Goal: Task Accomplishment & Management: Use online tool/utility

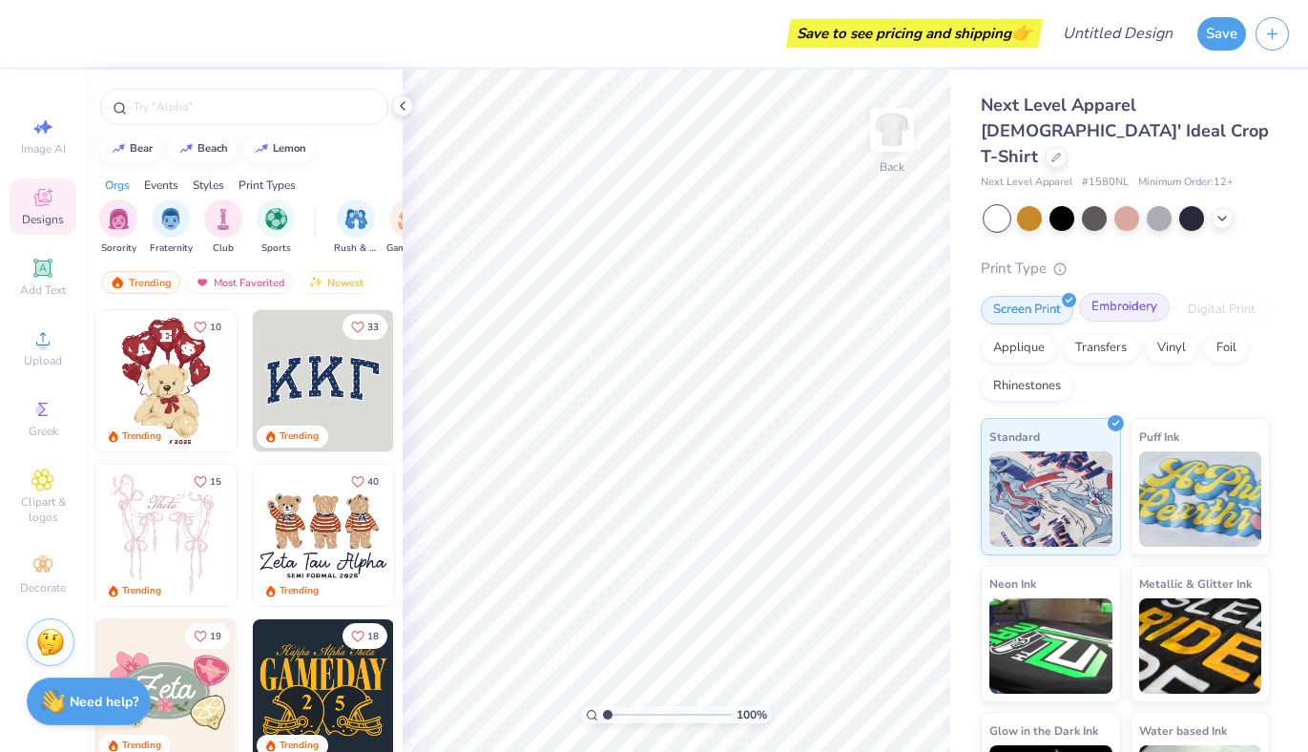
click at [1109, 293] on div "Embroidery" at bounding box center [1124, 307] width 91 height 29
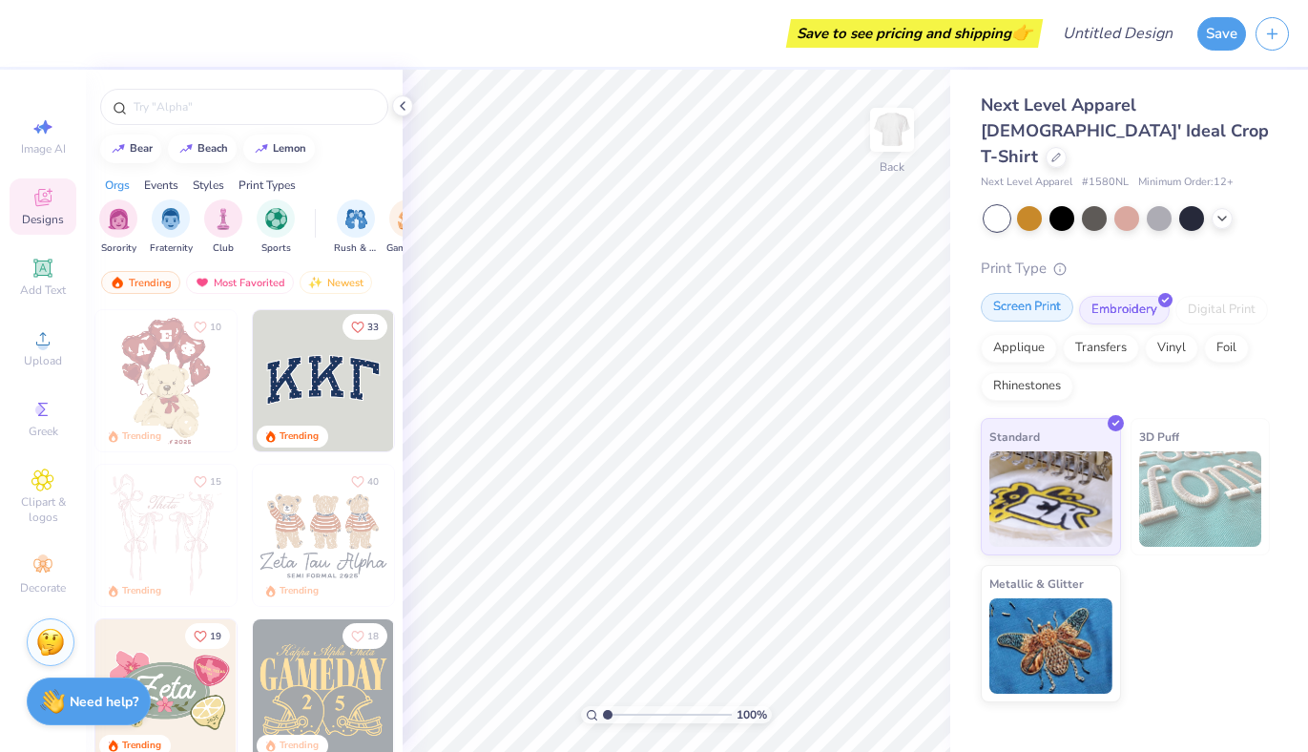
click at [1041, 293] on div "Screen Print" at bounding box center [1027, 307] width 93 height 29
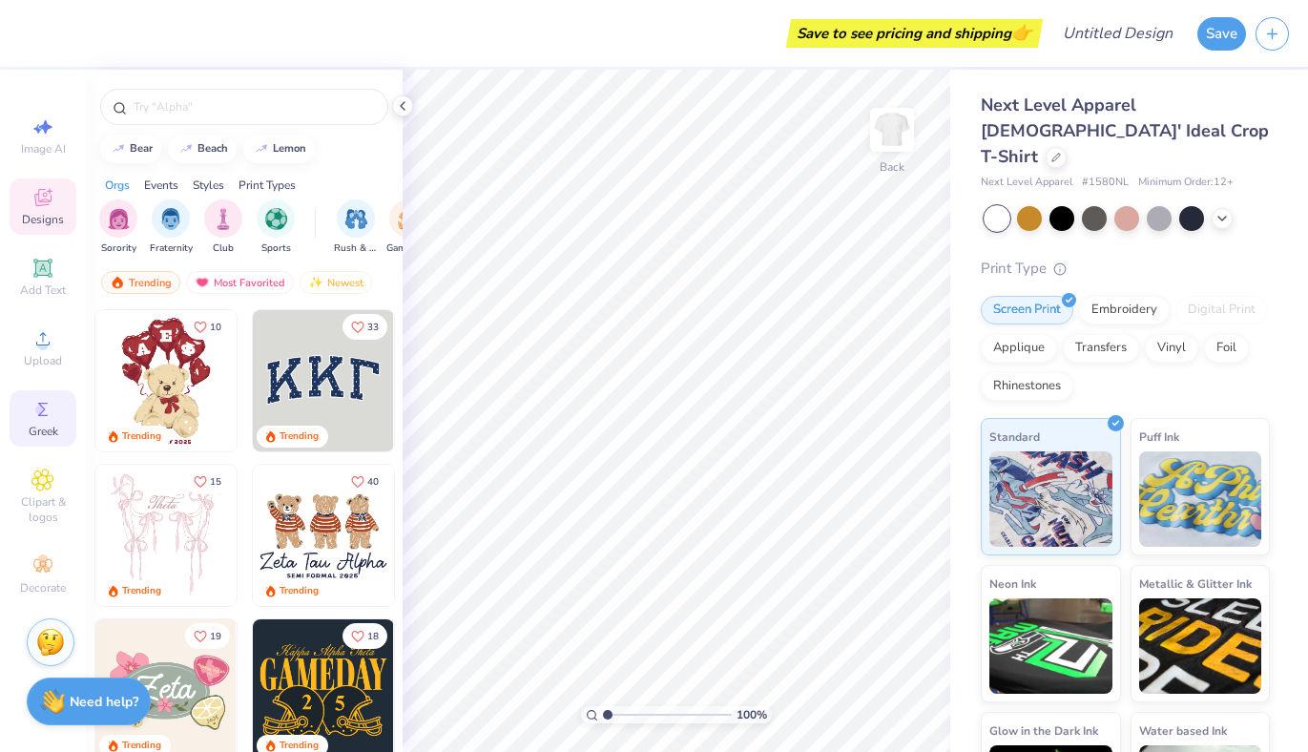
click at [32, 432] on span "Greek" at bounding box center [44, 431] width 30 height 15
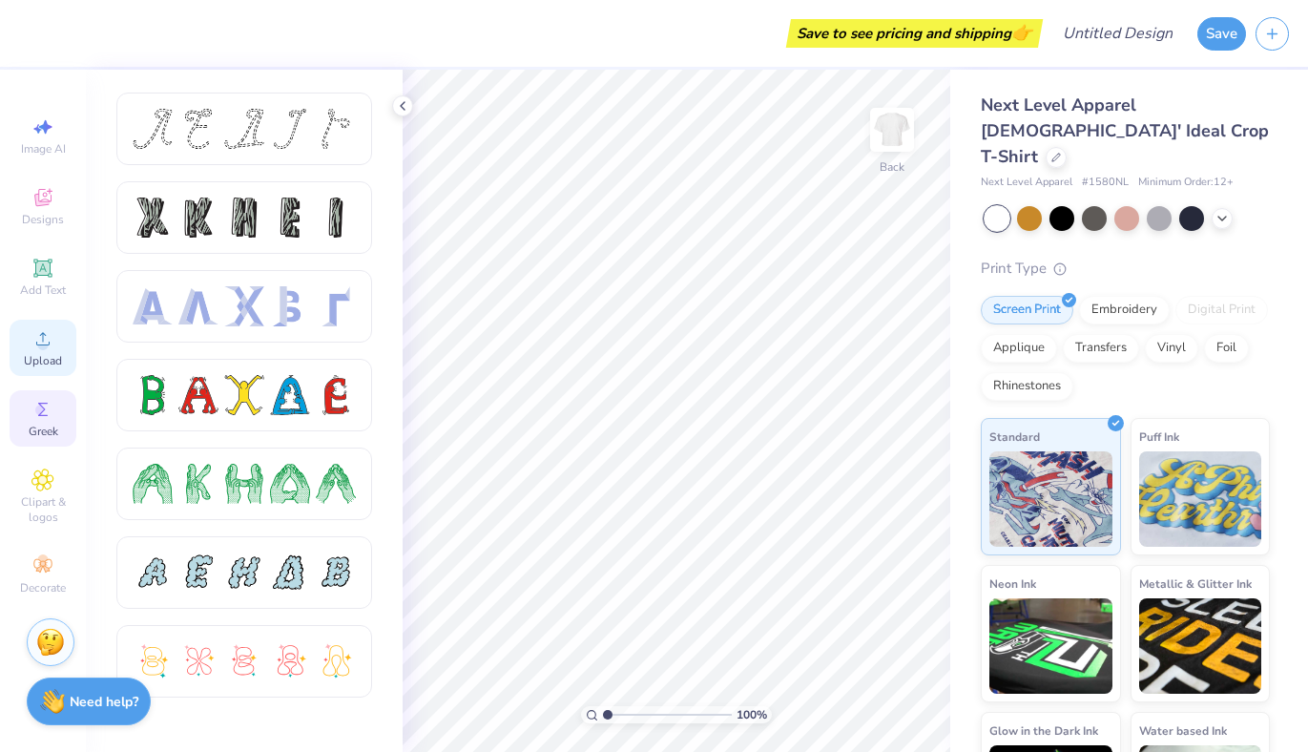
click at [45, 347] on circle at bounding box center [42, 345] width 10 height 10
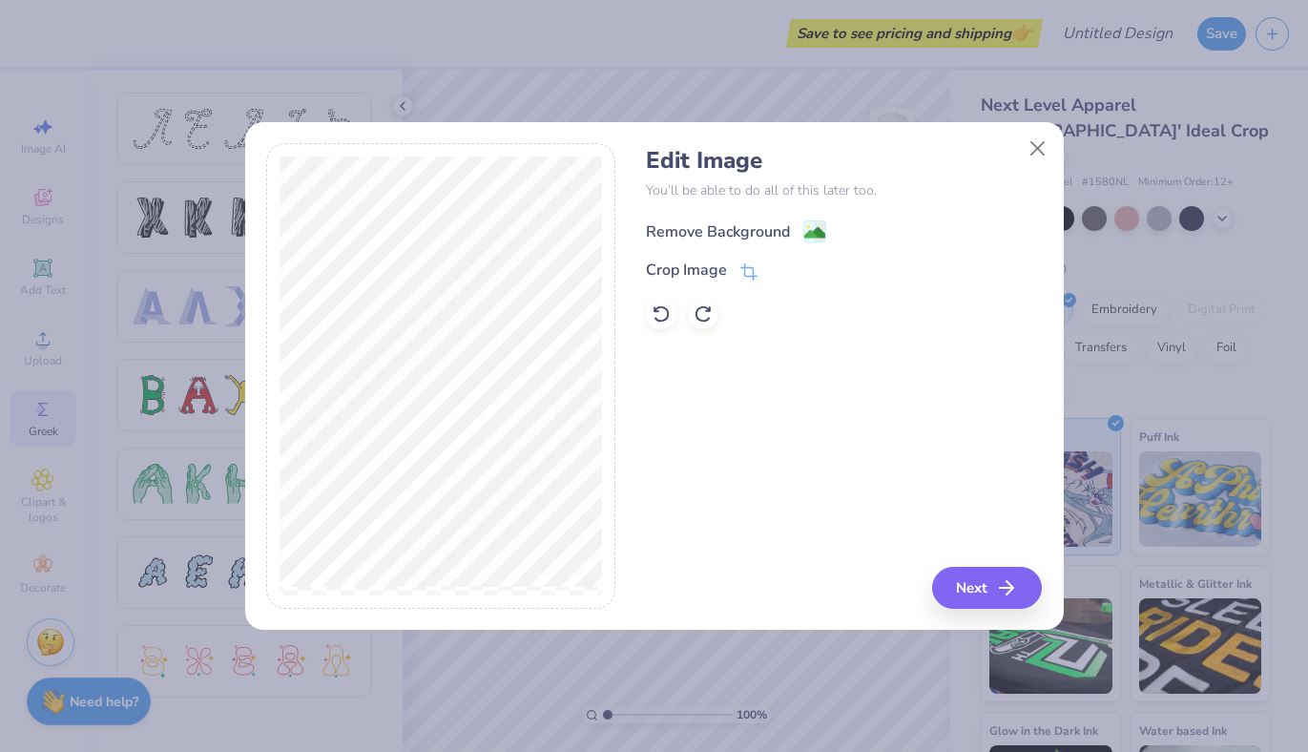
click at [688, 225] on div "Remove Background" at bounding box center [718, 231] width 144 height 23
click at [973, 576] on button "Next" at bounding box center [990, 588] width 110 height 42
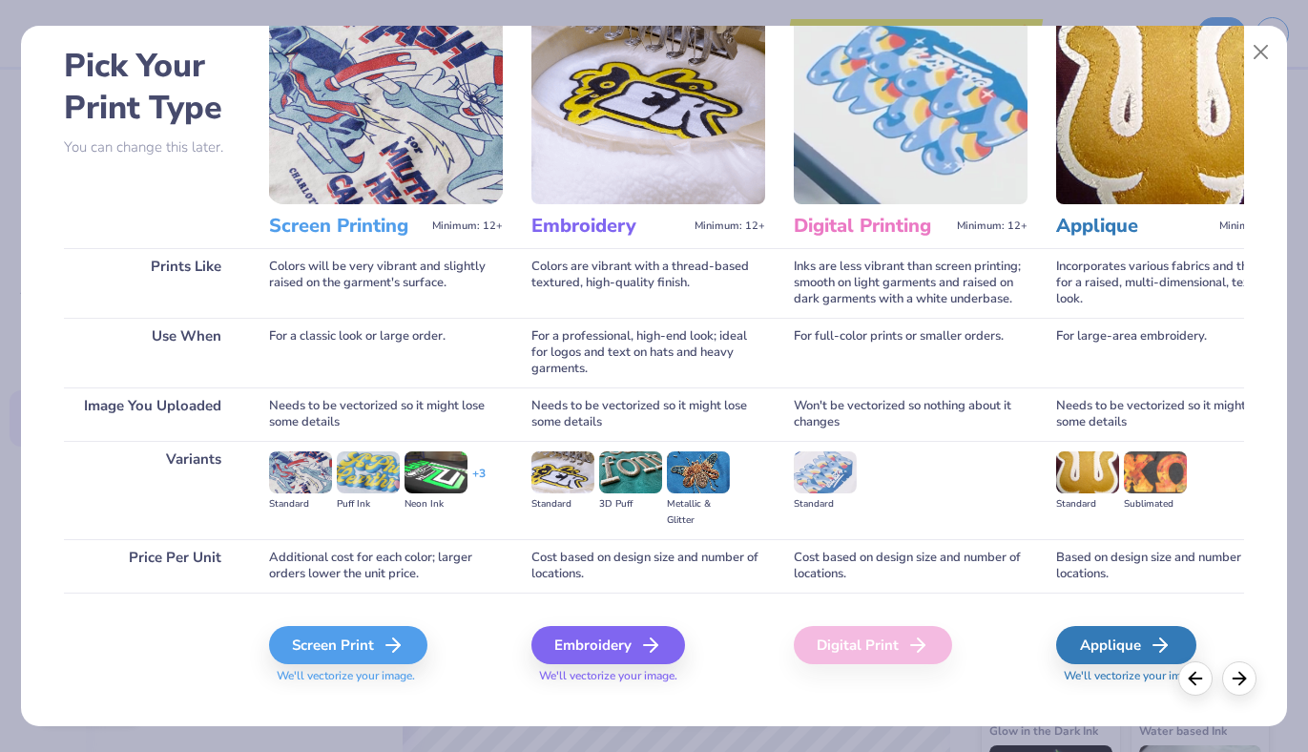
scroll to position [104, 0]
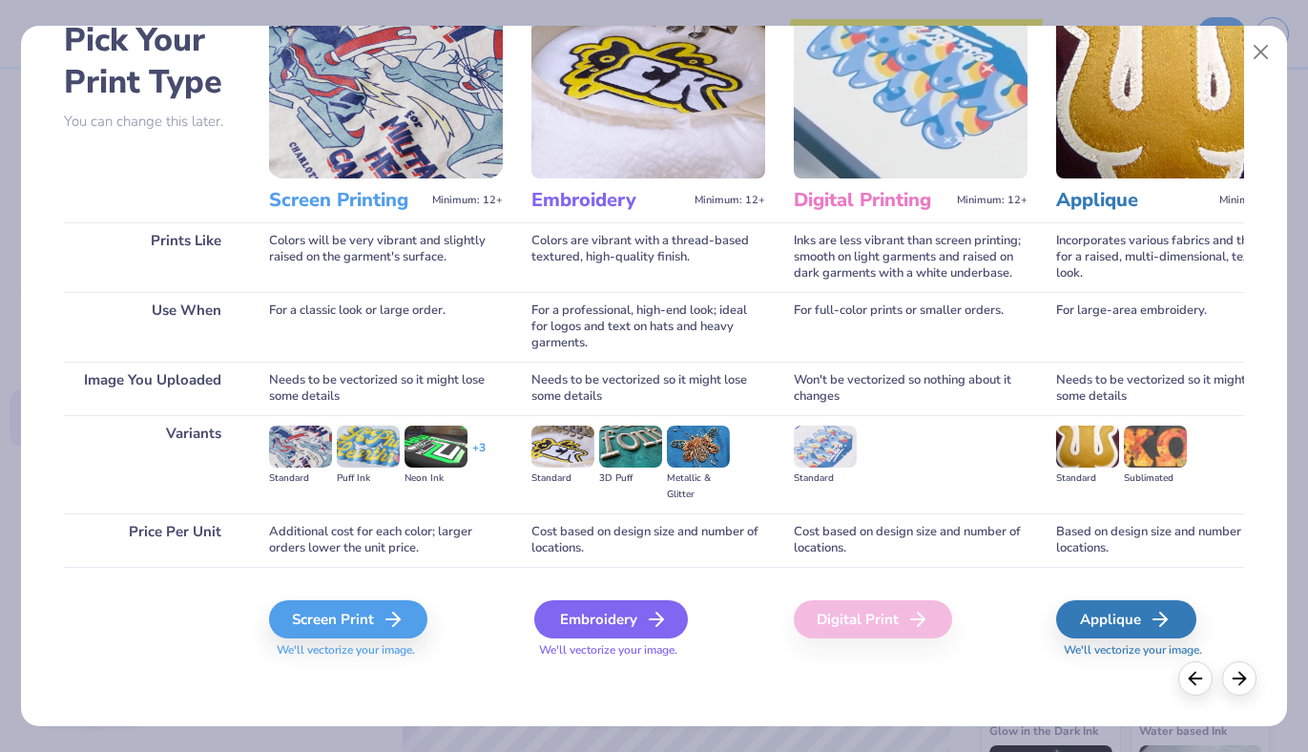
click at [577, 606] on div "Embroidery" at bounding box center [611, 619] width 154 height 38
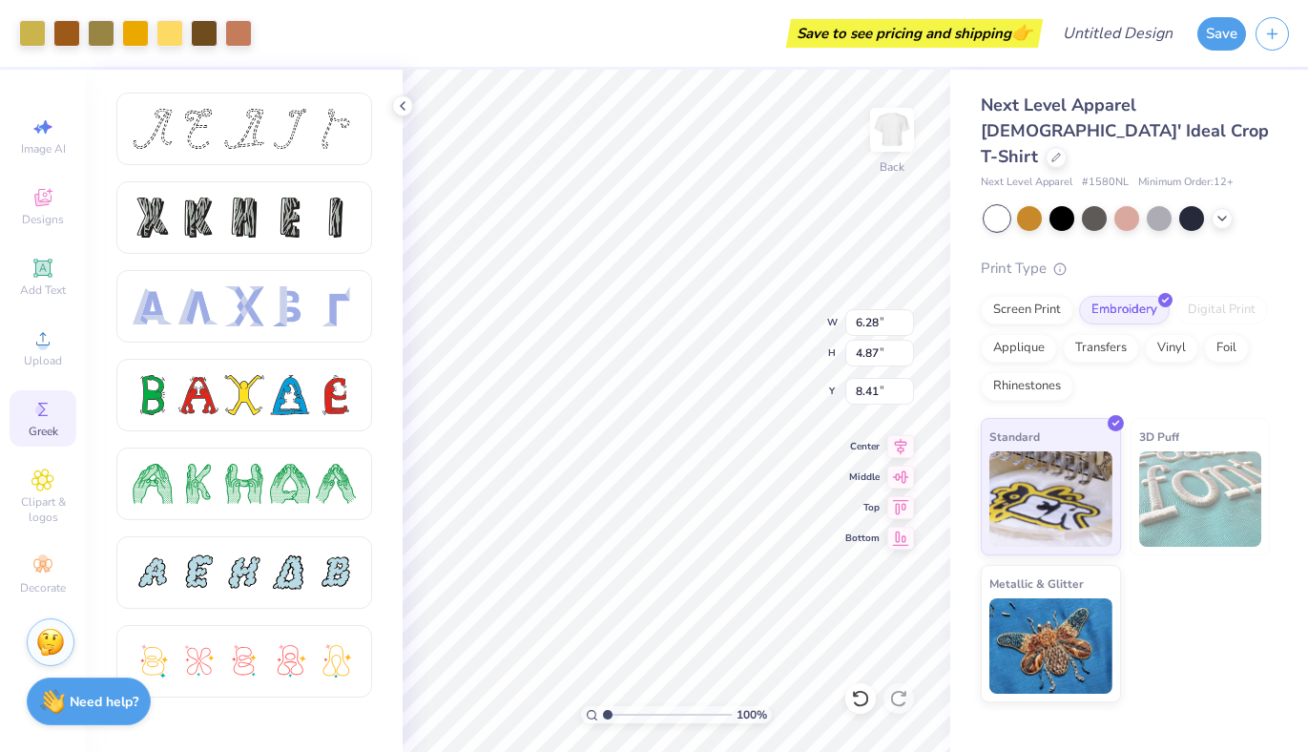
type input "6.28"
type input "4.87"
type input "3.00"
type input "8.32"
type input "6.46"
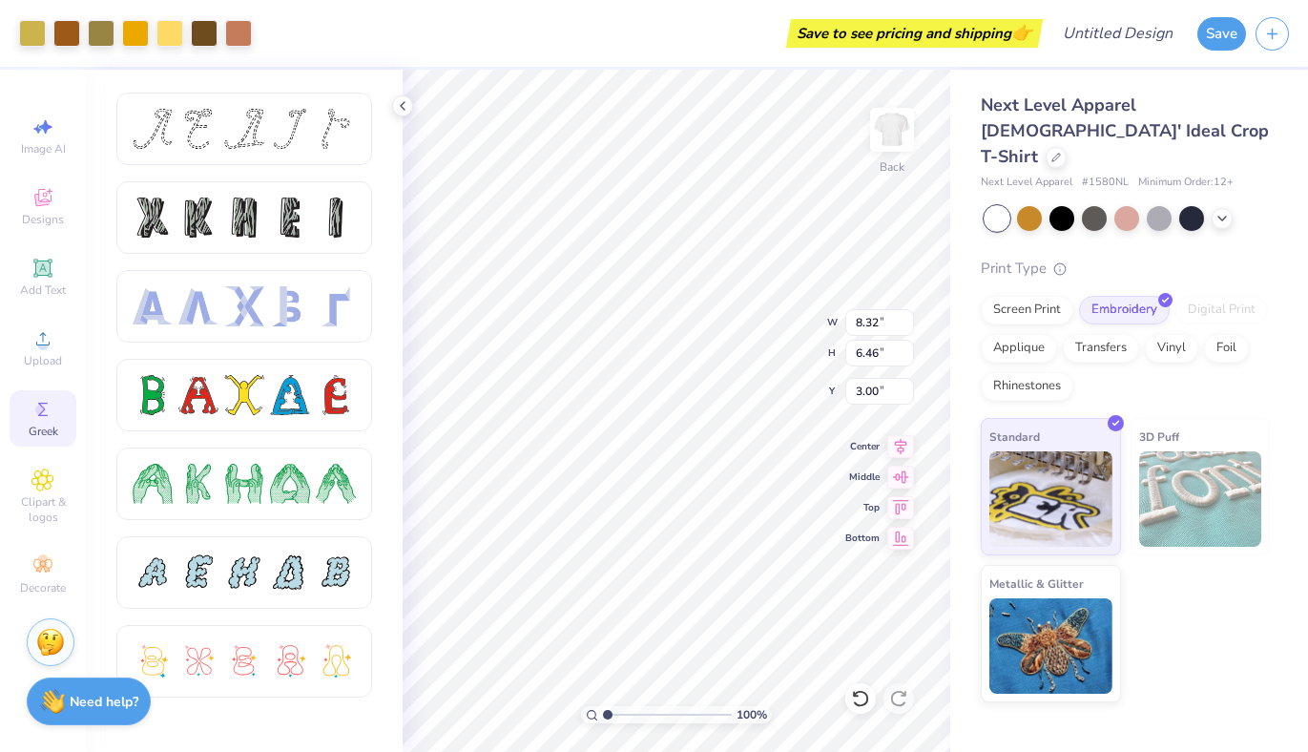
type input "7.71"
type input "5.99"
click at [1068, 204] on div at bounding box center [1061, 216] width 25 height 25
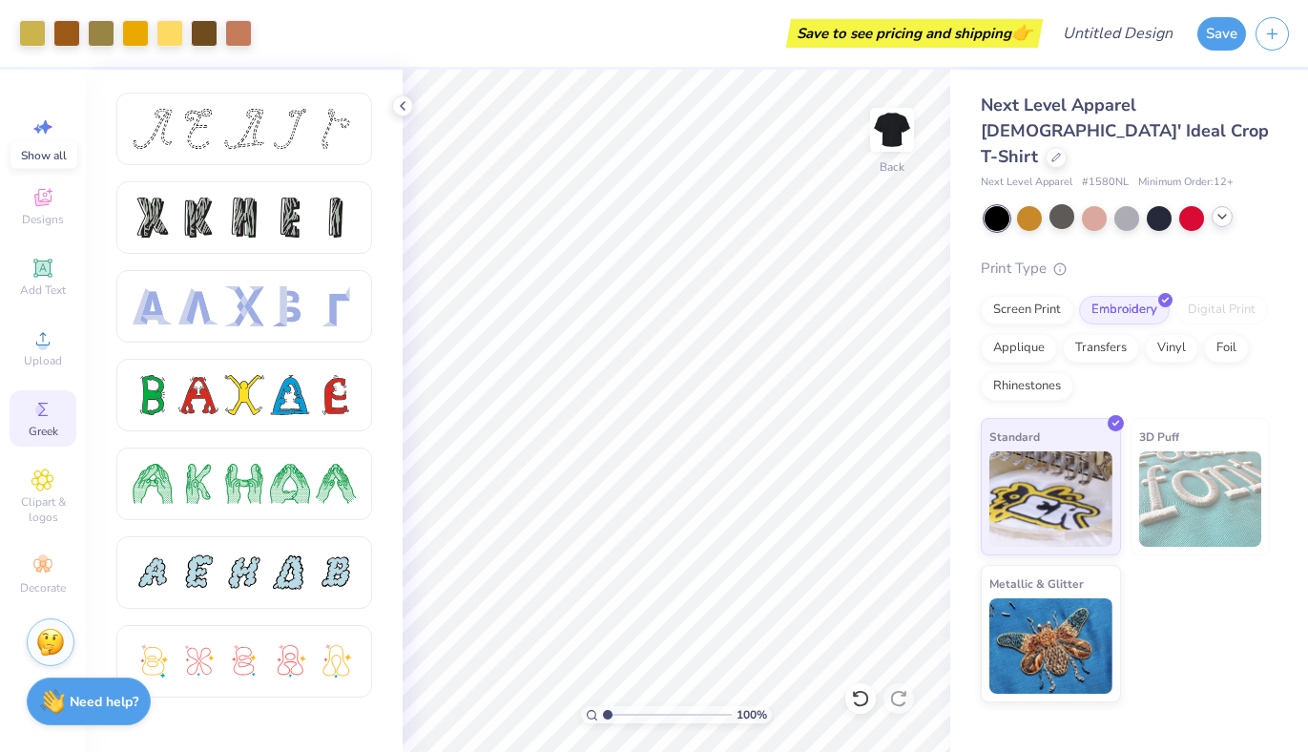
click at [1220, 209] on icon at bounding box center [1222, 216] width 15 height 15
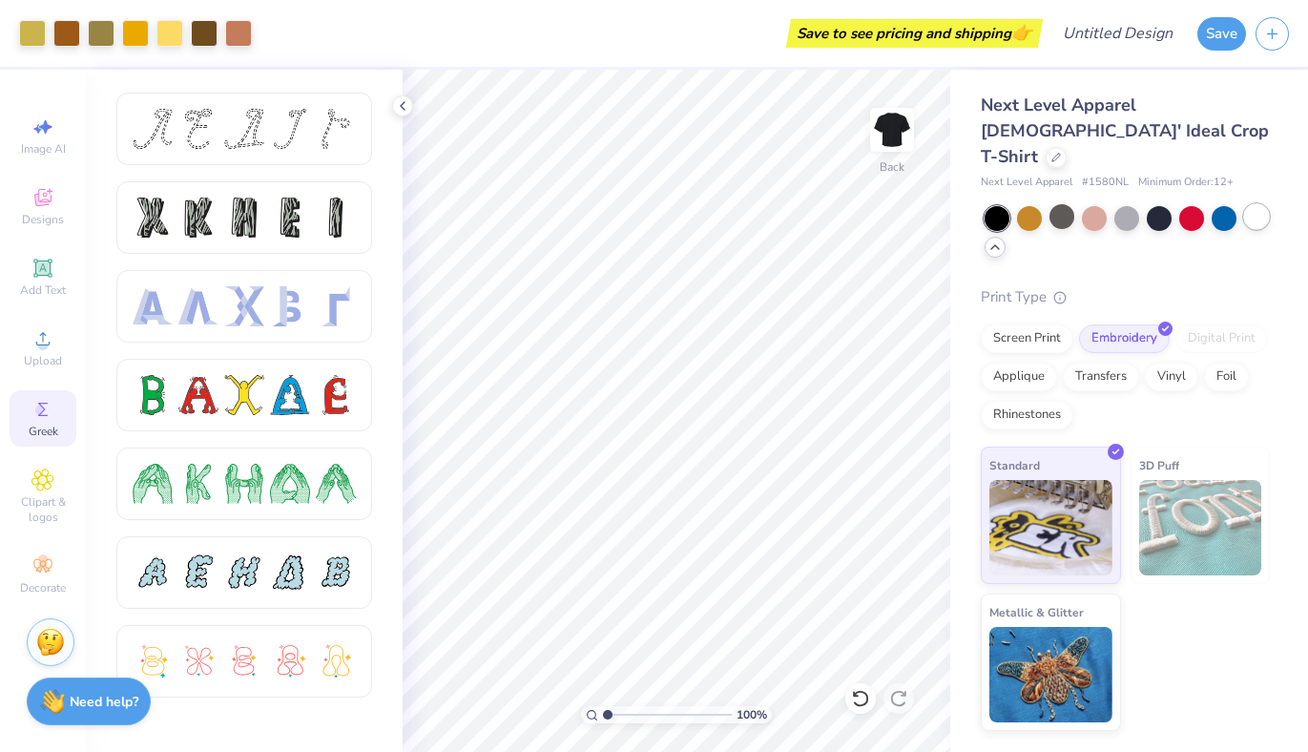
click at [1257, 204] on div at bounding box center [1256, 216] width 25 height 25
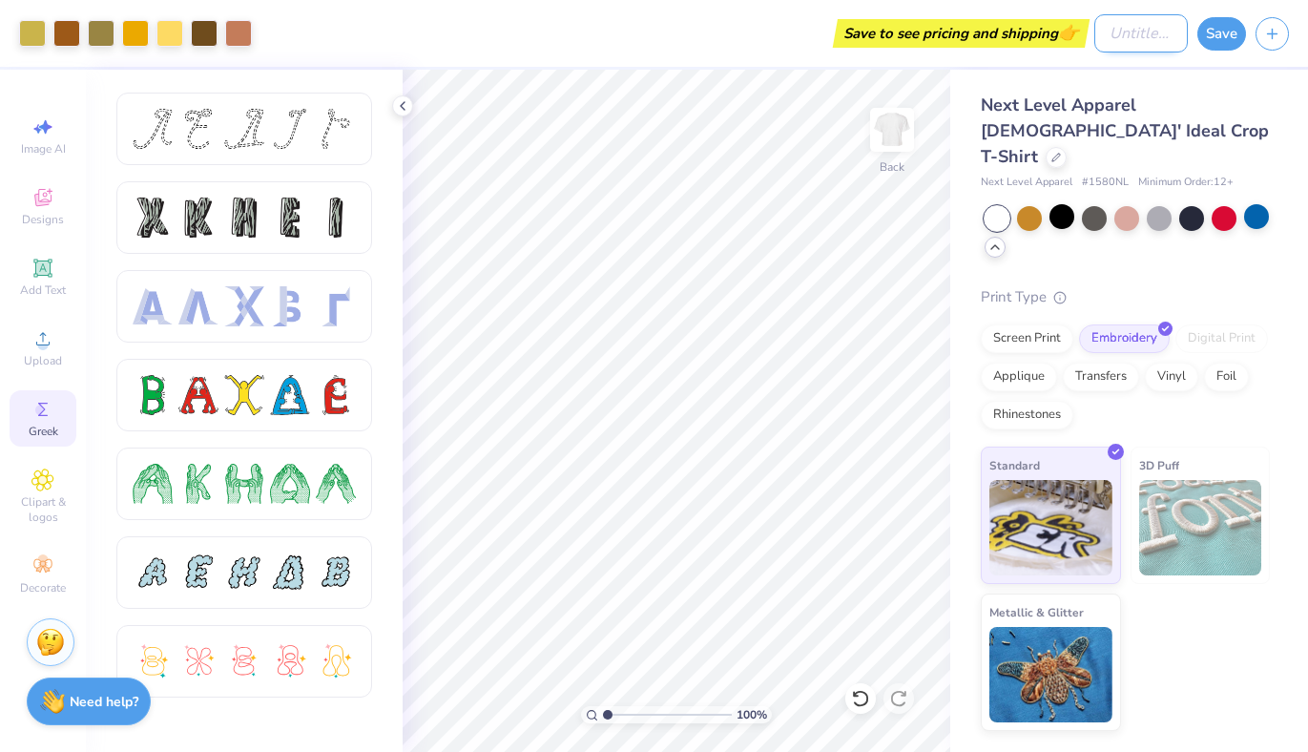
click at [1094, 40] on input "Design Title" at bounding box center [1140, 33] width 93 height 38
type input "rush shirt 2"
click at [1028, 204] on div at bounding box center [1029, 216] width 25 height 25
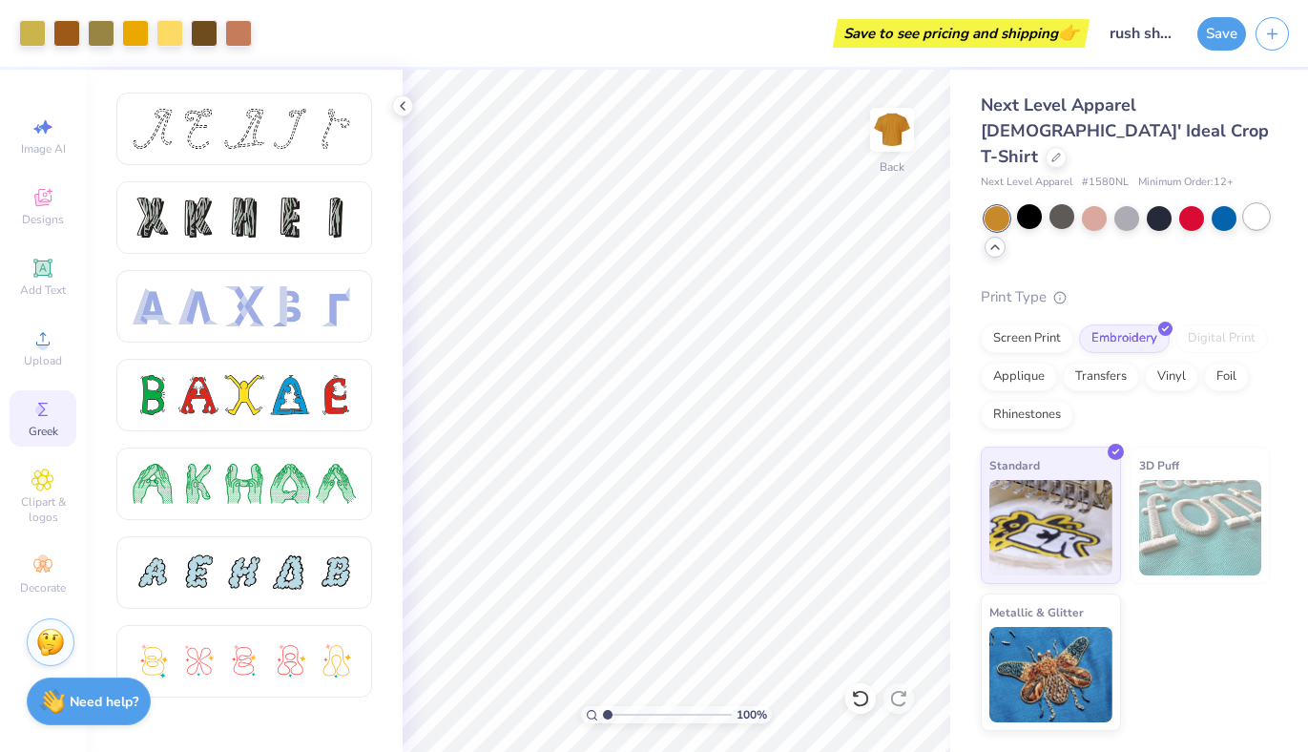
click at [1268, 204] on div at bounding box center [1256, 216] width 25 height 25
click at [1210, 44] on button "Save" at bounding box center [1221, 30] width 49 height 33
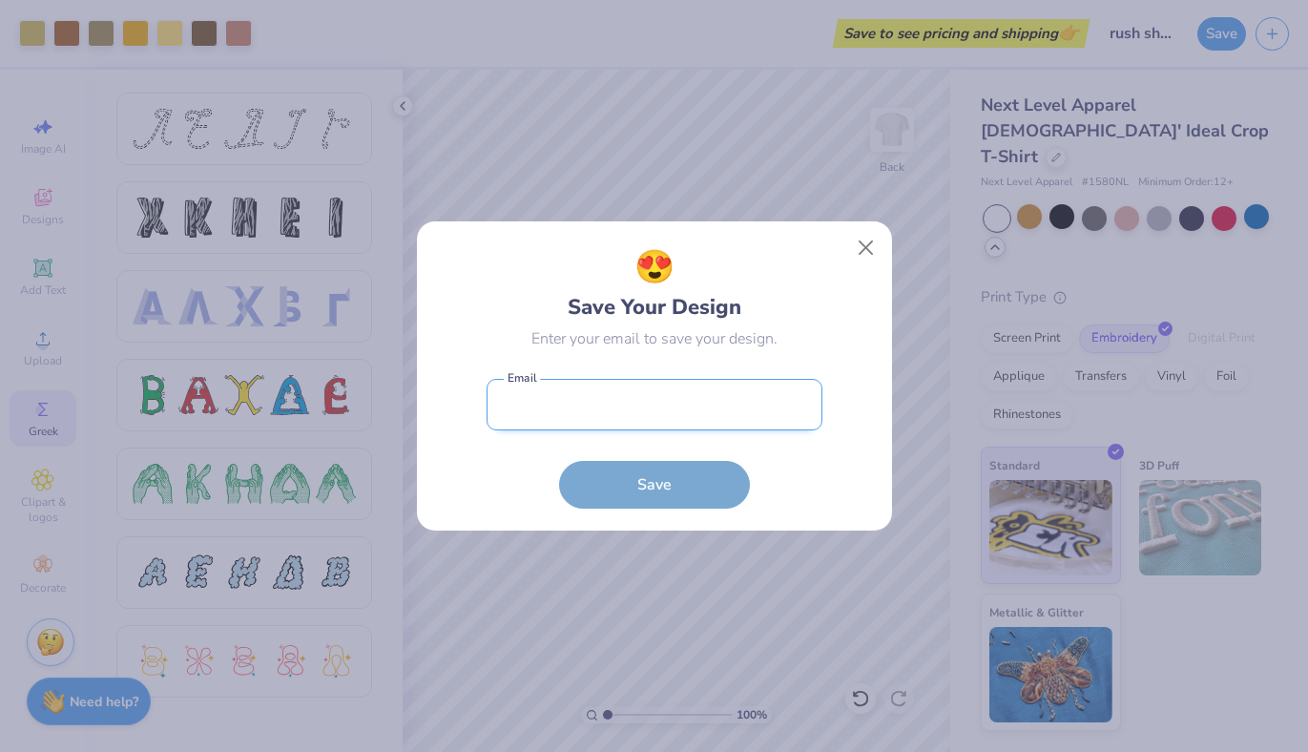
click at [646, 391] on input "email" at bounding box center [655, 405] width 336 height 52
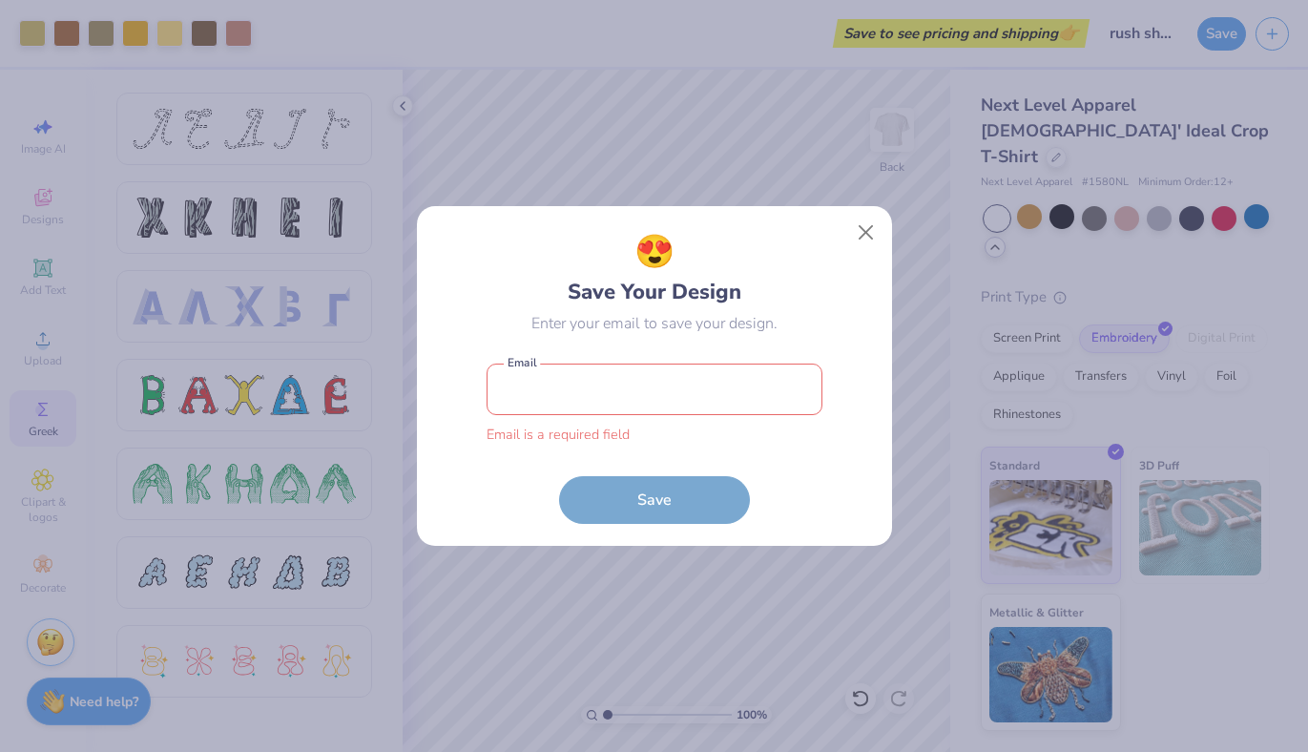
type input "h"
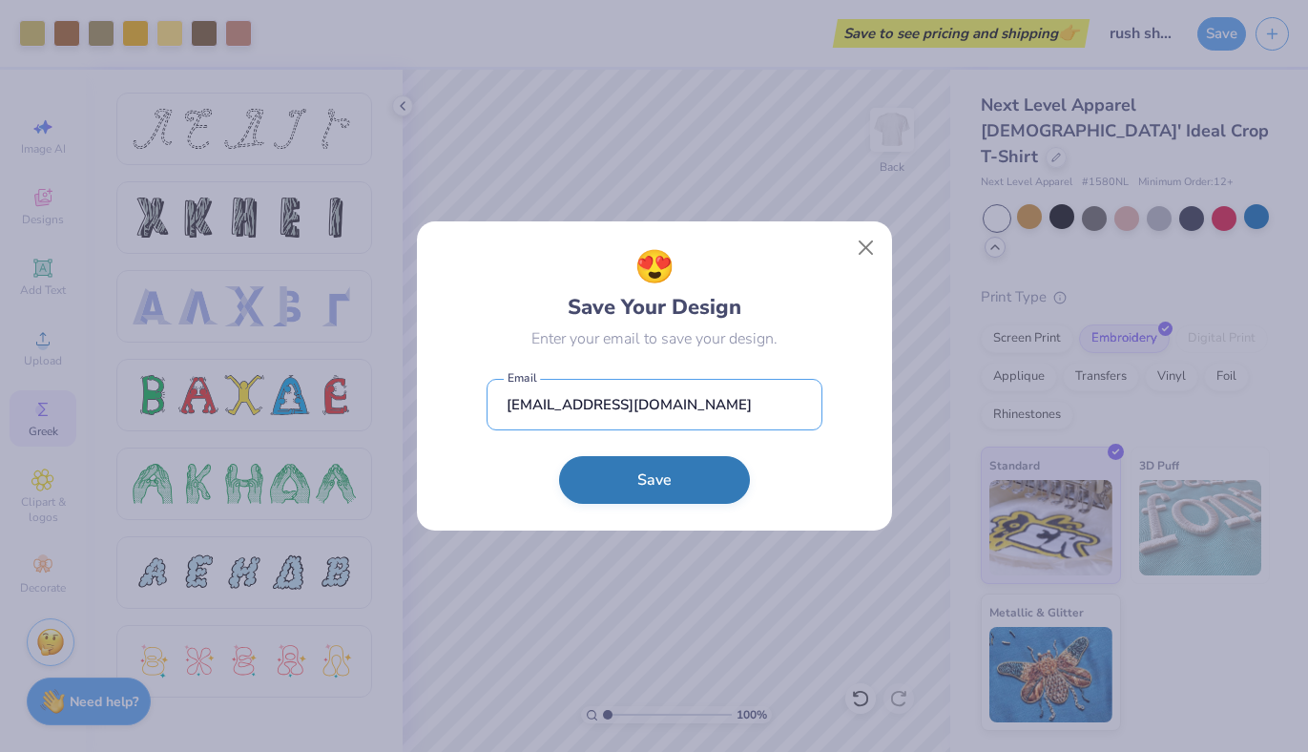
type input "chideltarush@gmail.com"
click at [662, 461] on button "Save" at bounding box center [654, 480] width 191 height 48
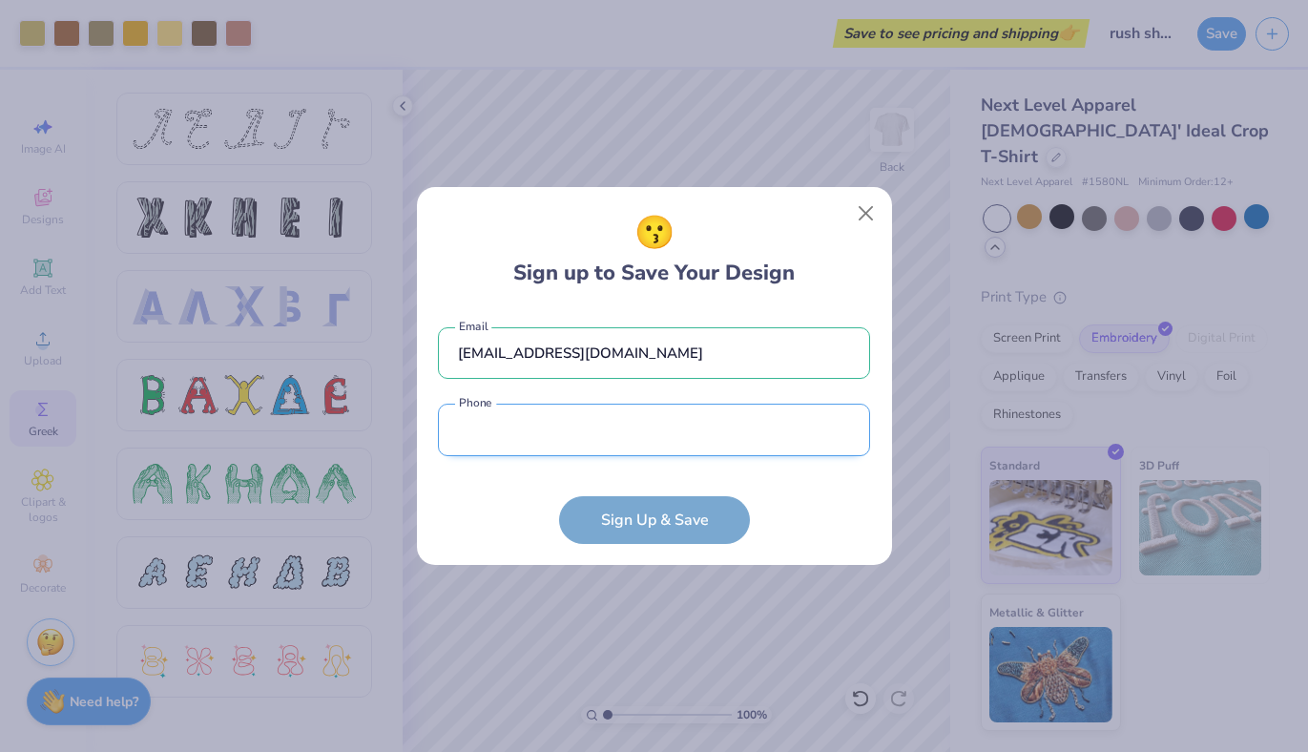
click at [658, 407] on input "tel" at bounding box center [654, 430] width 432 height 52
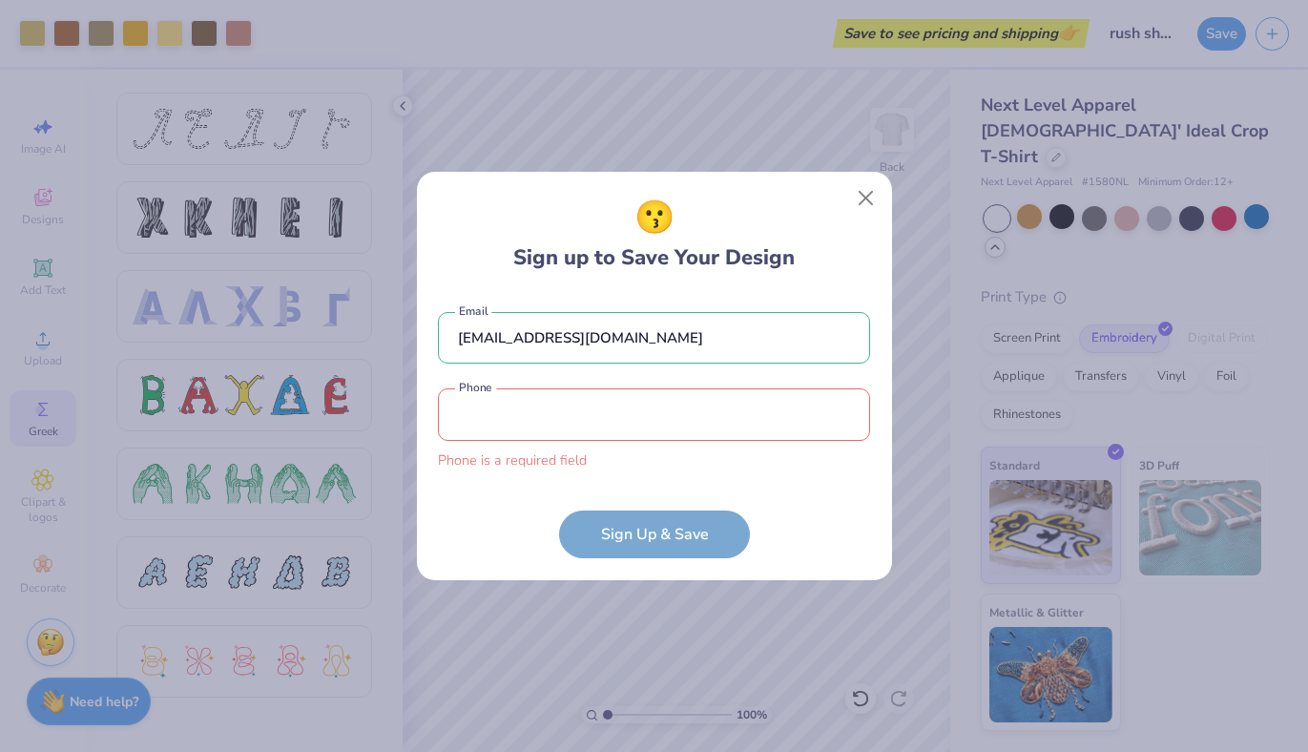
click at [787, 519] on form "chideltarush@gmail.com Email Phone is a required field Phone Sign Up & Save" at bounding box center [654, 426] width 432 height 266
click at [756, 486] on form "chideltarush@gmail.com Email Phone is a required field Phone Sign Up & Save" at bounding box center [654, 426] width 432 height 266
click at [866, 193] on button "Close" at bounding box center [865, 198] width 36 height 36
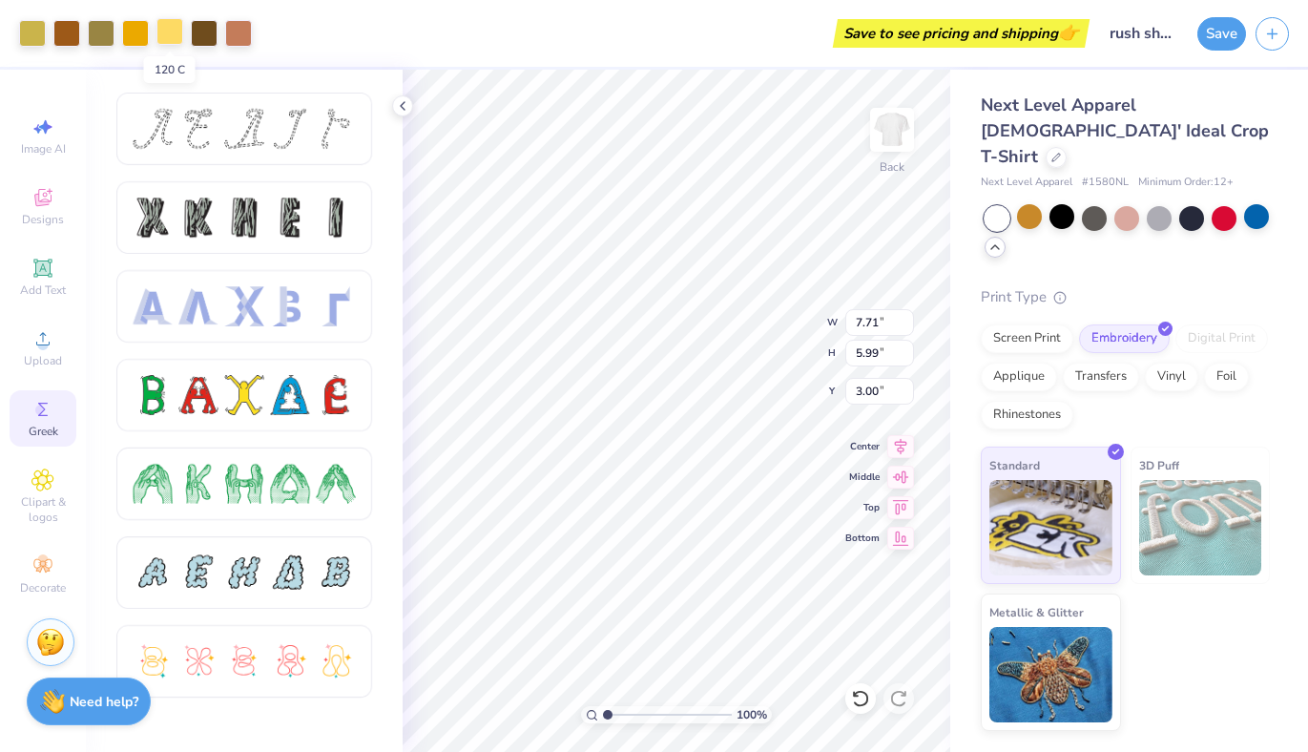
click at [176, 32] on div at bounding box center [169, 31] width 27 height 27
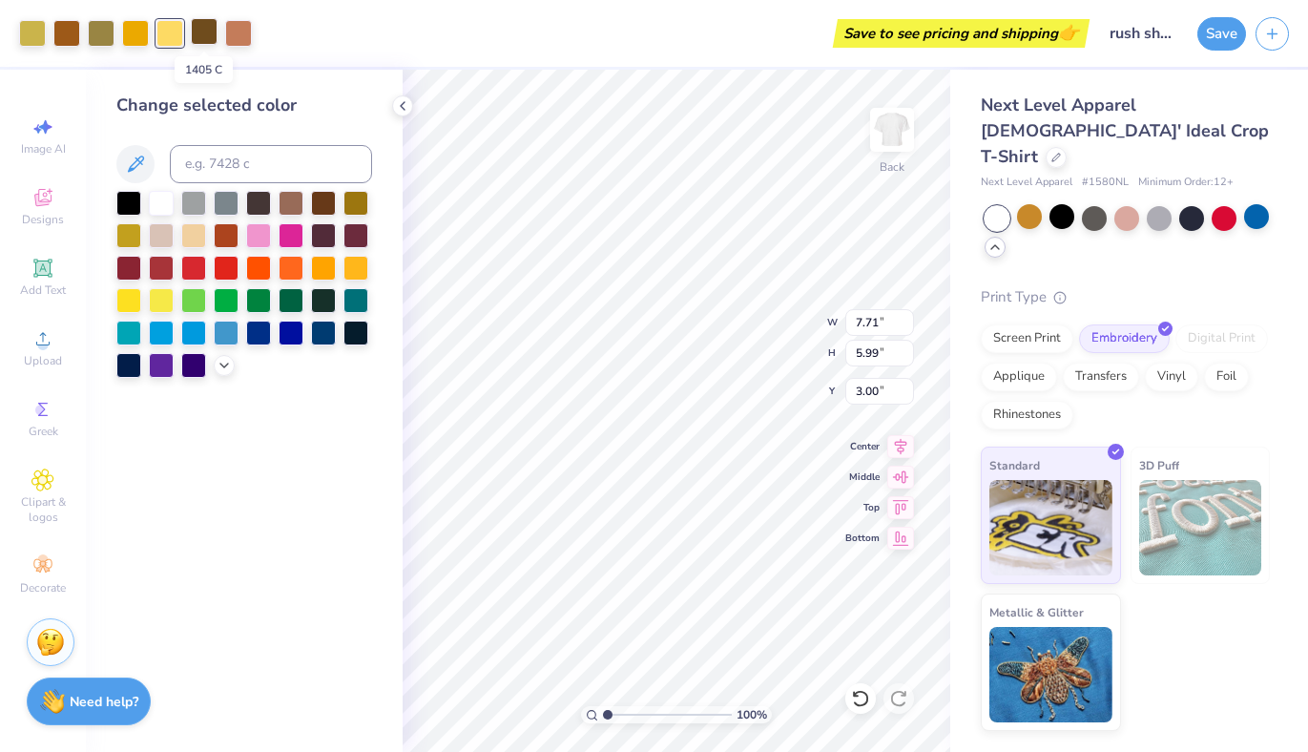
click at [200, 27] on div at bounding box center [204, 31] width 27 height 27
drag, startPoint x: 97, startPoint y: 32, endPoint x: 117, endPoint y: 32, distance: 20.0
click at [117, 32] on div at bounding box center [135, 33] width 233 height 27
click at [94, 31] on div at bounding box center [101, 31] width 27 height 27
click at [128, 31] on div at bounding box center [135, 31] width 27 height 27
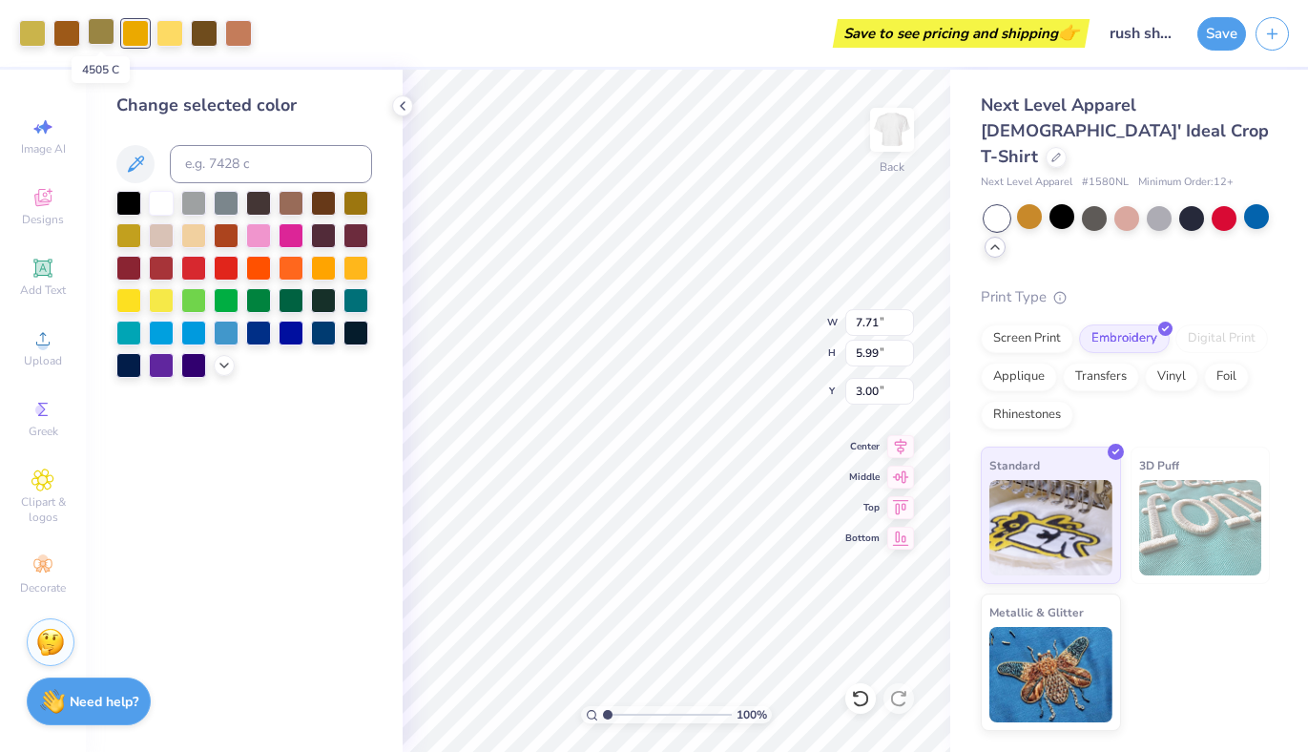
click at [101, 28] on div at bounding box center [101, 31] width 27 height 27
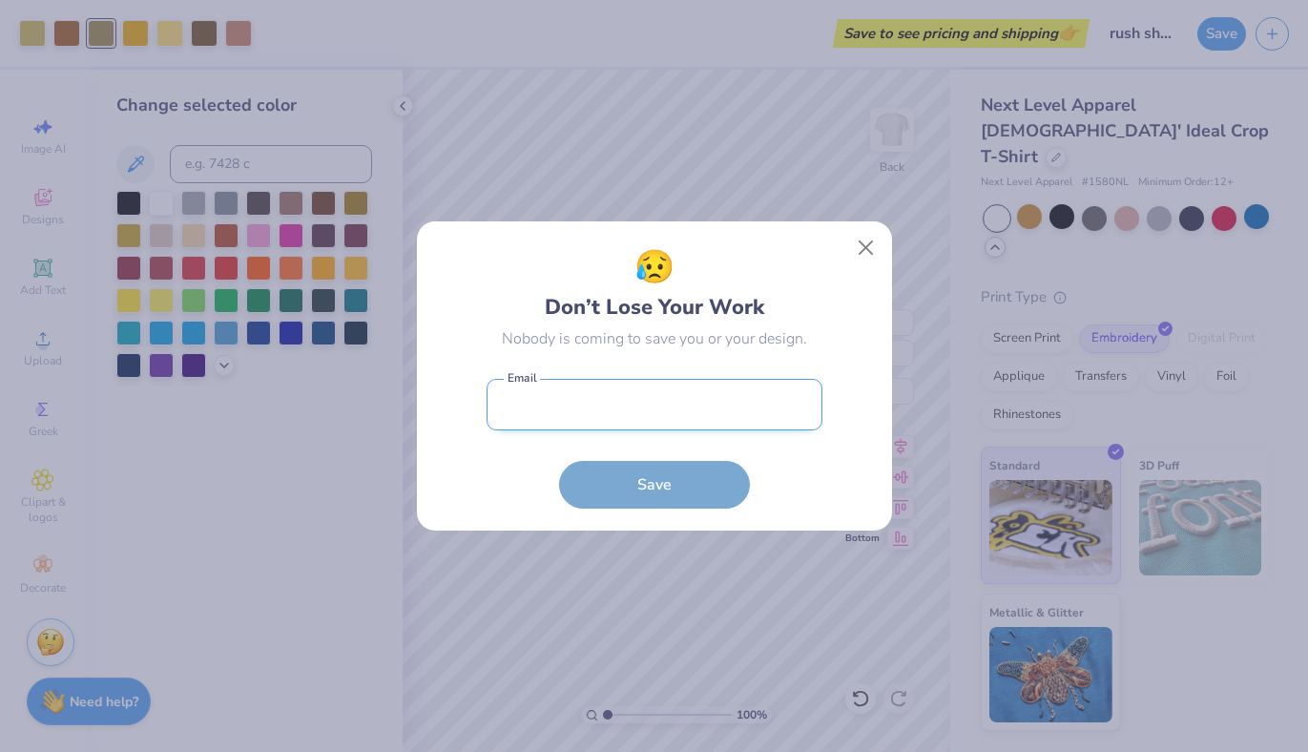
click at [695, 379] on div "Email is a required field Email" at bounding box center [655, 405] width 336 height 52
click at [663, 402] on input "email" at bounding box center [655, 405] width 336 height 52
type input "chideltarush@gmail.com"
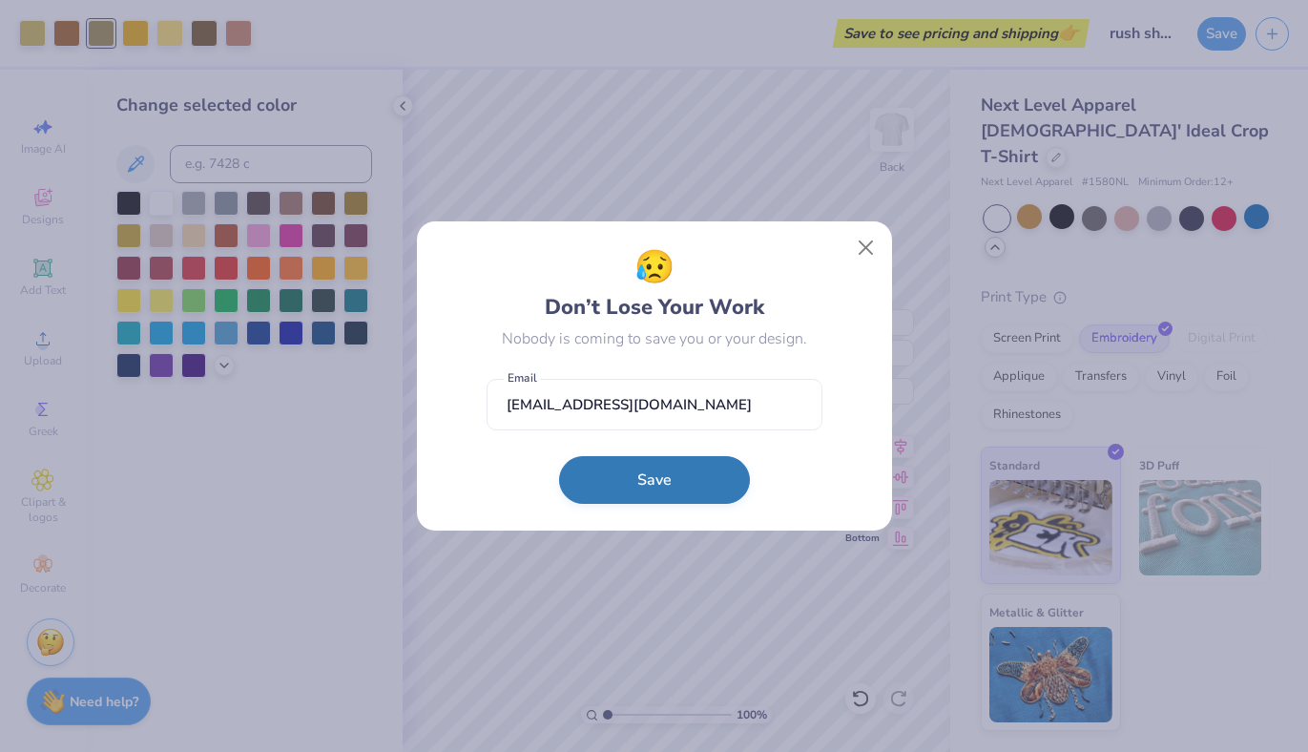
click at [651, 485] on button "Save" at bounding box center [654, 480] width 191 height 48
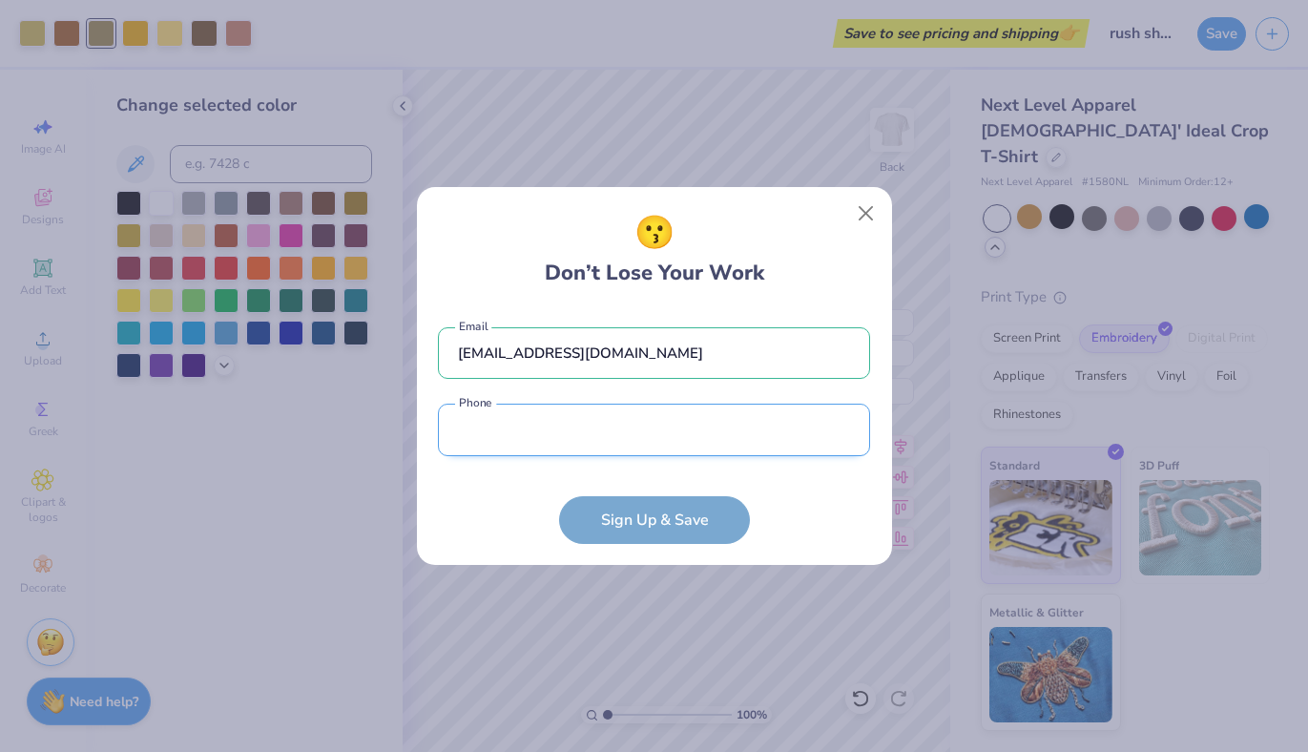
click at [560, 422] on input "tel" at bounding box center [654, 430] width 432 height 52
type input "(781) 343-3068"
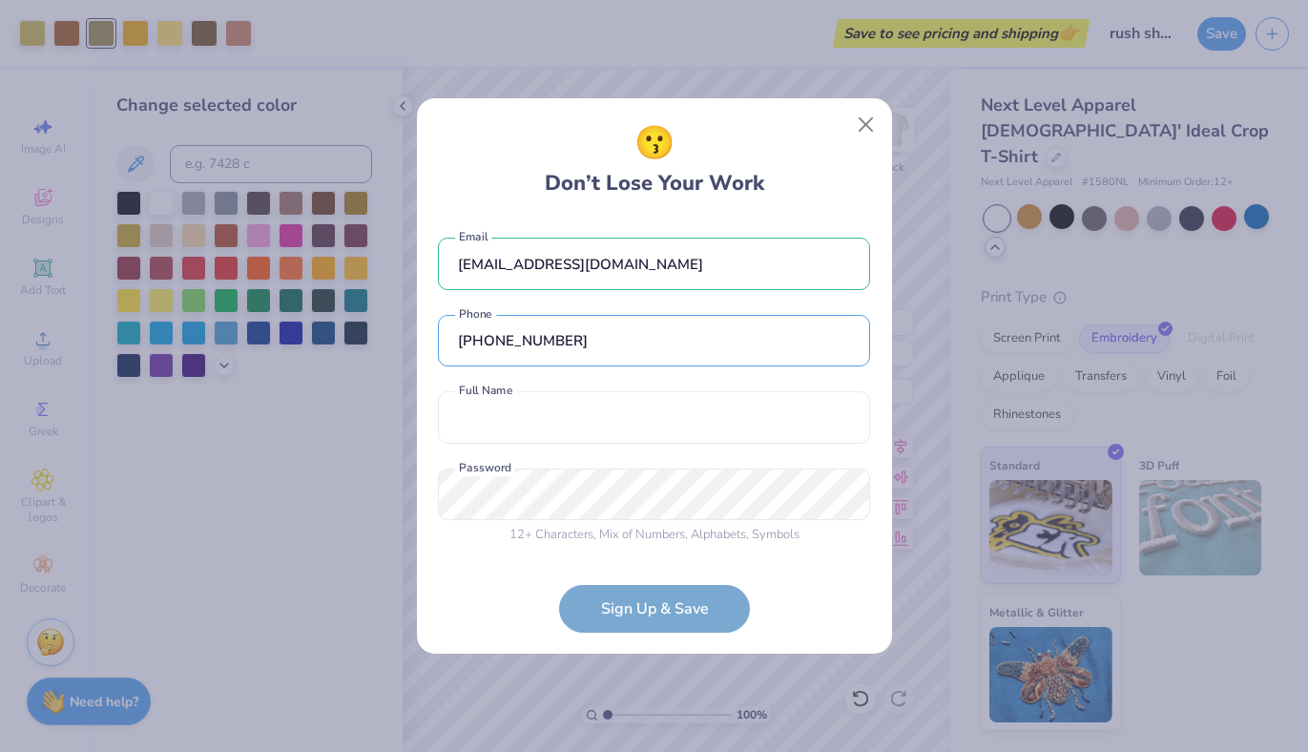
drag, startPoint x: 579, startPoint y: 336, endPoint x: 393, endPoint y: 336, distance: 186.0
click at [393, 336] on div "😗 Don’t Lose Your Work chideltarush@gmail.com Email (781) 343-3068 Phone Full N…" at bounding box center [654, 376] width 1308 height 752
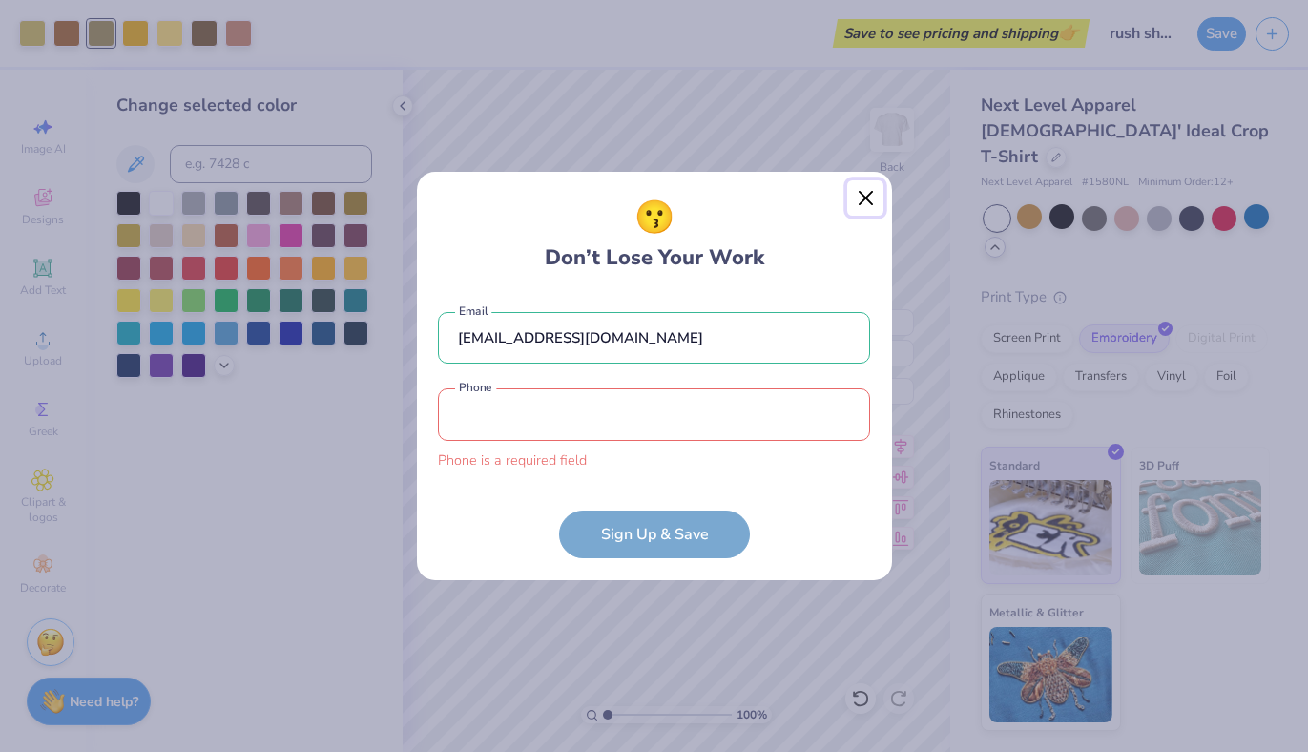
click at [860, 213] on button "Close" at bounding box center [865, 198] width 36 height 36
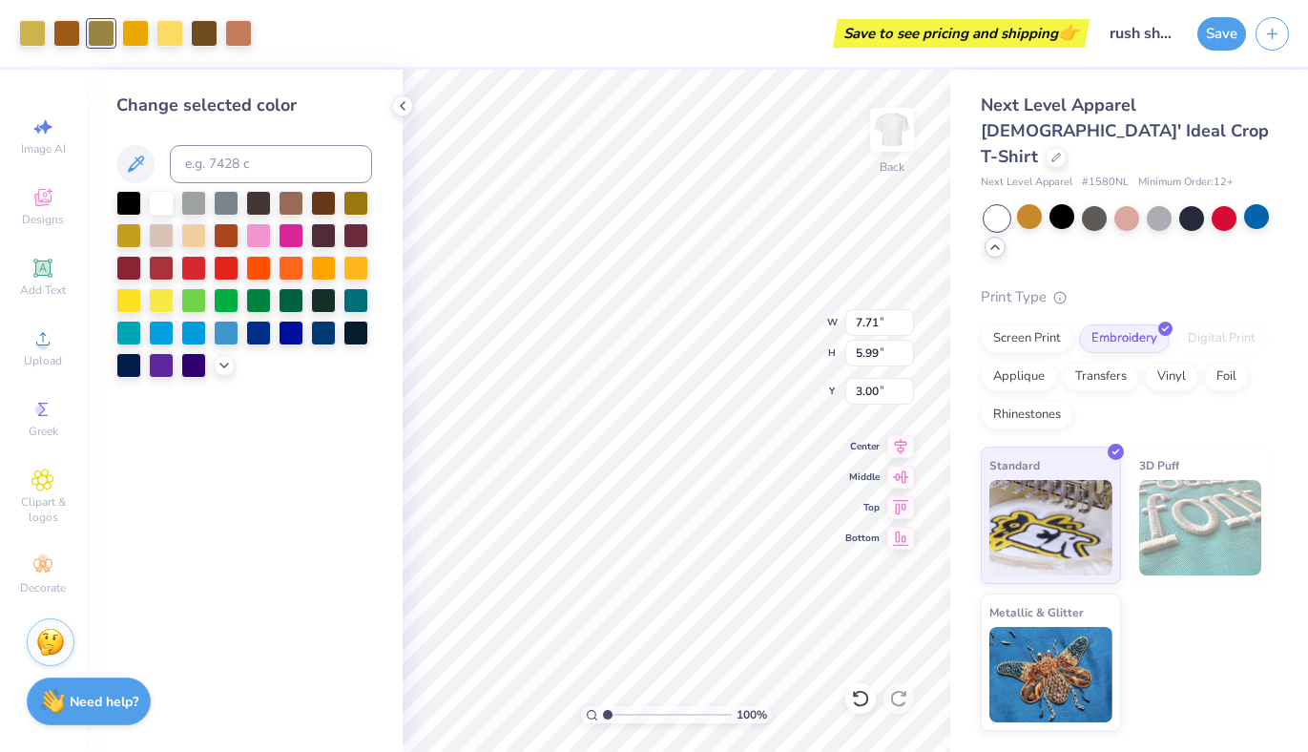
click at [984, 75] on div "Next Level Apparel Ladies' Ideal Crop T-Shirt Next Level Apparel # 1580NL Minim…" at bounding box center [1129, 400] width 358 height 661
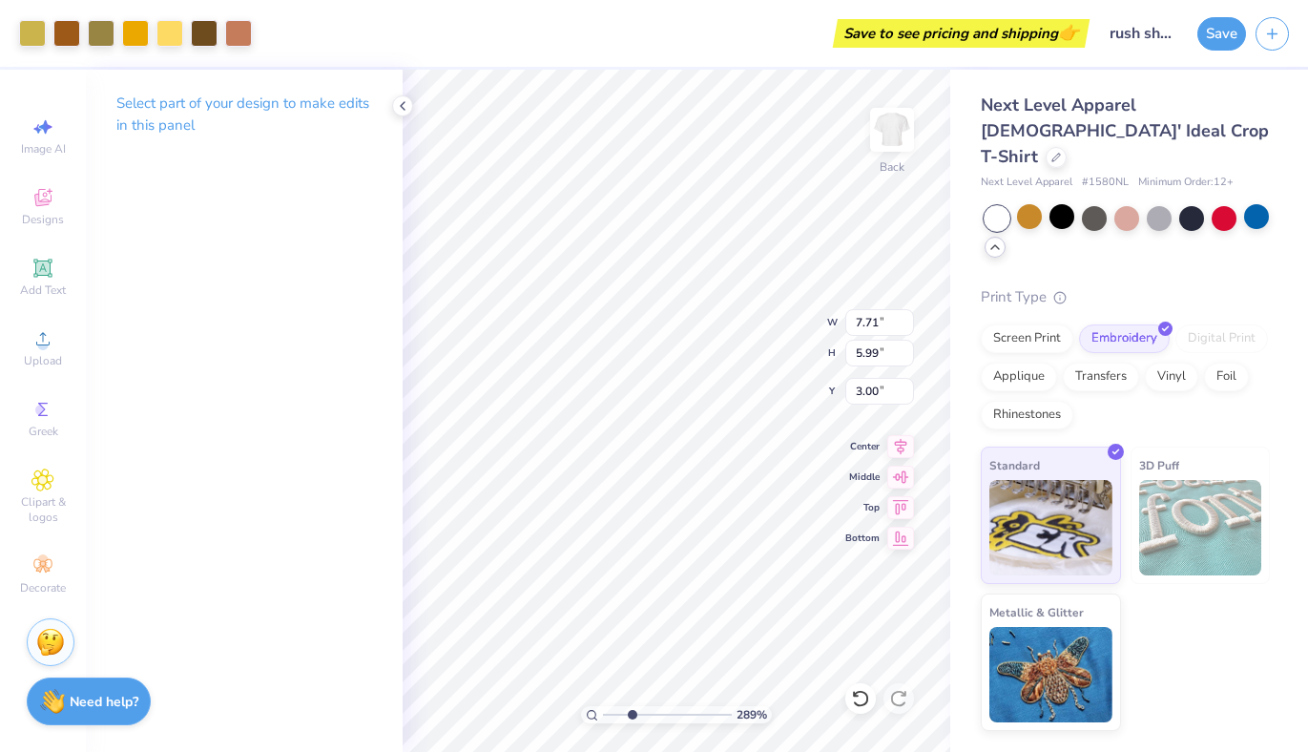
drag, startPoint x: 609, startPoint y: 711, endPoint x: 632, endPoint y: 713, distance: 23.0
type input "2.89"
click at [632, 713] on input "range" at bounding box center [667, 714] width 129 height 17
click at [100, 34] on div at bounding box center [101, 31] width 27 height 27
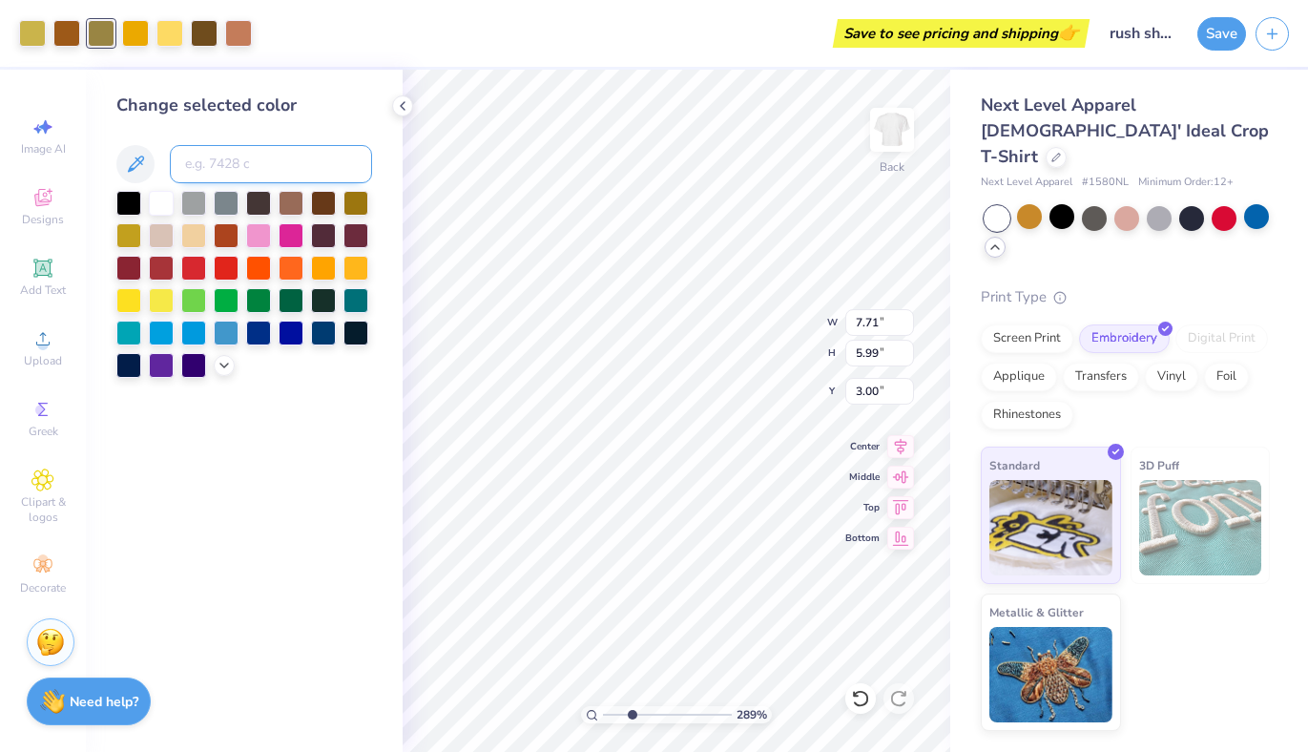
click at [221, 177] on input at bounding box center [271, 164] width 202 height 38
type input "124"
click at [44, 26] on div at bounding box center [32, 31] width 27 height 27
click at [199, 168] on input at bounding box center [271, 164] width 202 height 38
type input "120"
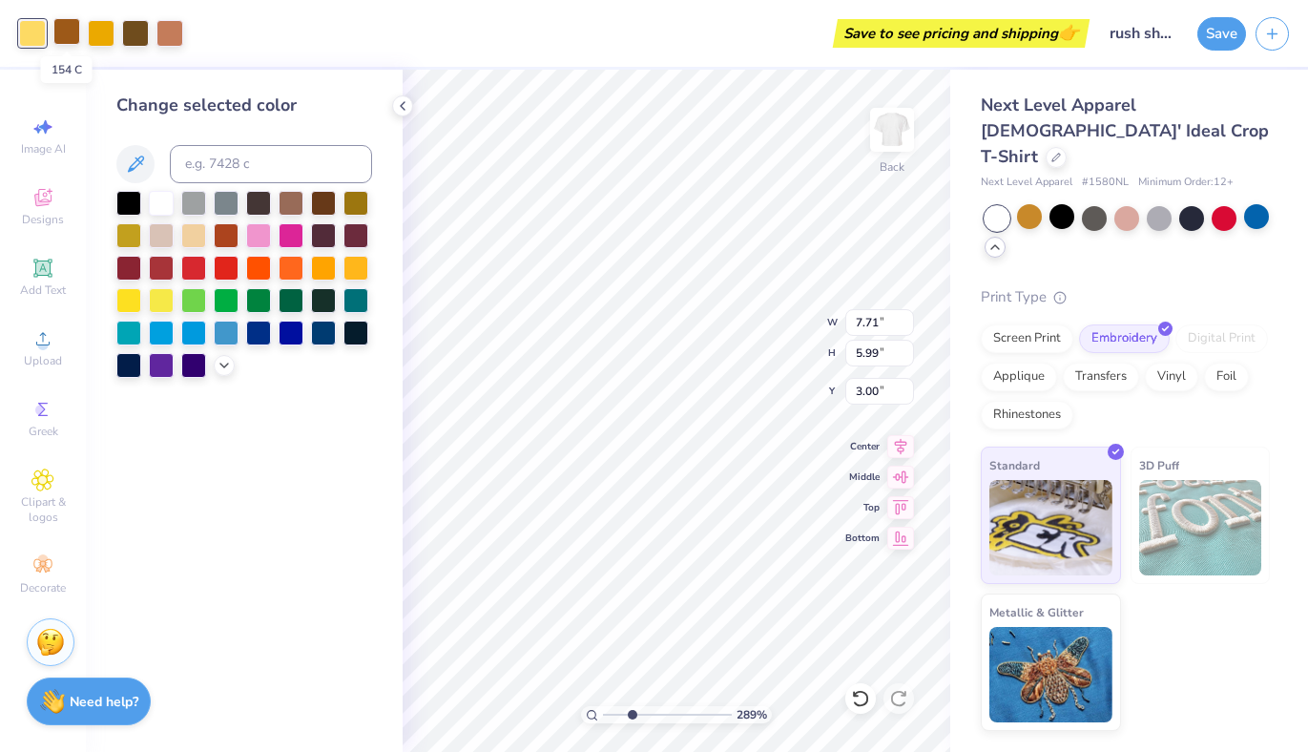
click at [63, 29] on div at bounding box center [66, 31] width 27 height 27
click at [209, 159] on input at bounding box center [271, 164] width 202 height 38
type input "7591"
click at [406, 102] on icon at bounding box center [402, 105] width 15 height 15
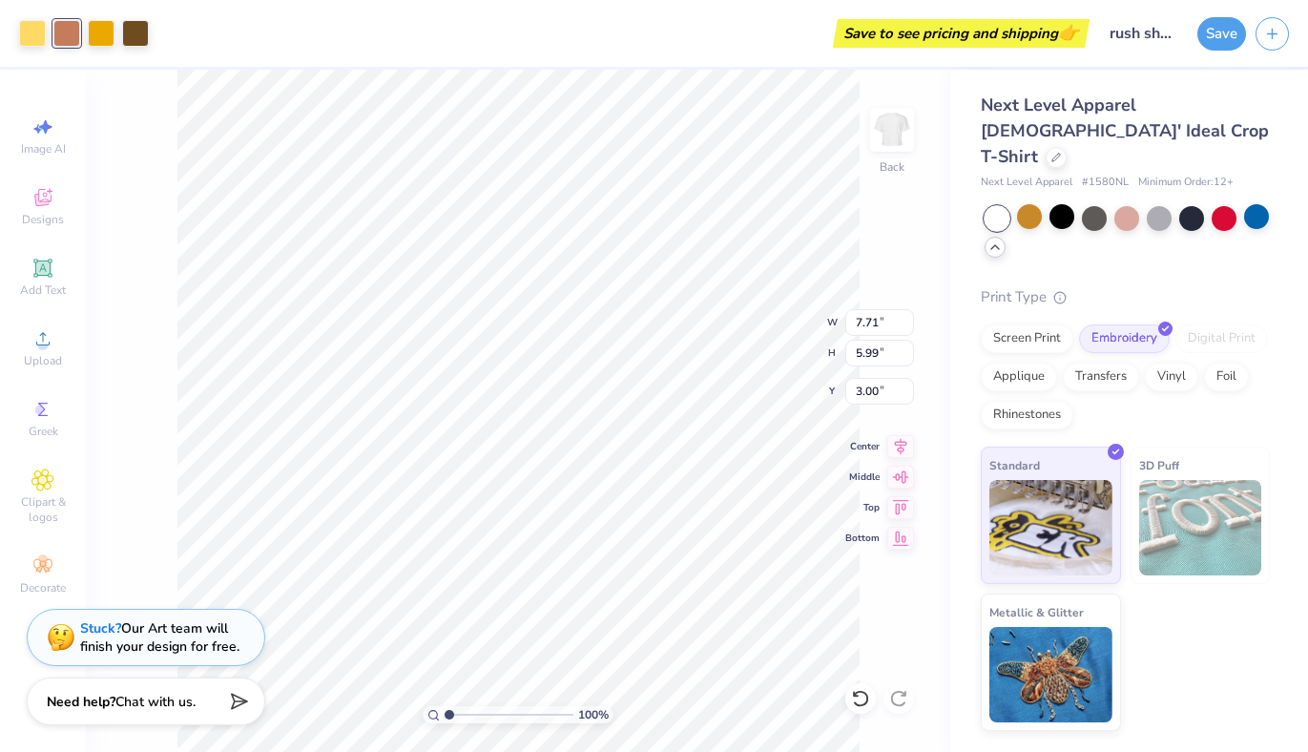
drag, startPoint x: 472, startPoint y: 715, endPoint x: 435, endPoint y: 717, distance: 37.3
type input "1"
click at [445, 717] on input "range" at bounding box center [509, 714] width 129 height 17
click at [1217, 42] on button "Save" at bounding box center [1221, 30] width 49 height 33
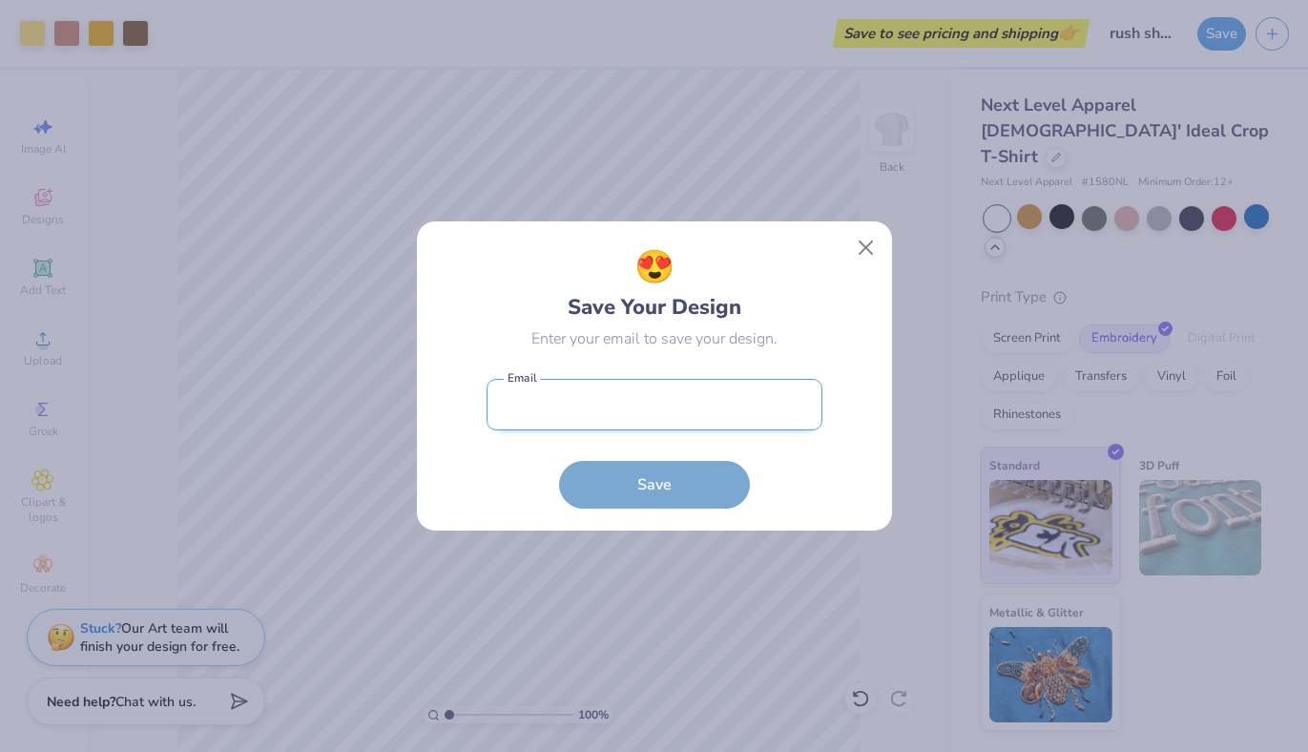
click at [656, 409] on input "email" at bounding box center [655, 405] width 336 height 52
type input "chideltarush@gmail.com"
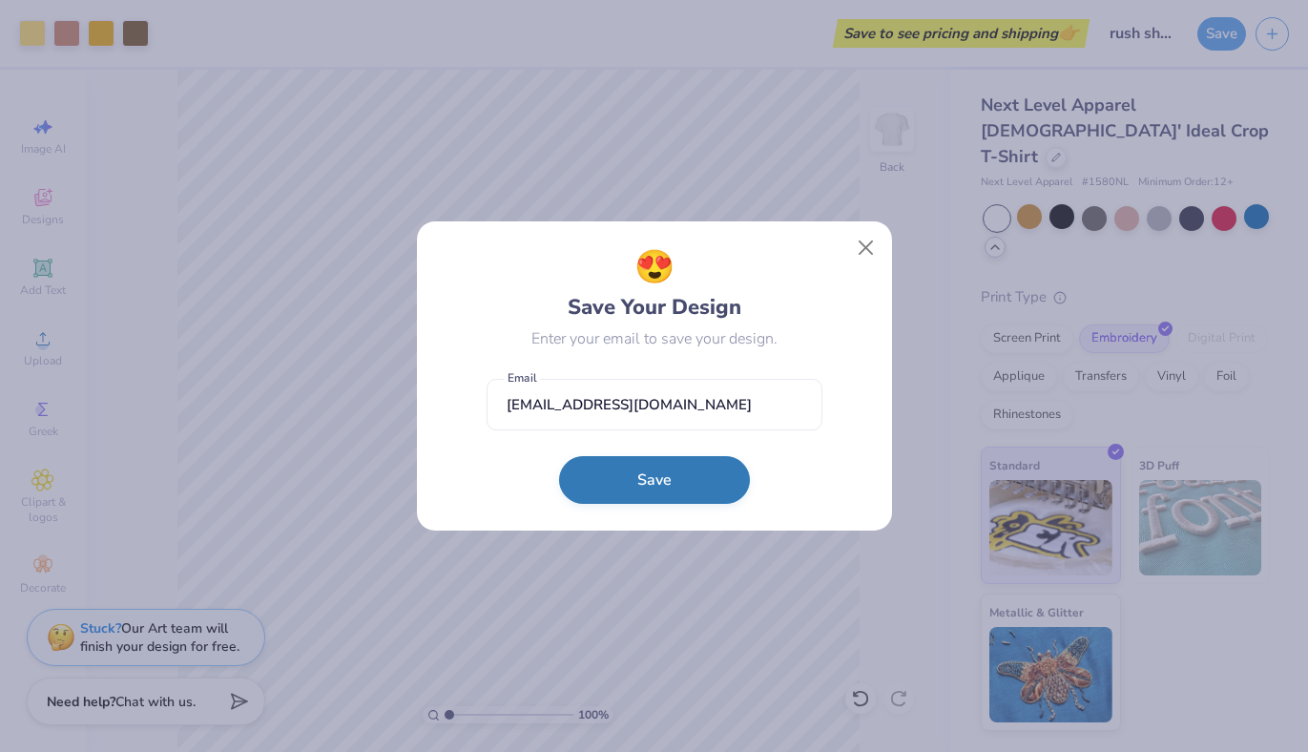
click at [651, 484] on button "Save" at bounding box center [654, 480] width 191 height 48
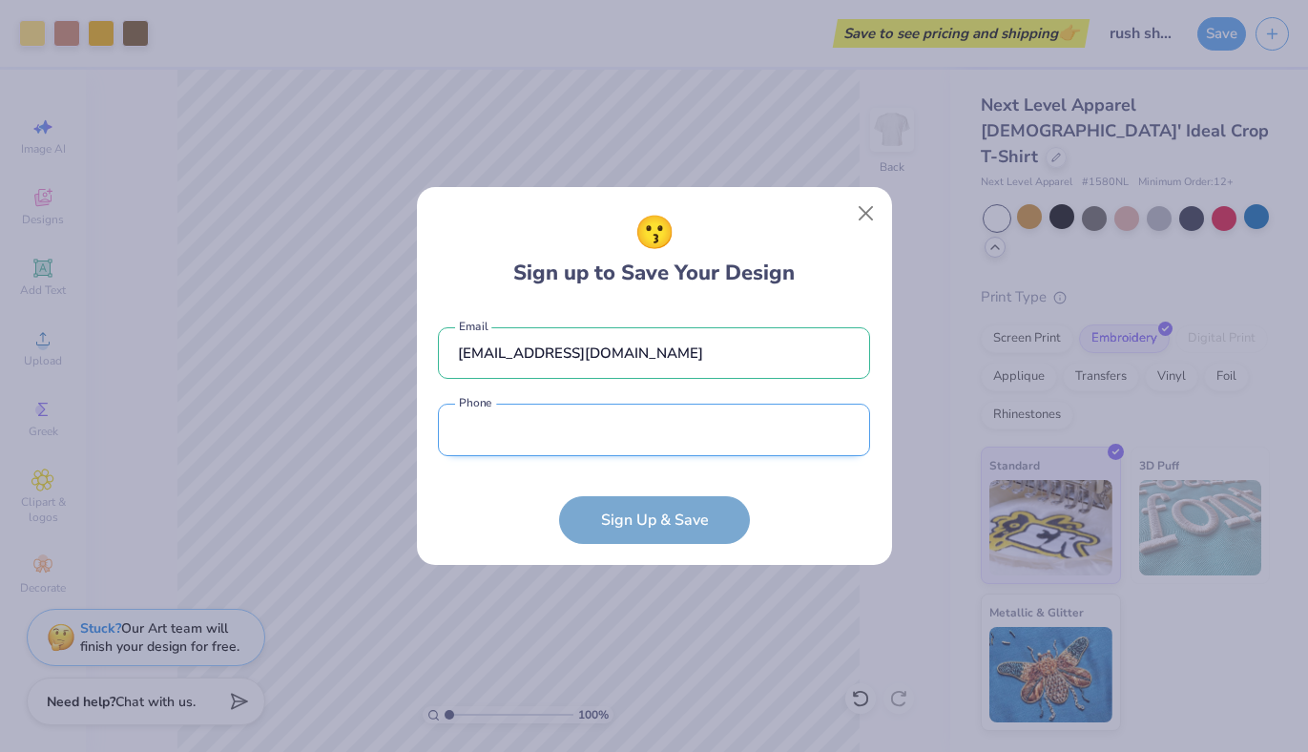
click at [573, 441] on input "tel" at bounding box center [654, 430] width 432 height 52
type input "(781) 343-3068"
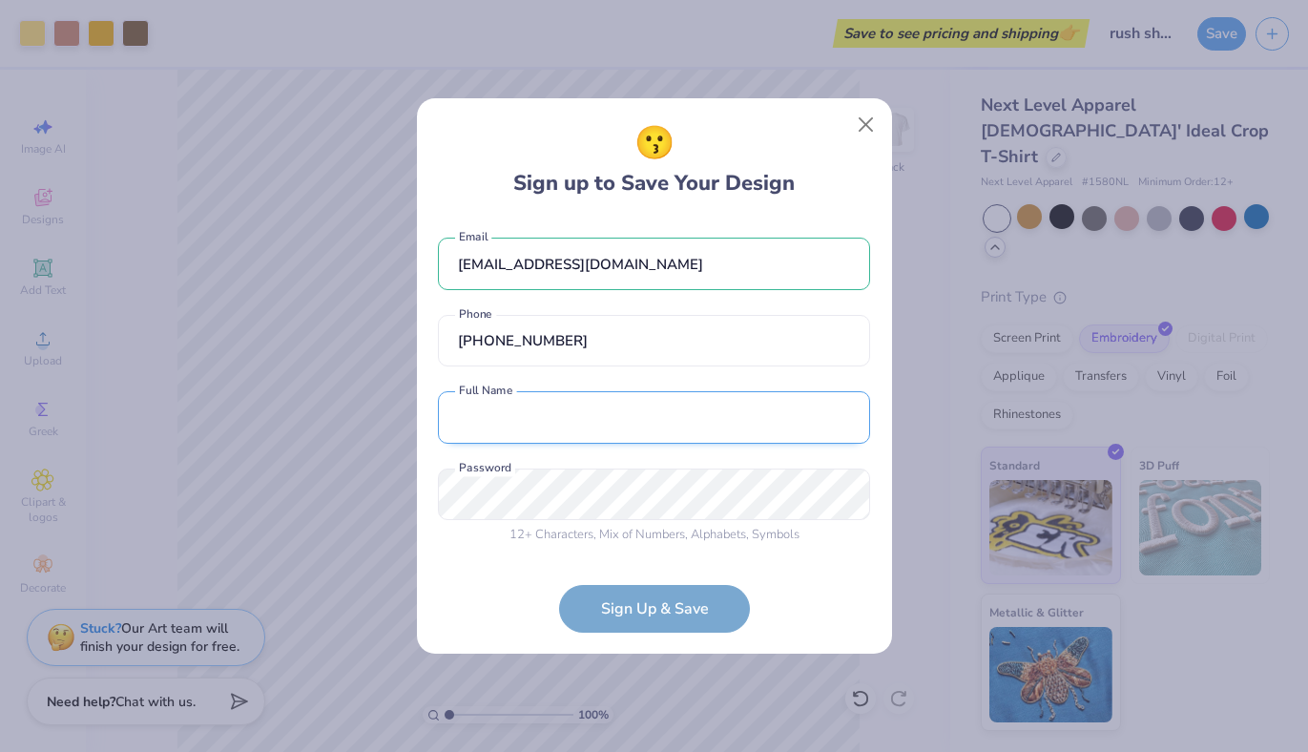
click at [524, 408] on input "text" at bounding box center [654, 417] width 432 height 52
type input "Chi Delta"
click at [477, 521] on div "12 + Characters , Mix of Numbers , Alphabets , Symbols Password is a required f…" at bounding box center [654, 506] width 432 height 76
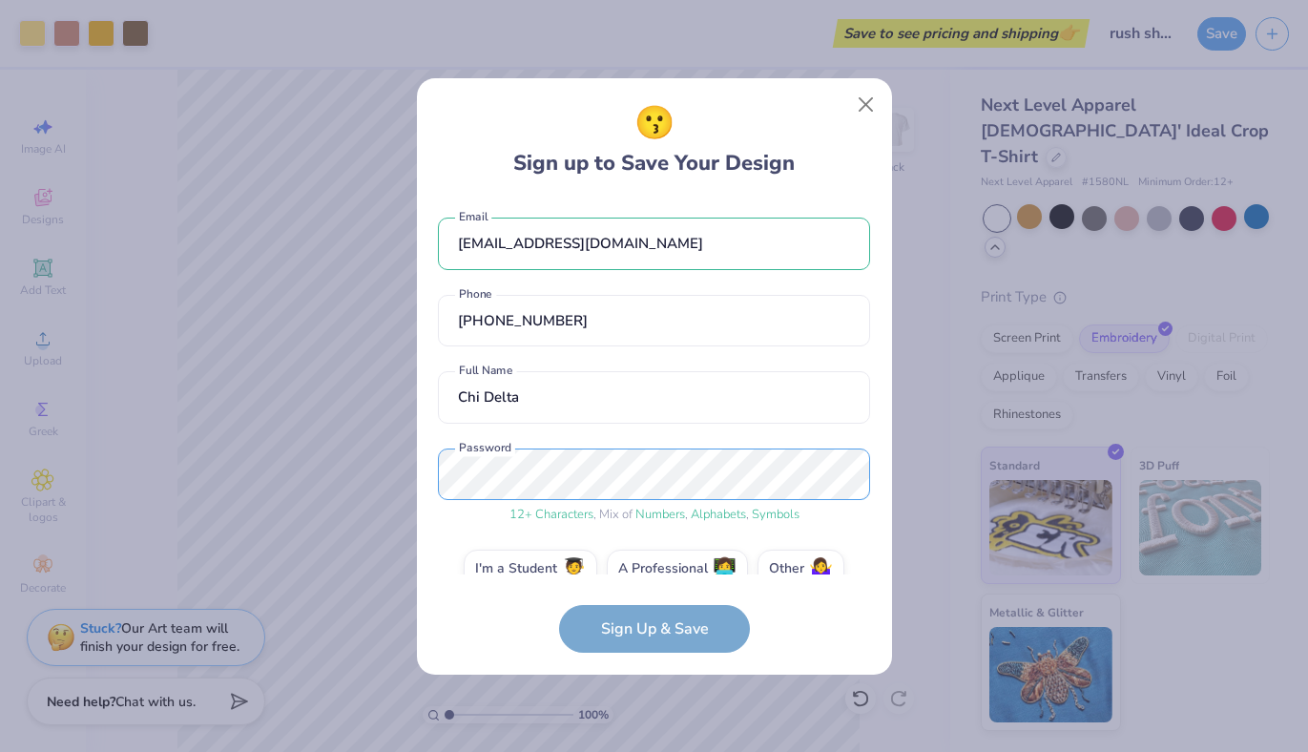
scroll to position [31, 0]
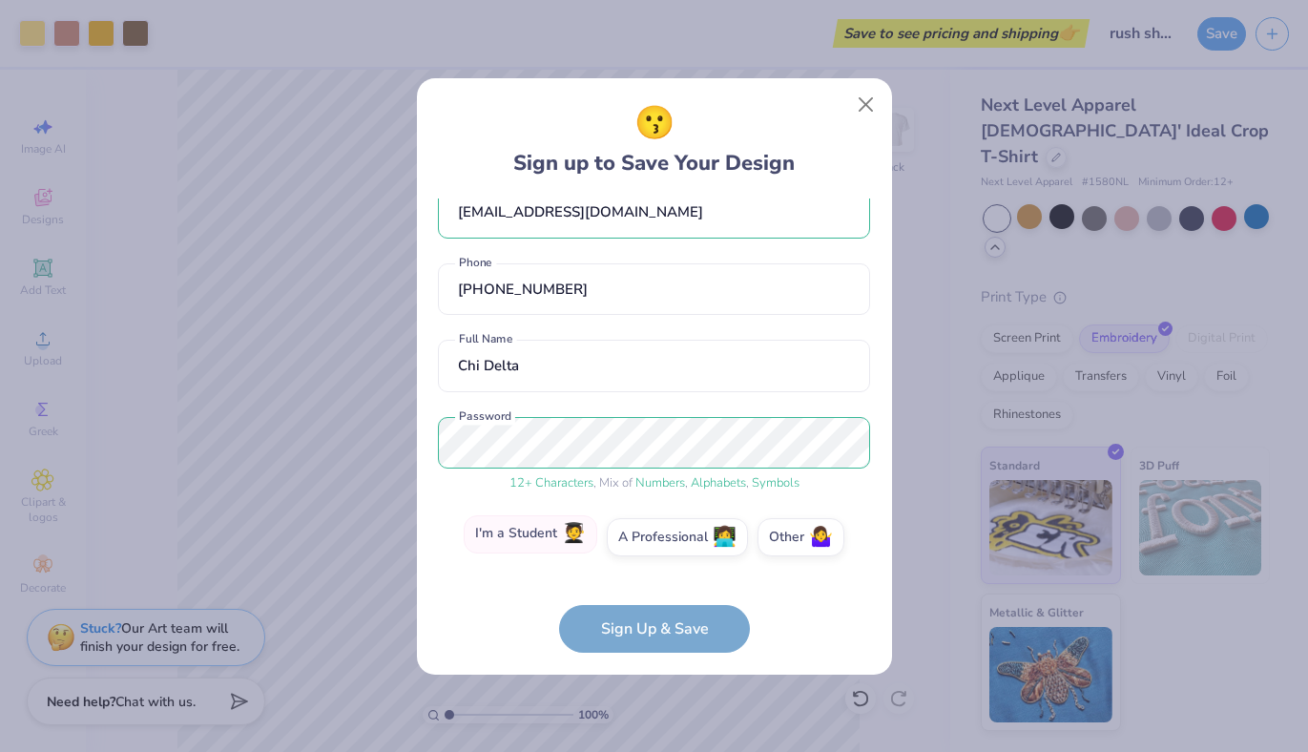
click at [542, 533] on label "I'm a Student 🧑‍🎓" at bounding box center [531, 534] width 134 height 38
click at [648, 567] on input "I'm a Student 🧑‍🎓" at bounding box center [654, 573] width 12 height 12
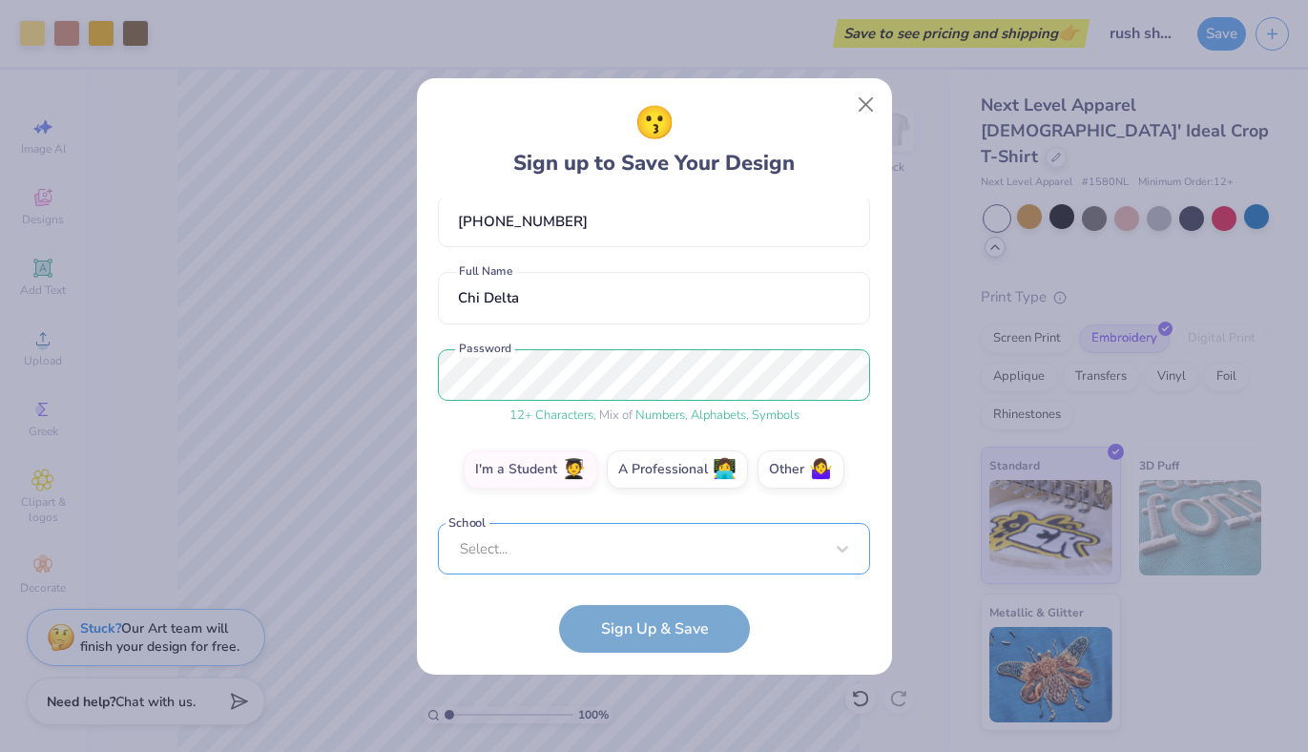
click at [531, 566] on div "chideltarush@gmail.com Email (781) 343-3068 Phone Chi Delta Full Name 12 + Char…" at bounding box center [654, 386] width 432 height 376
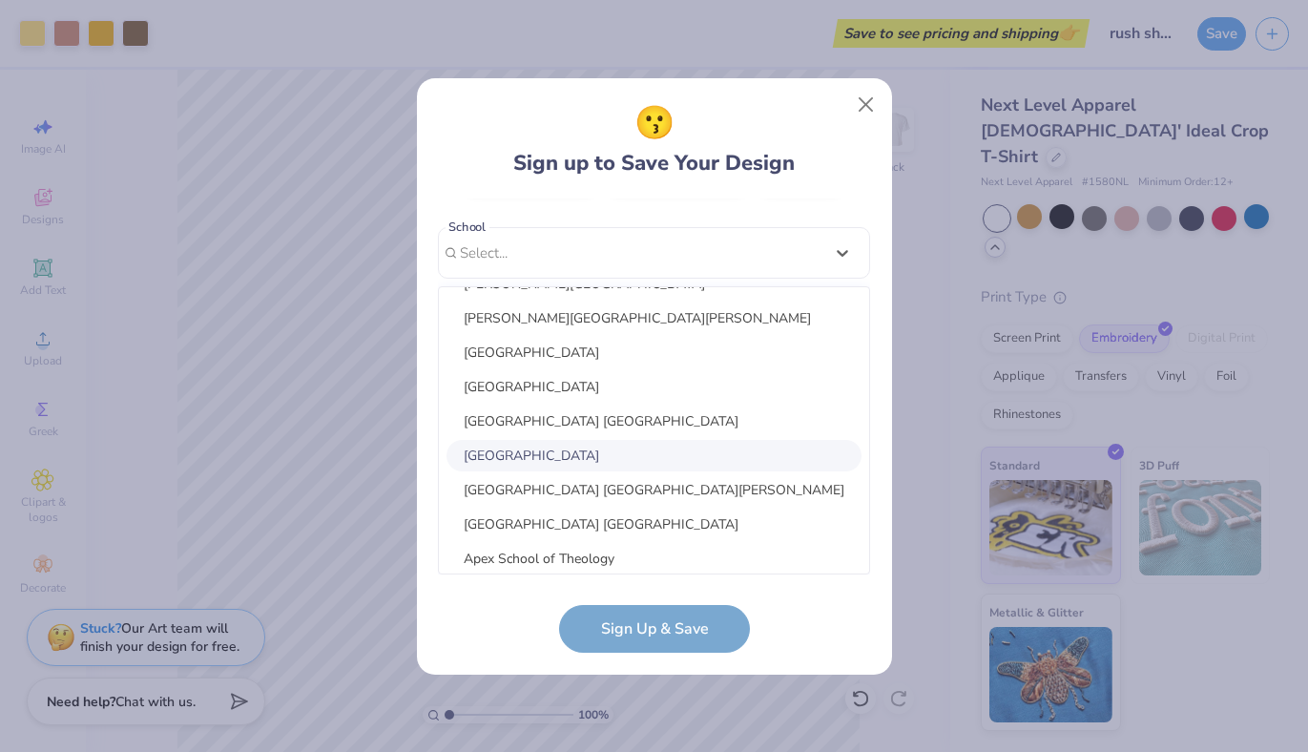
scroll to position [1740, 0]
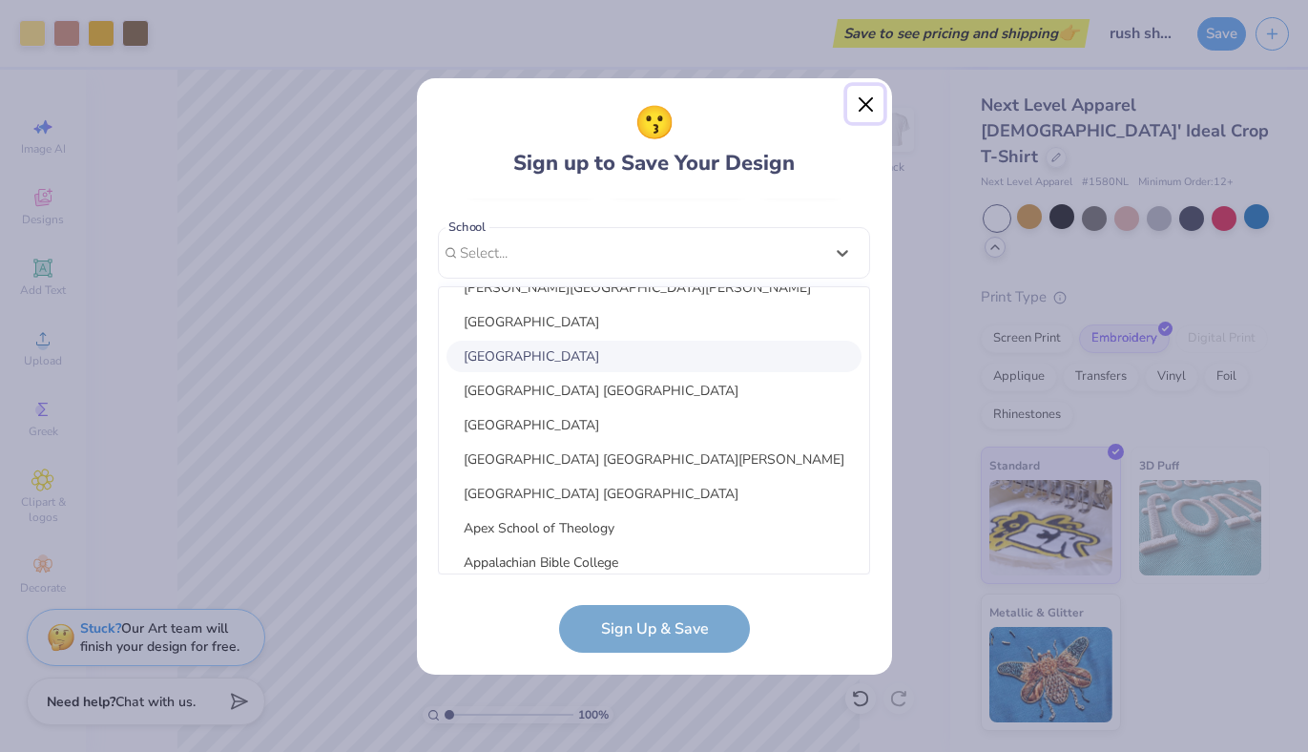
click at [875, 101] on button "Close" at bounding box center [865, 104] width 36 height 36
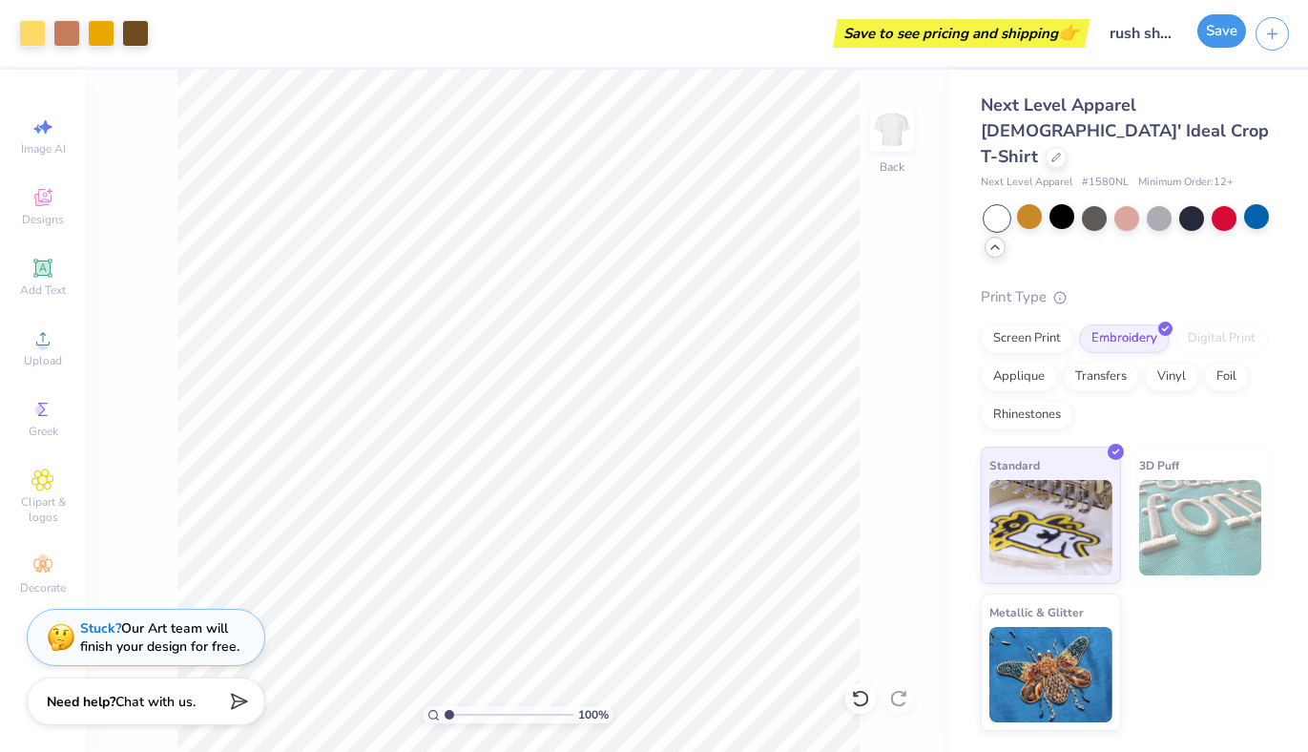
click at [1210, 42] on button "Save" at bounding box center [1221, 30] width 49 height 33
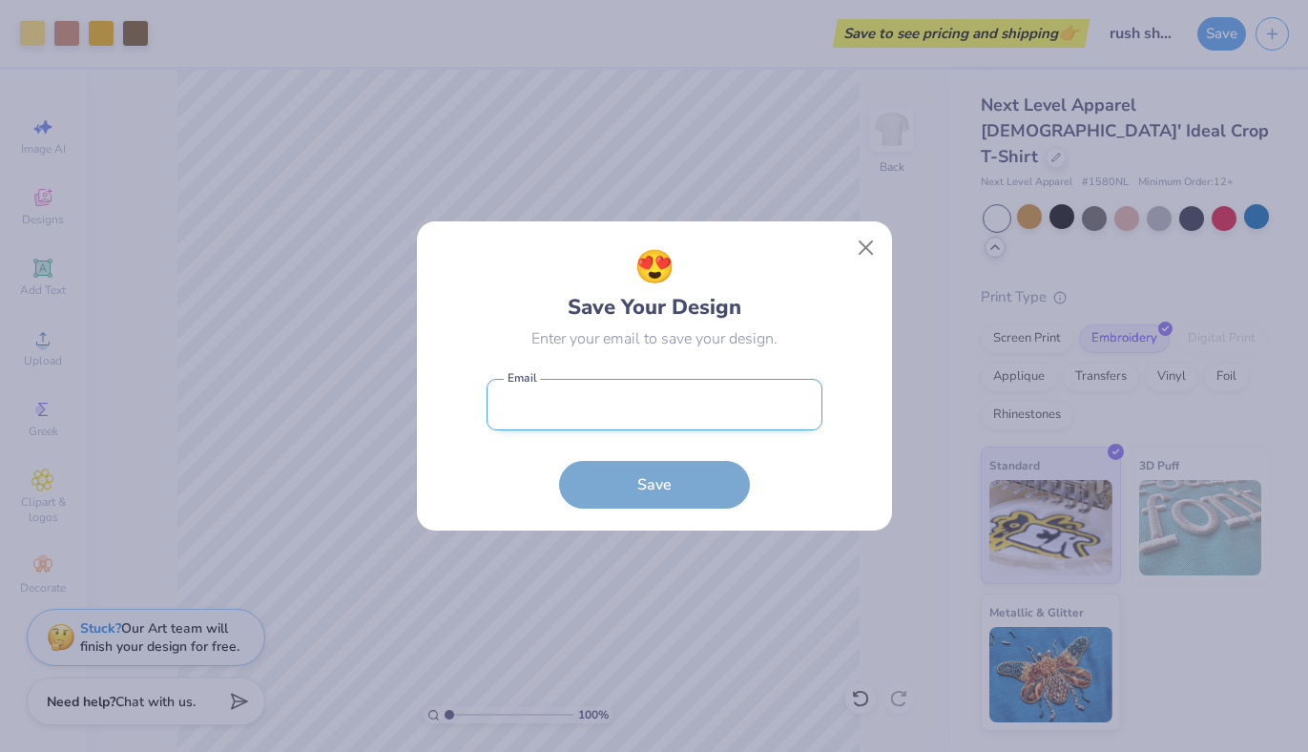
click at [639, 405] on input "email" at bounding box center [655, 405] width 336 height 52
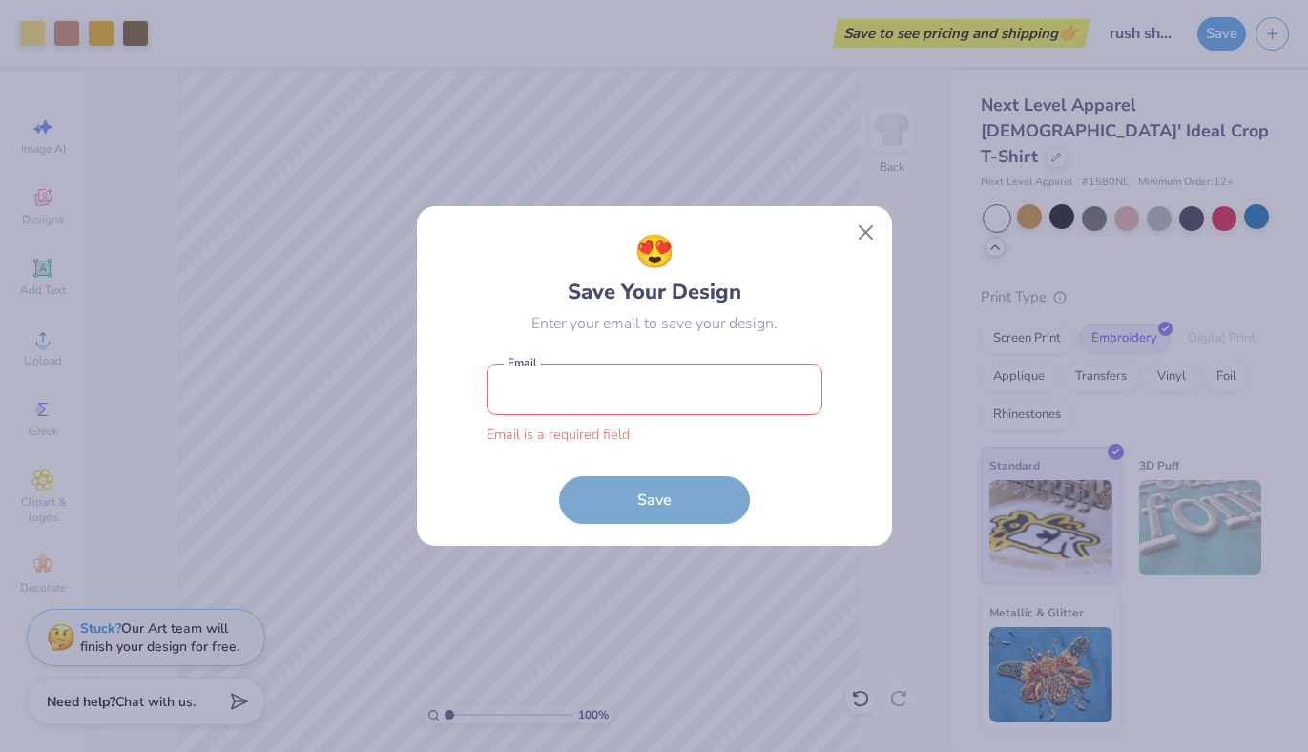
type input "chideltarush@gmail.com"
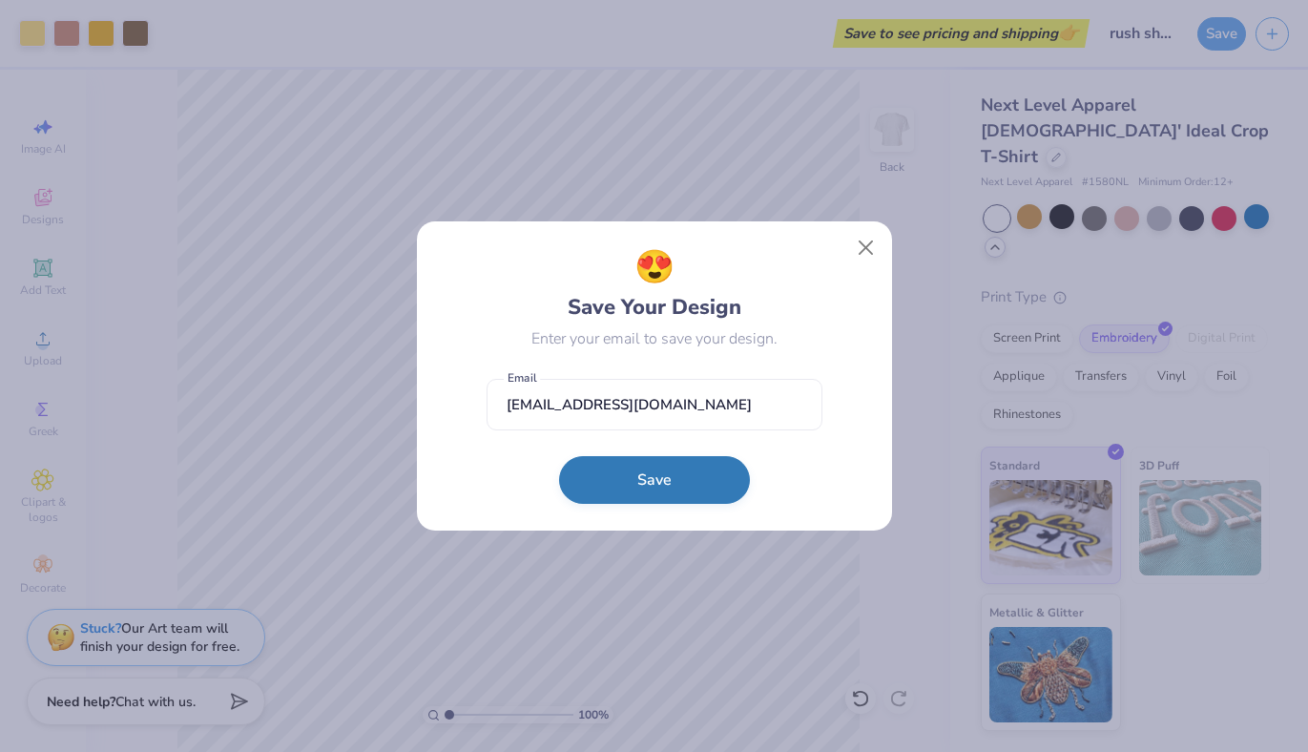
click at [653, 473] on button "Save" at bounding box center [654, 480] width 191 height 48
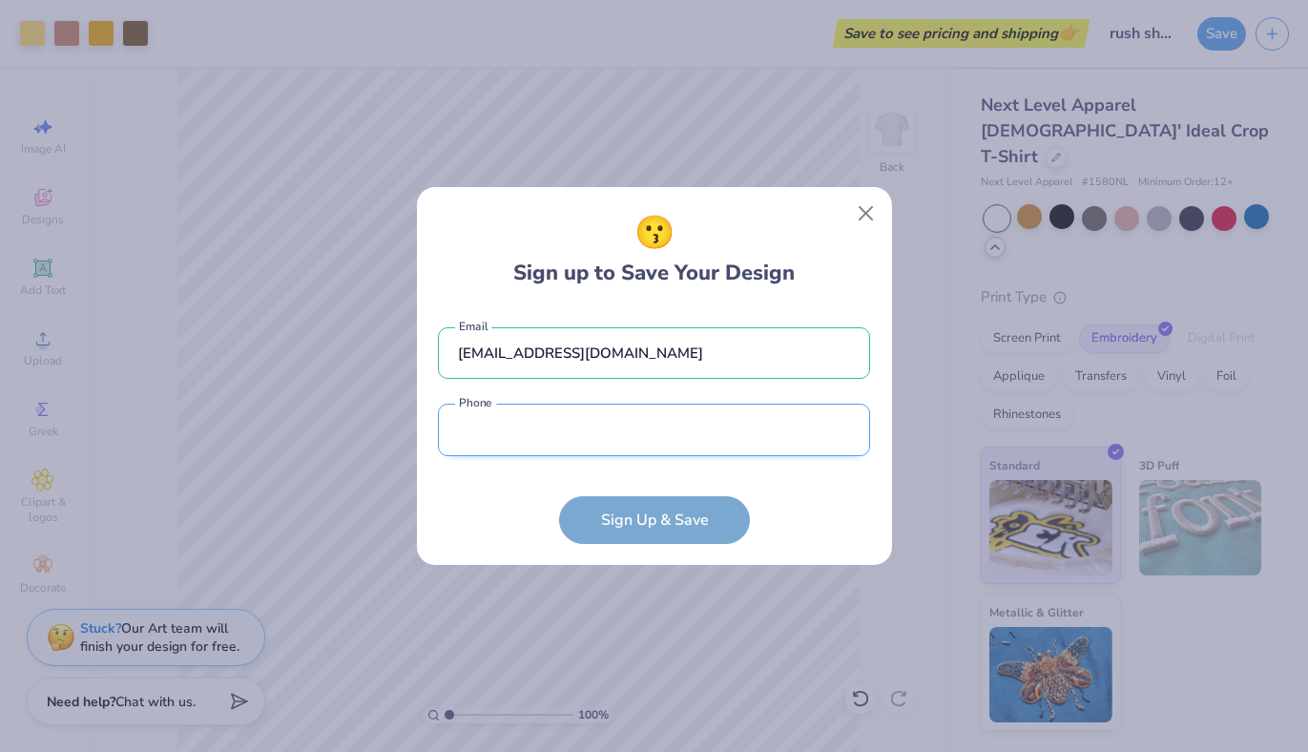
click at [609, 436] on input "tel" at bounding box center [654, 430] width 432 height 52
type input "(781) 343-3068"
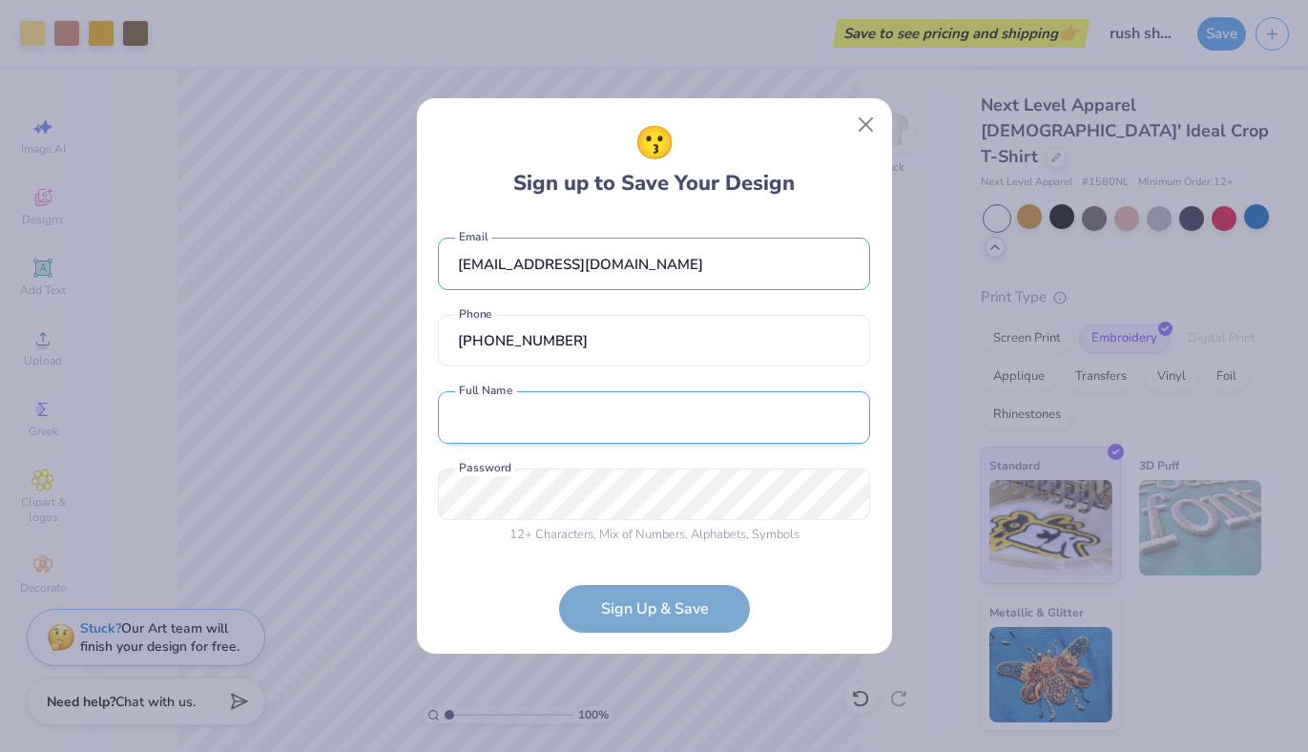
click at [558, 422] on input "text" at bounding box center [654, 417] width 432 height 52
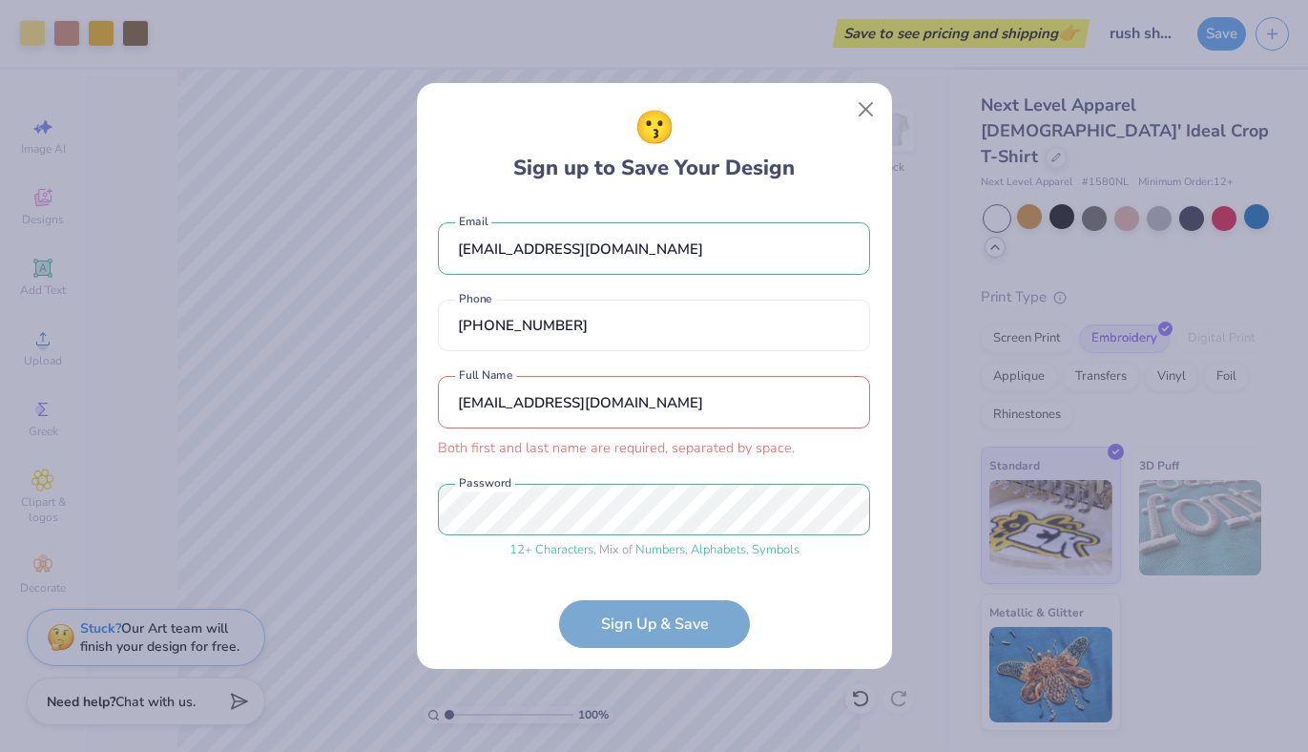
drag, startPoint x: 646, startPoint y: 401, endPoint x: 367, endPoint y: 390, distance: 278.8
click at [367, 390] on div "😗 Sign up to Save Your Design chideltarush@gmail.com Email (781) 343-3068 Phone…" at bounding box center [654, 376] width 1308 height 752
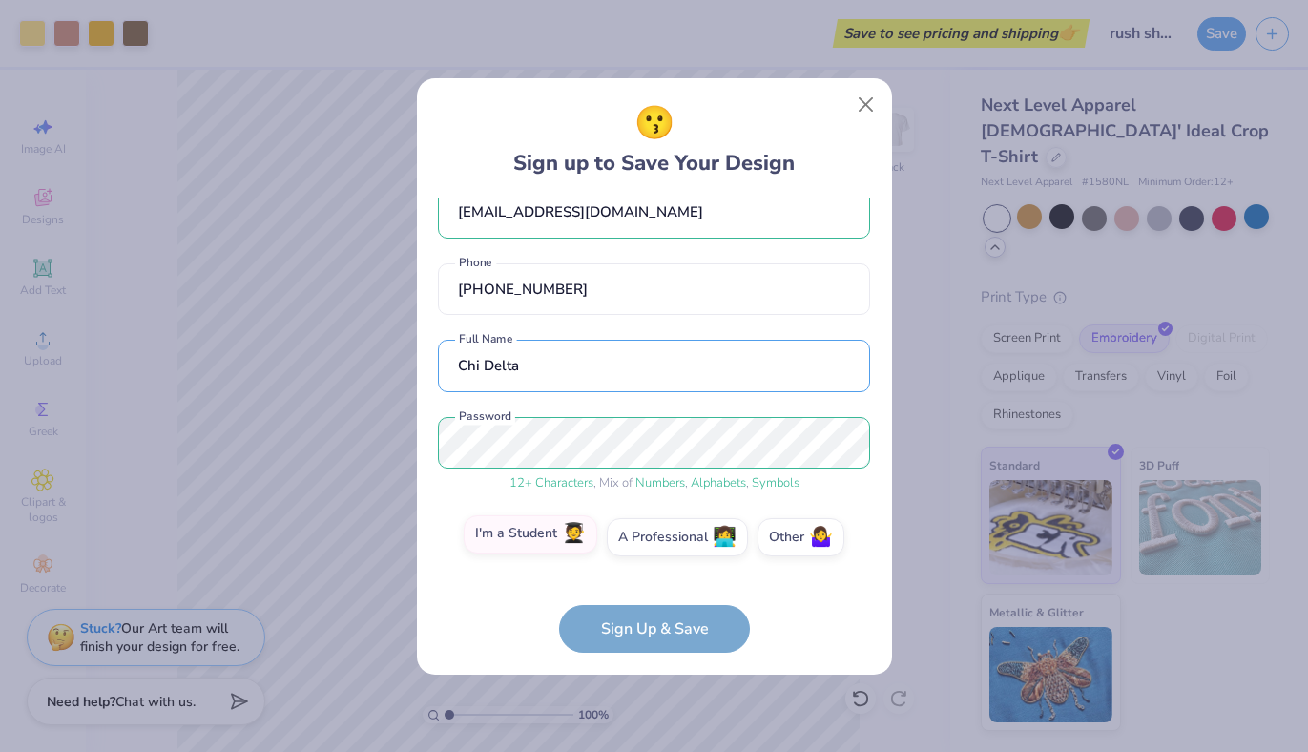
type input "Chi Delta"
click at [527, 527] on label "I'm a Student 🧑‍🎓" at bounding box center [531, 534] width 134 height 38
click at [648, 567] on input "I'm a Student 🧑‍🎓" at bounding box center [654, 573] width 12 height 12
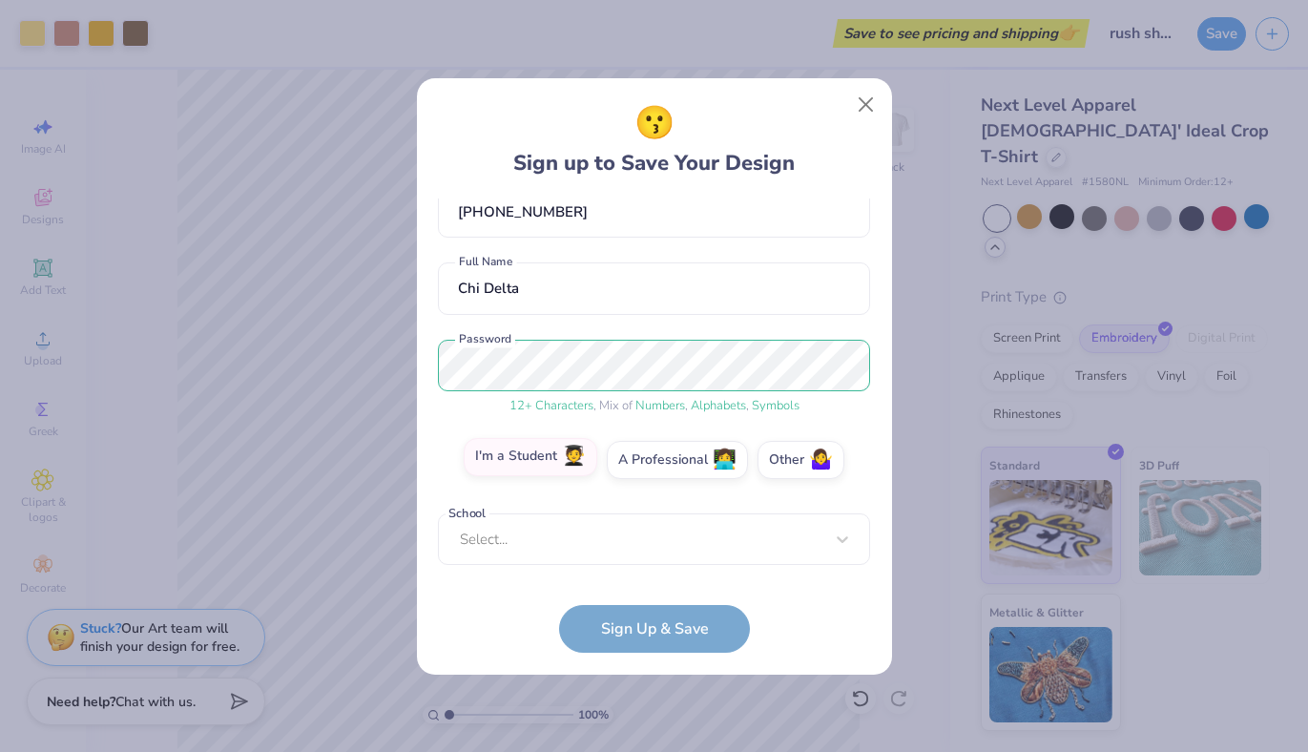
click at [527, 527] on div "Select..." at bounding box center [654, 539] width 432 height 52
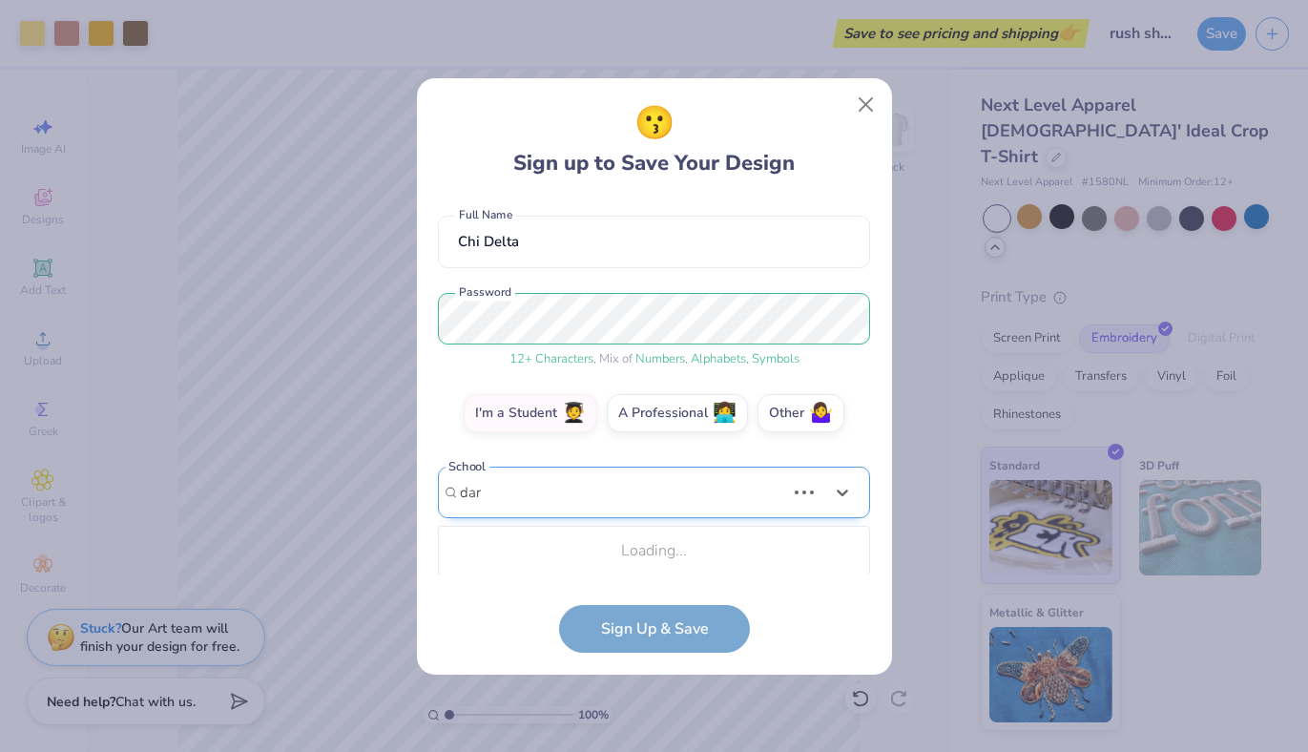
scroll to position [395, 0]
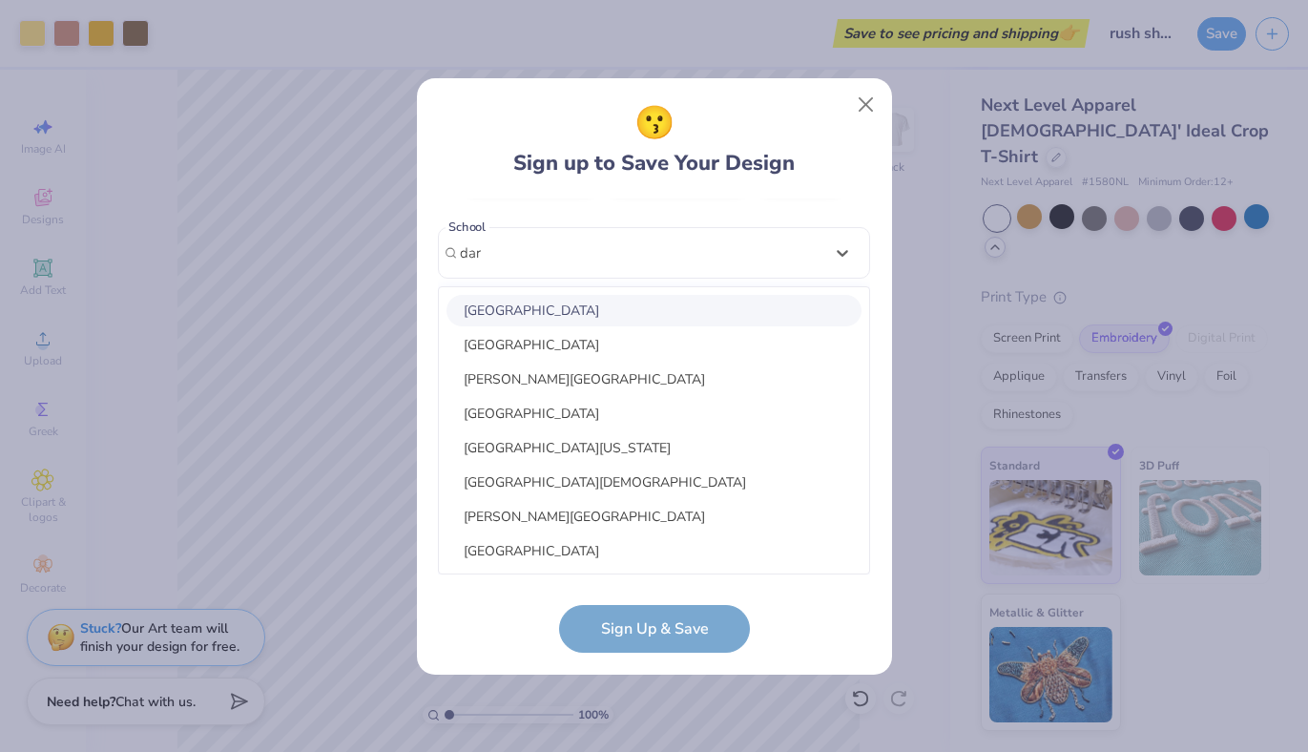
click at [514, 308] on div "Dartmouth College" at bounding box center [654, 310] width 415 height 31
type input "dar"
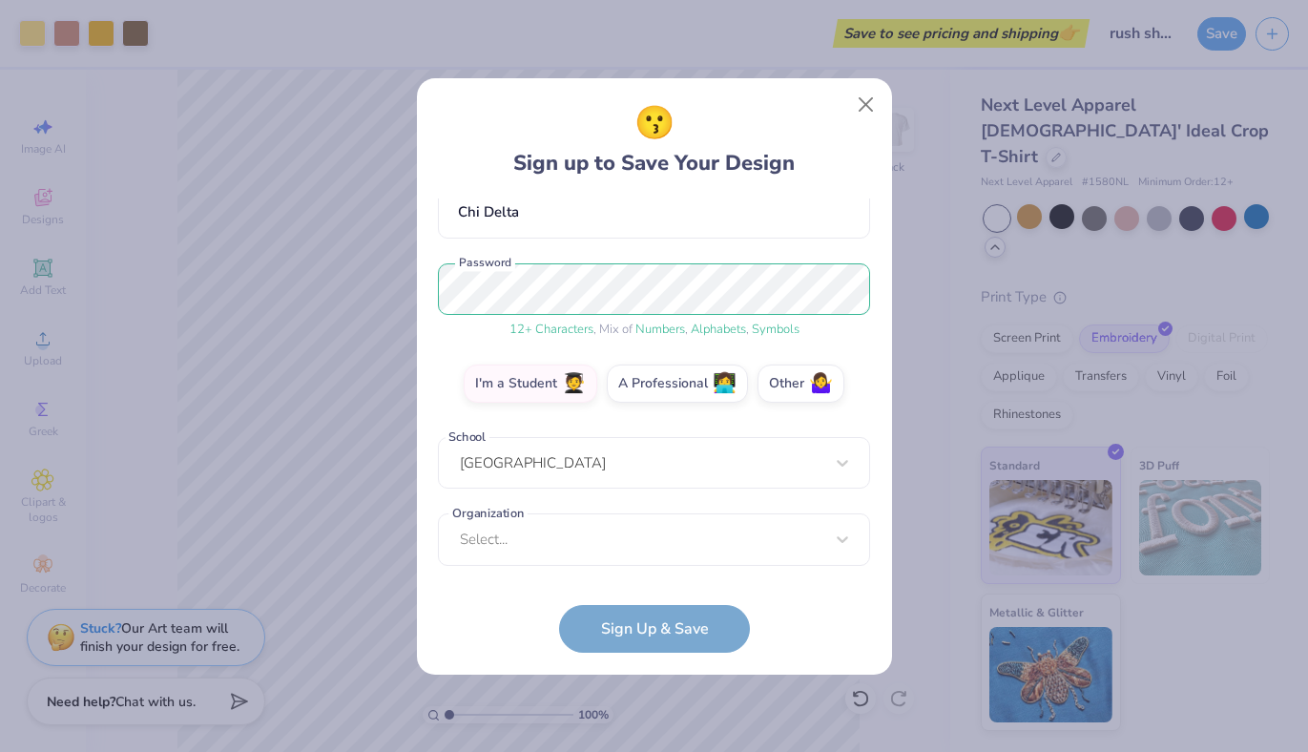
scroll to position [185, 0]
click at [577, 538] on div "Select..." at bounding box center [654, 539] width 432 height 52
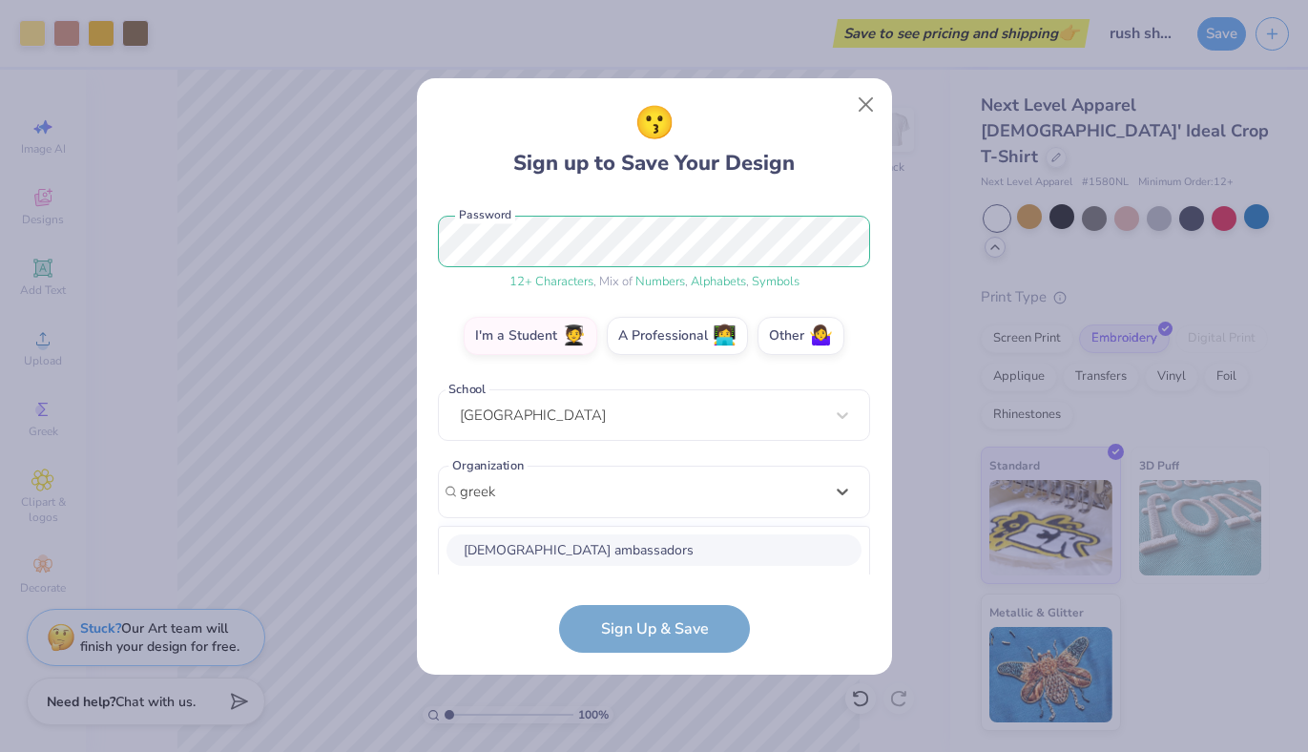
scroll to position [471, 0]
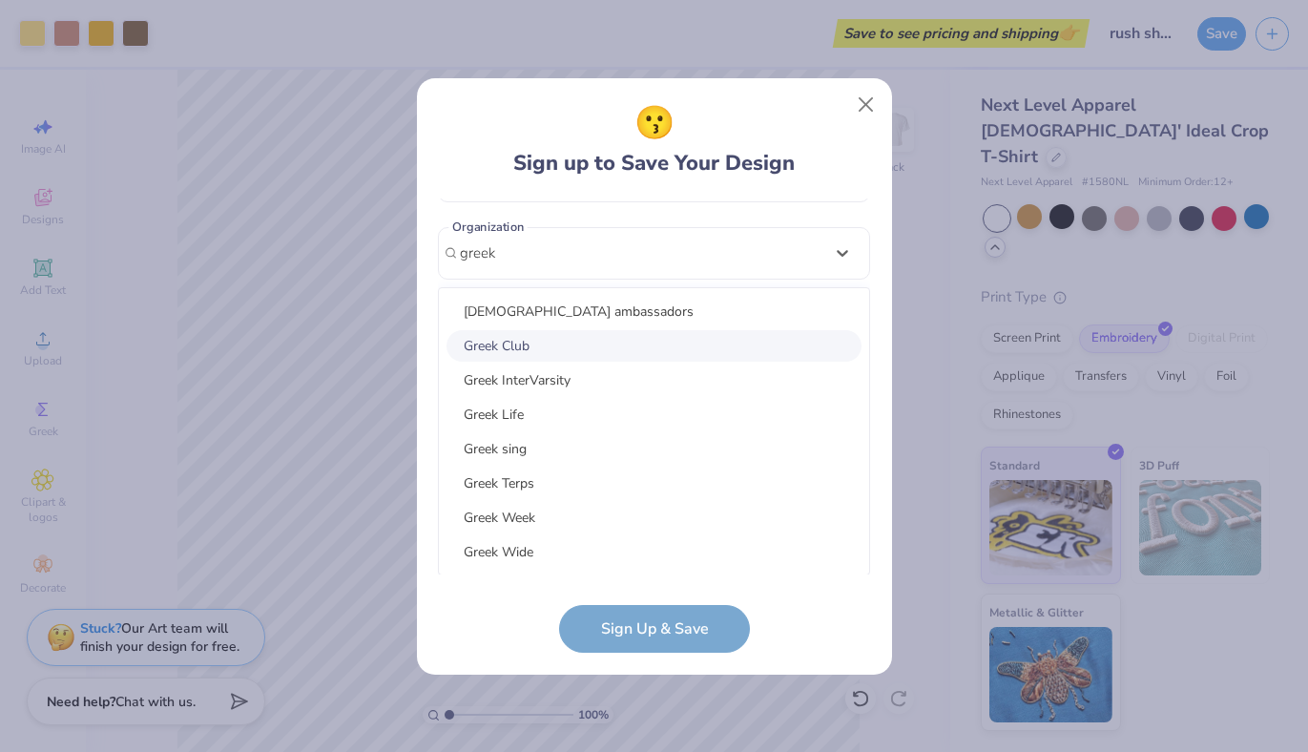
click at [632, 343] on div "Greek Club" at bounding box center [654, 345] width 415 height 31
type input "greek"
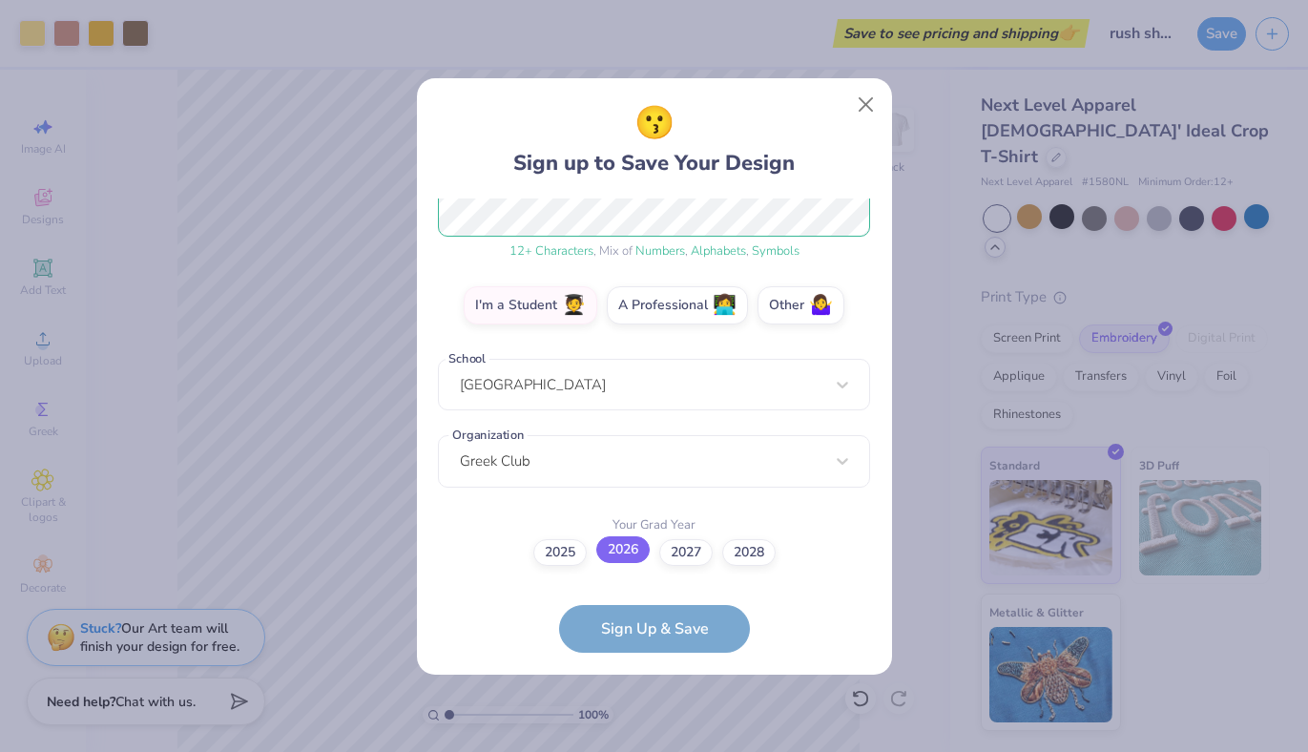
click at [618, 561] on label "2026" at bounding box center [622, 549] width 53 height 27
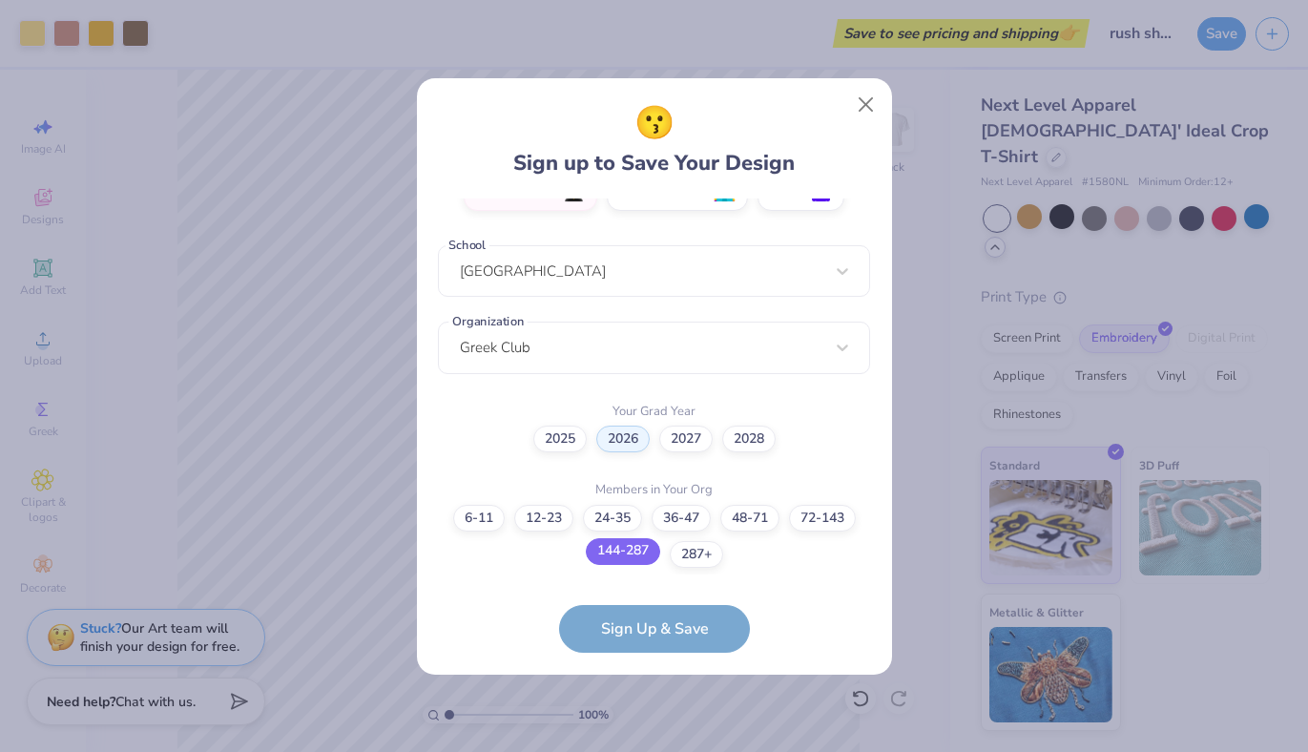
click at [616, 551] on label "144-287" at bounding box center [623, 551] width 74 height 27
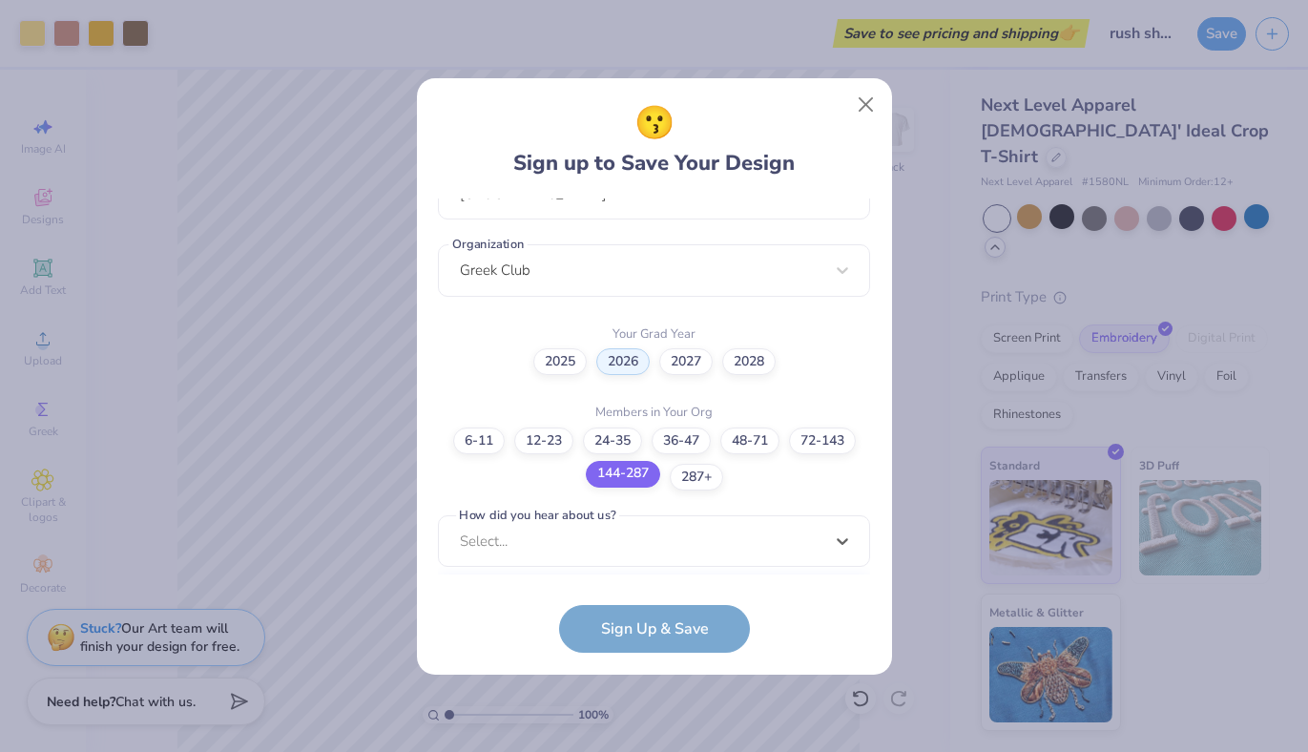
click at [616, 551] on div "option Pinterest focused, 1 of 15. 15 results available. Use Up and Down to cho…" at bounding box center [654, 689] width 432 height 348
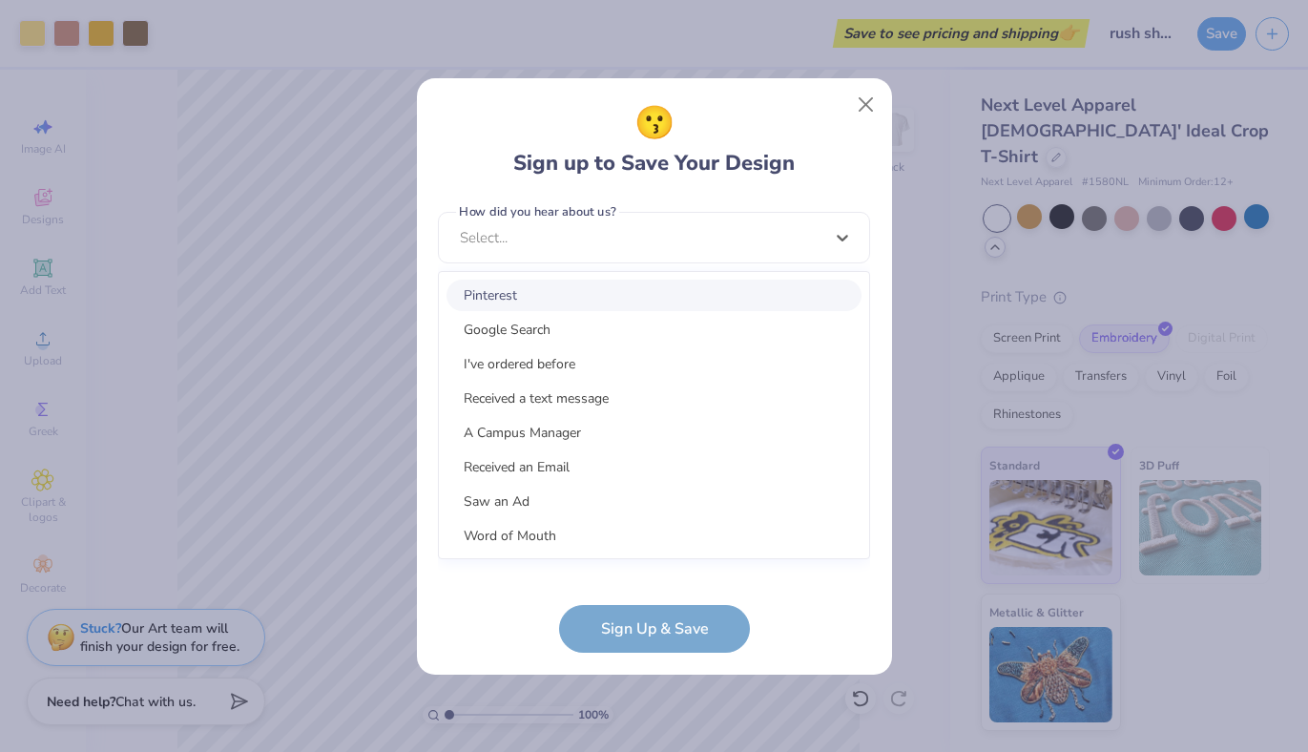
scroll to position [740, 0]
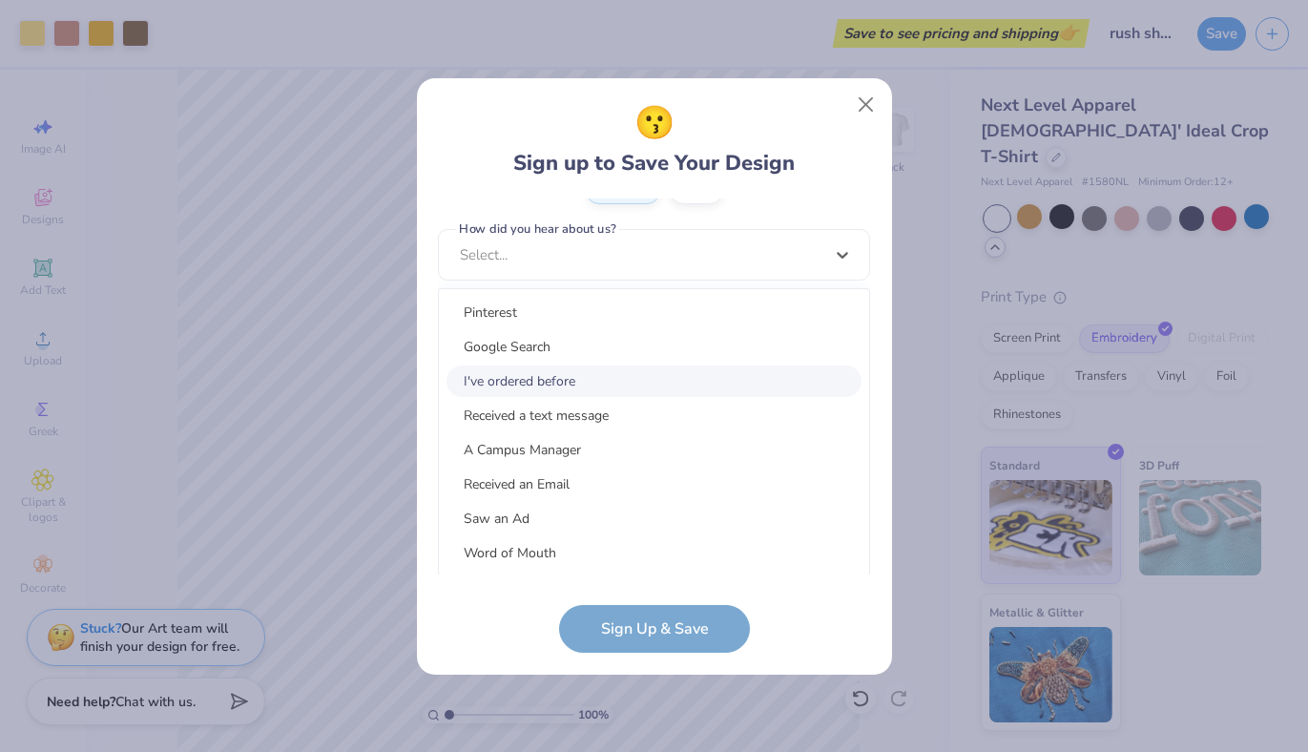
click at [566, 371] on div "I've ordered before" at bounding box center [654, 380] width 415 height 31
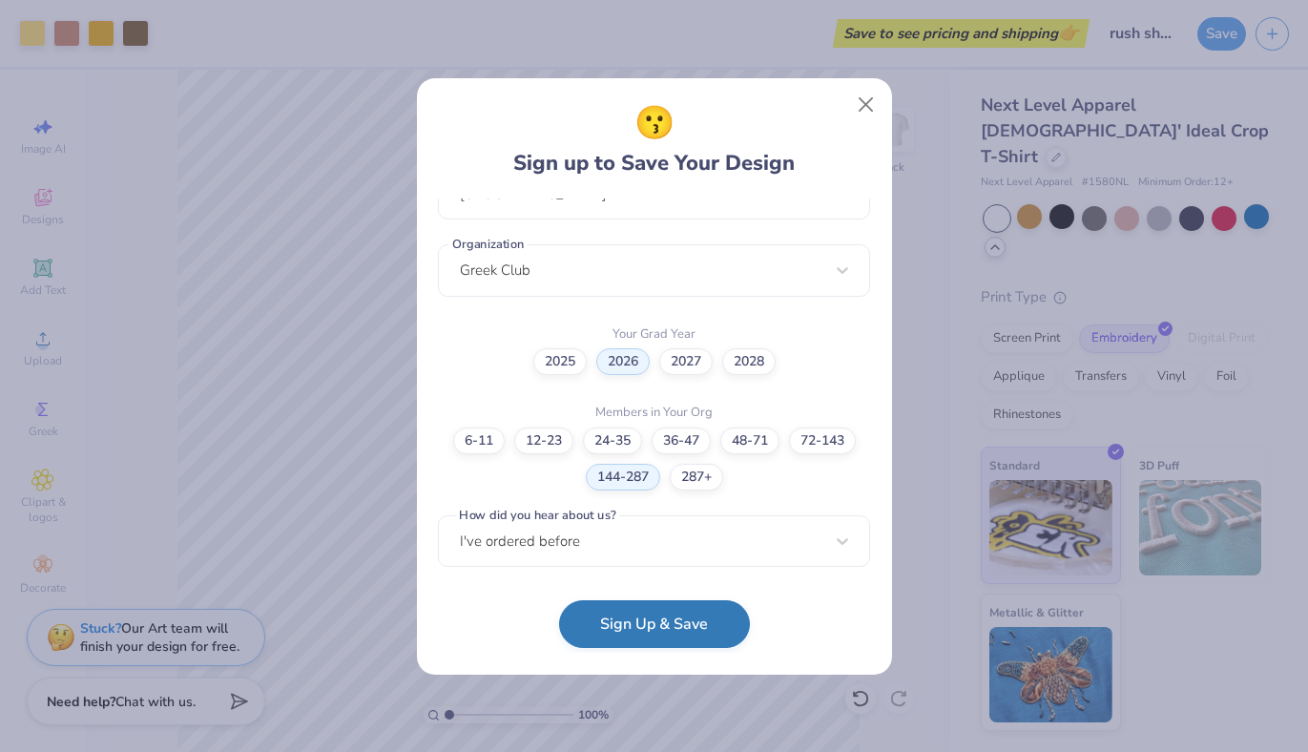
click at [602, 625] on button "Sign Up & Save" at bounding box center [654, 624] width 191 height 48
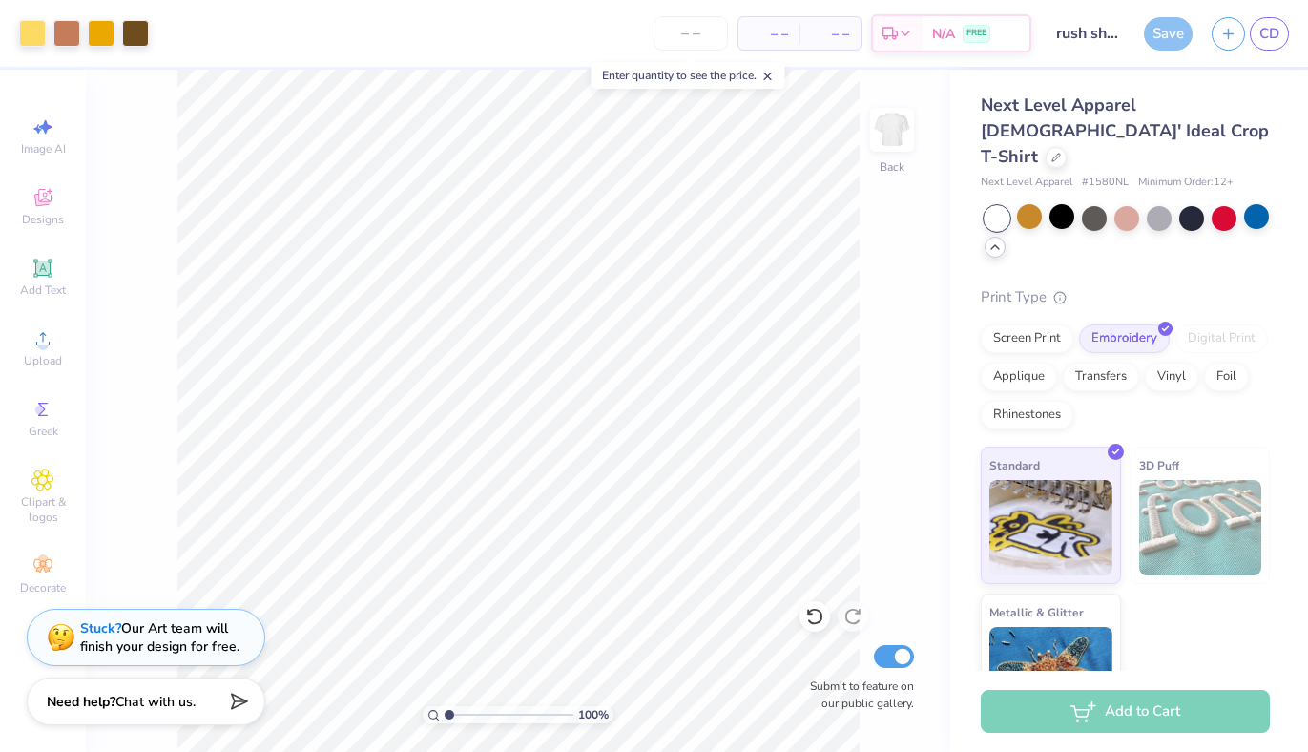
click at [765, 35] on span "– –" at bounding box center [769, 34] width 38 height 20
click at [696, 29] on input "number" at bounding box center [691, 33] width 74 height 34
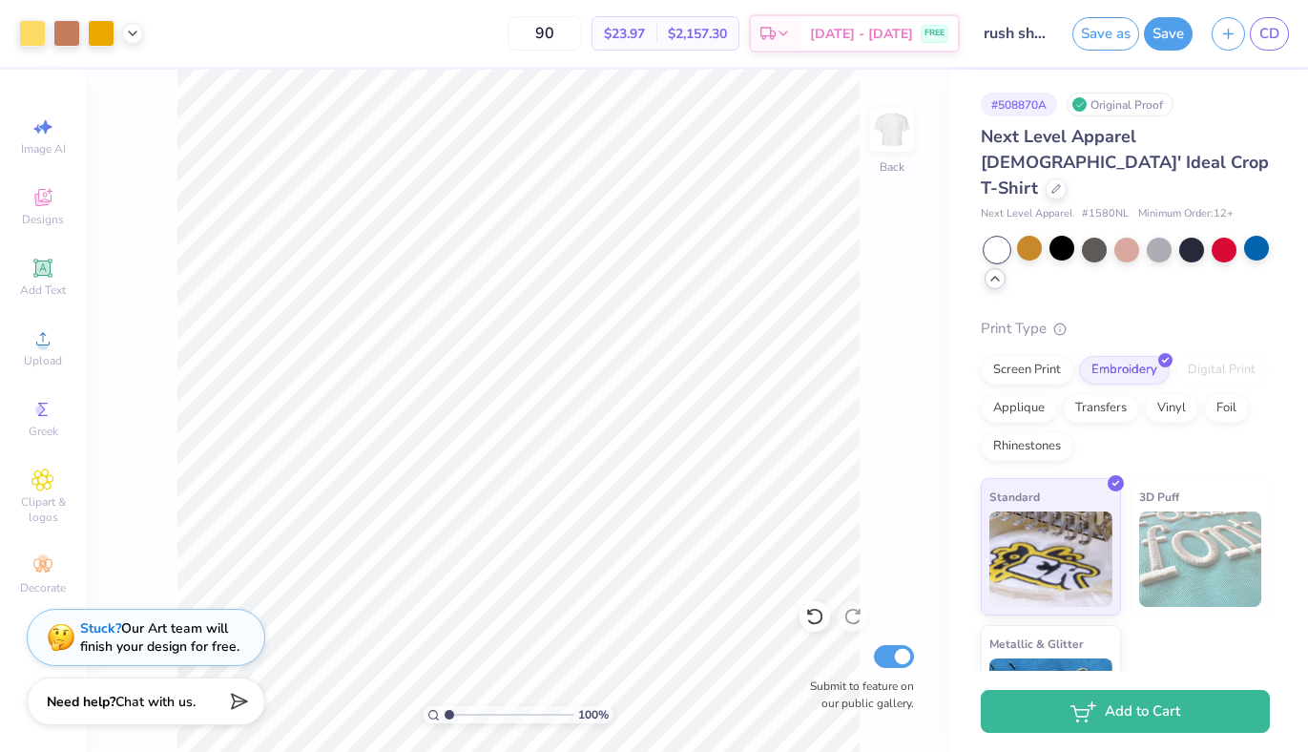
type input "9"
type input "1"
type input "6"
type input "116"
click at [129, 31] on icon at bounding box center [132, 31] width 15 height 15
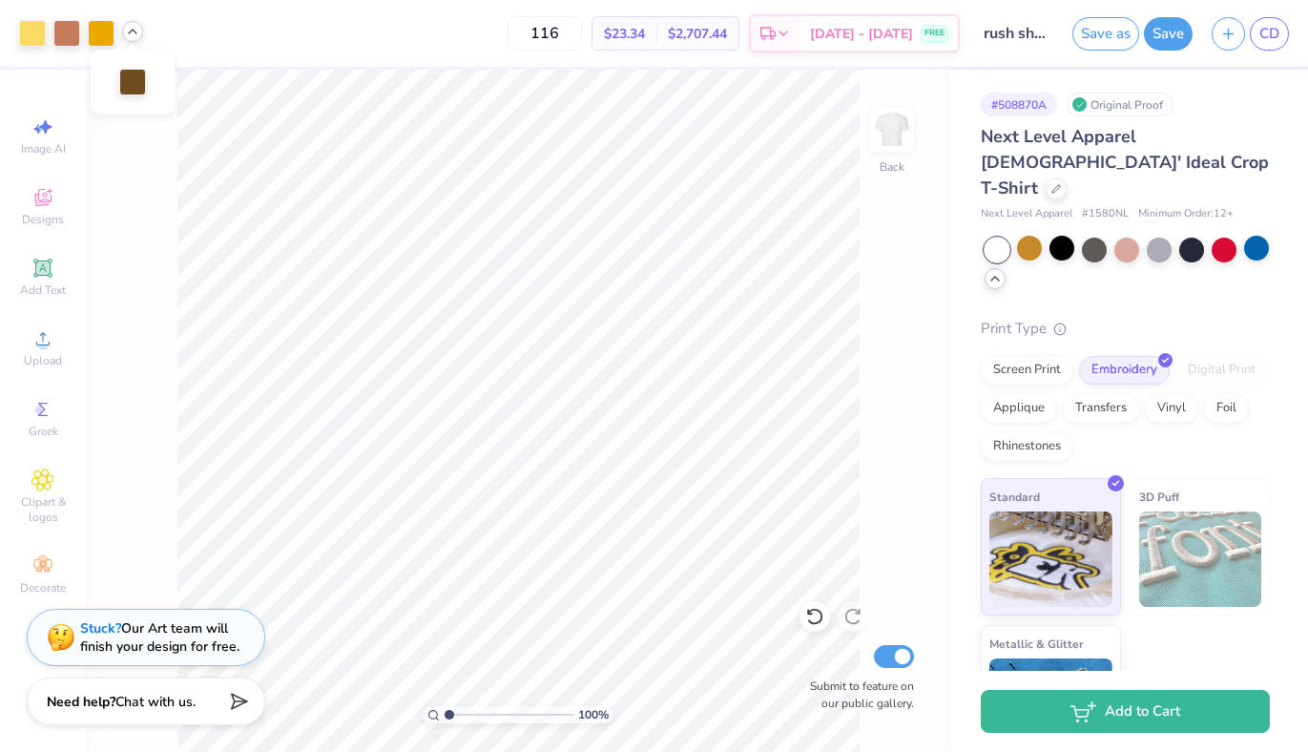
click at [129, 31] on icon at bounding box center [132, 31] width 15 height 15
click at [261, 19] on div "116 $23.34 Per Item $2,707.44 Total Est. Delivery Aug 30 - Sep 2 FREE" at bounding box center [556, 33] width 807 height 67
click at [1010, 353] on div "Screen Print" at bounding box center [1027, 367] width 93 height 29
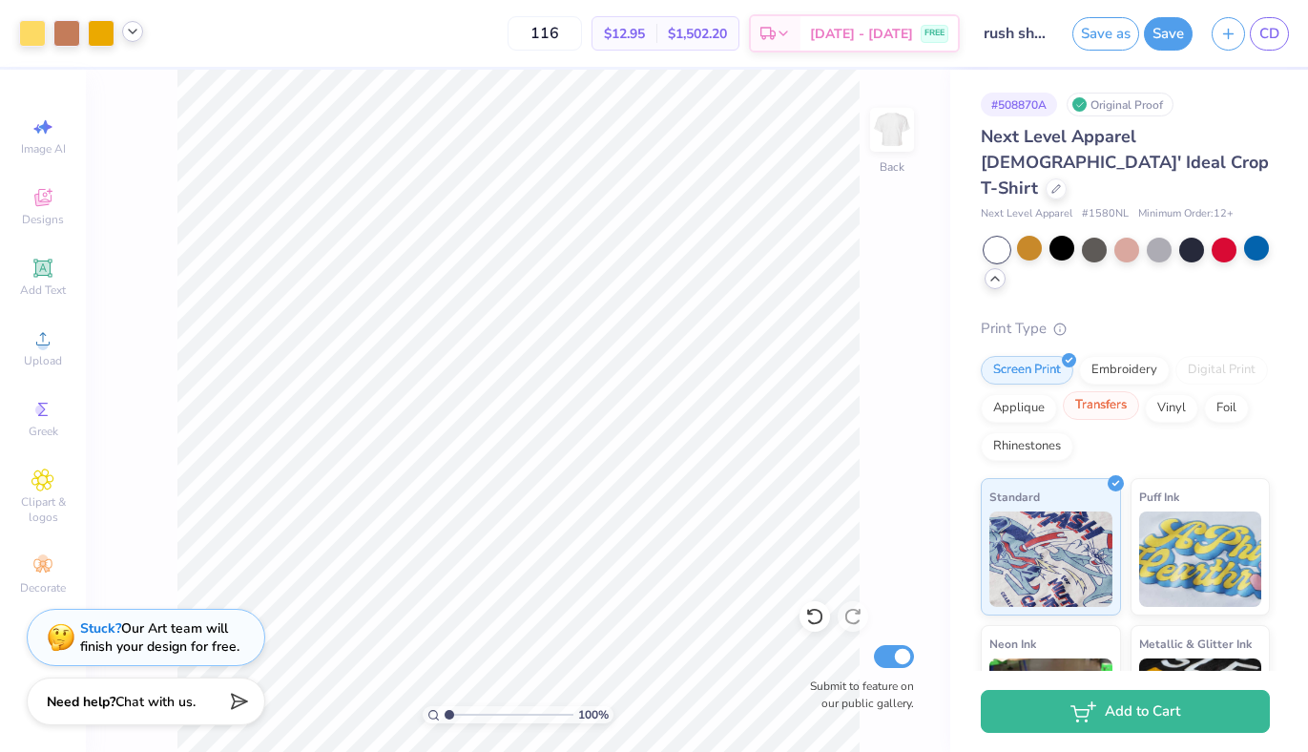
click at [1107, 391] on div "Transfers" at bounding box center [1101, 405] width 76 height 29
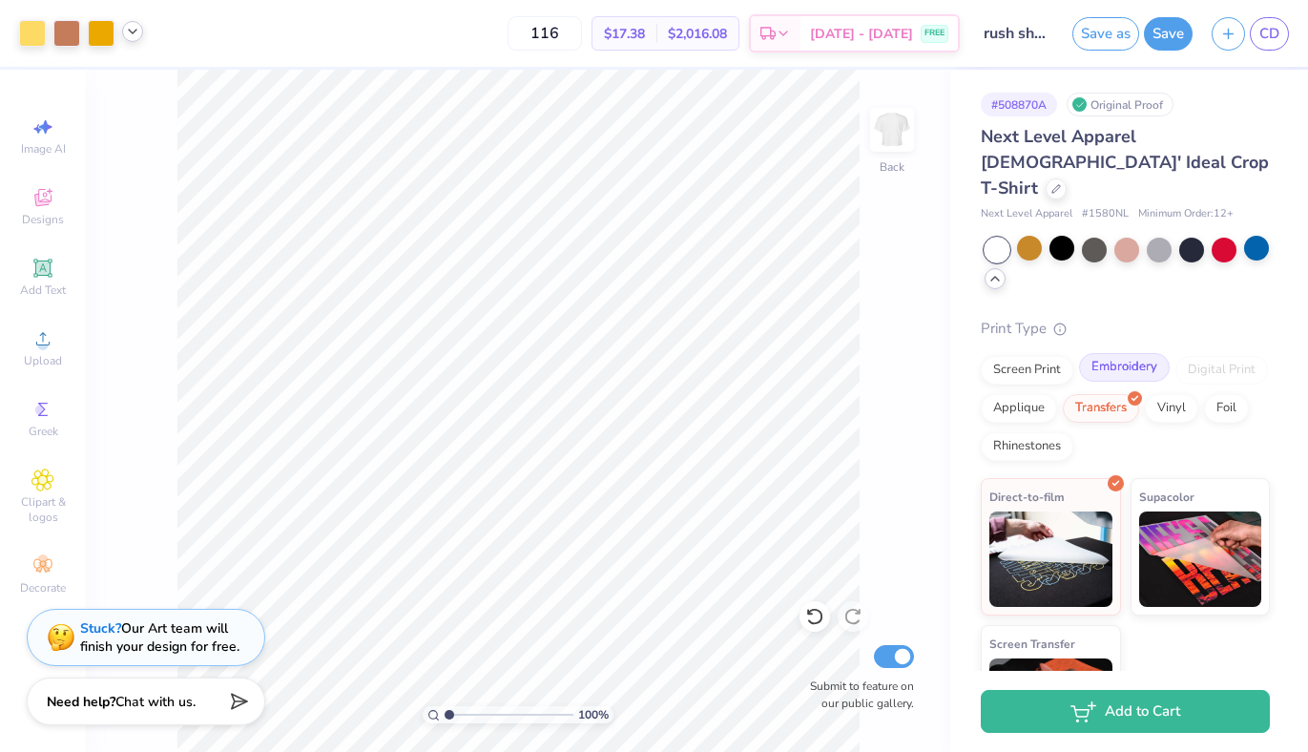
click at [1094, 353] on div "Embroidery" at bounding box center [1124, 367] width 91 height 29
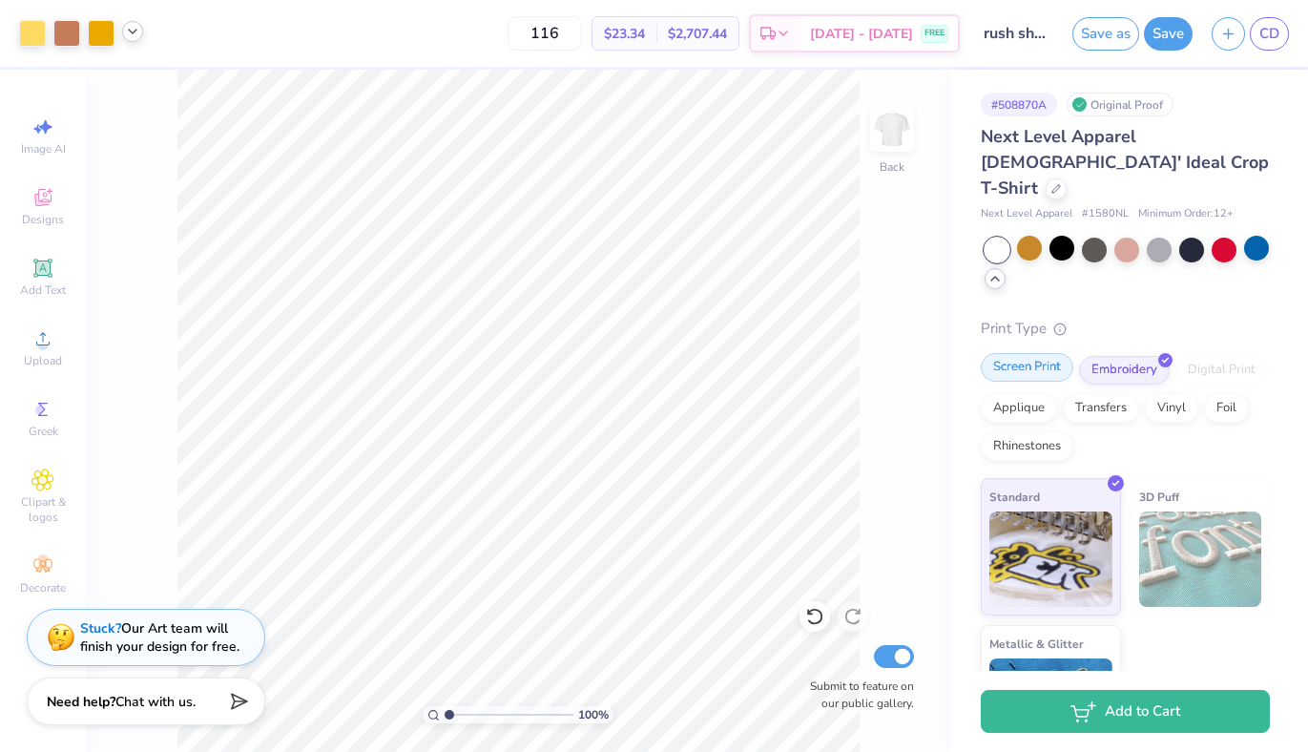
click at [1039, 355] on div "Screen Print" at bounding box center [1027, 367] width 93 height 29
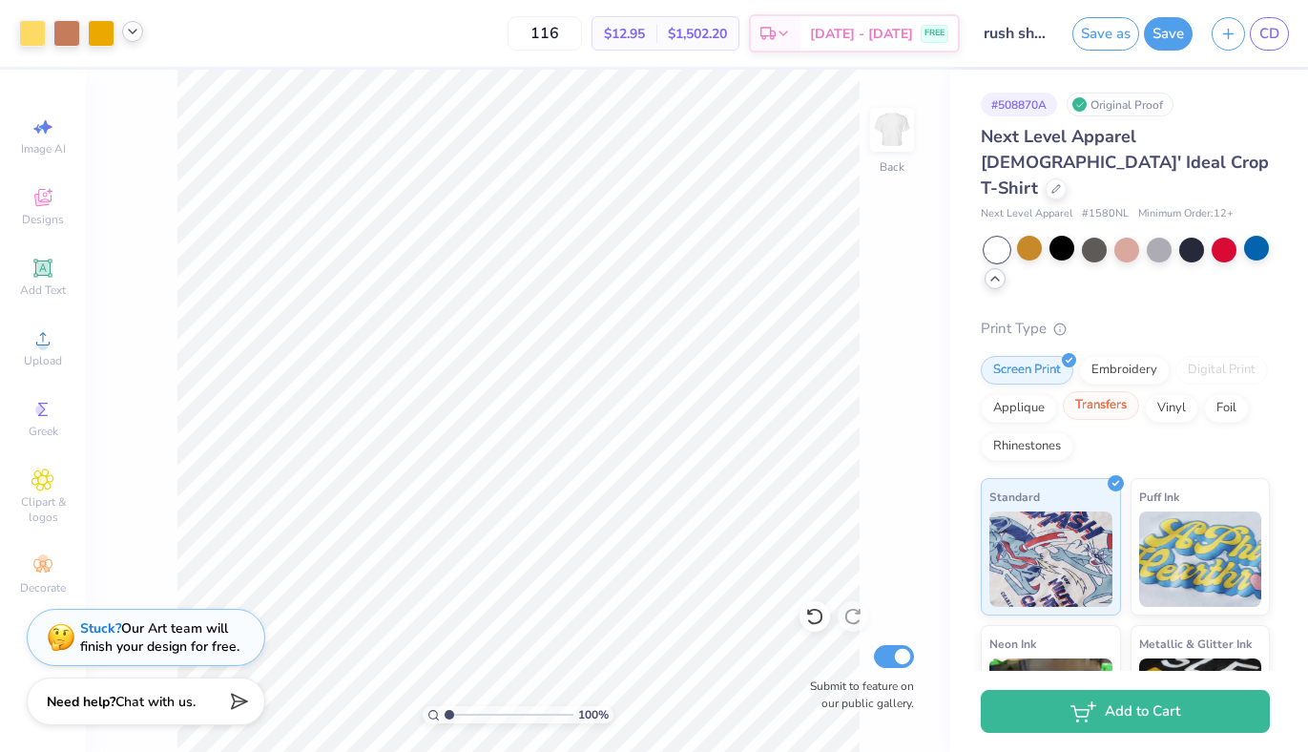
click at [1098, 391] on div "Transfers" at bounding box center [1101, 405] width 76 height 29
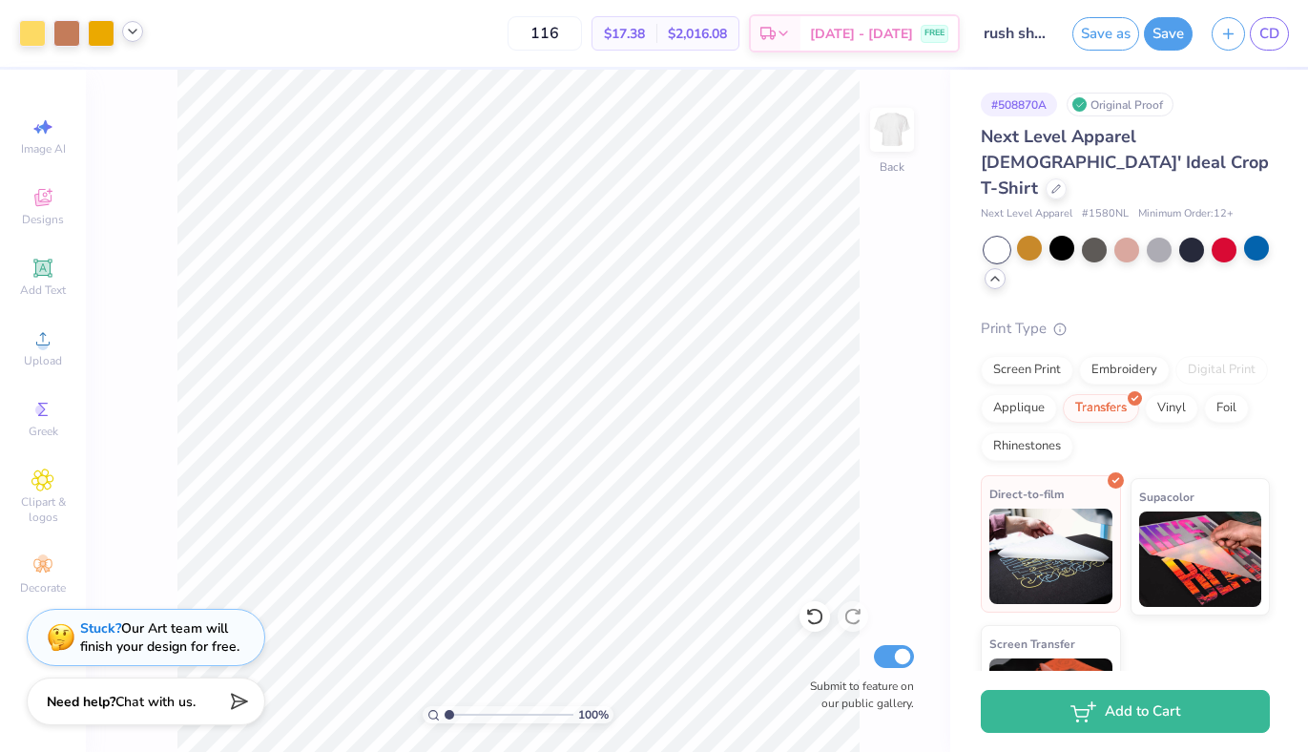
scroll to position [66, 0]
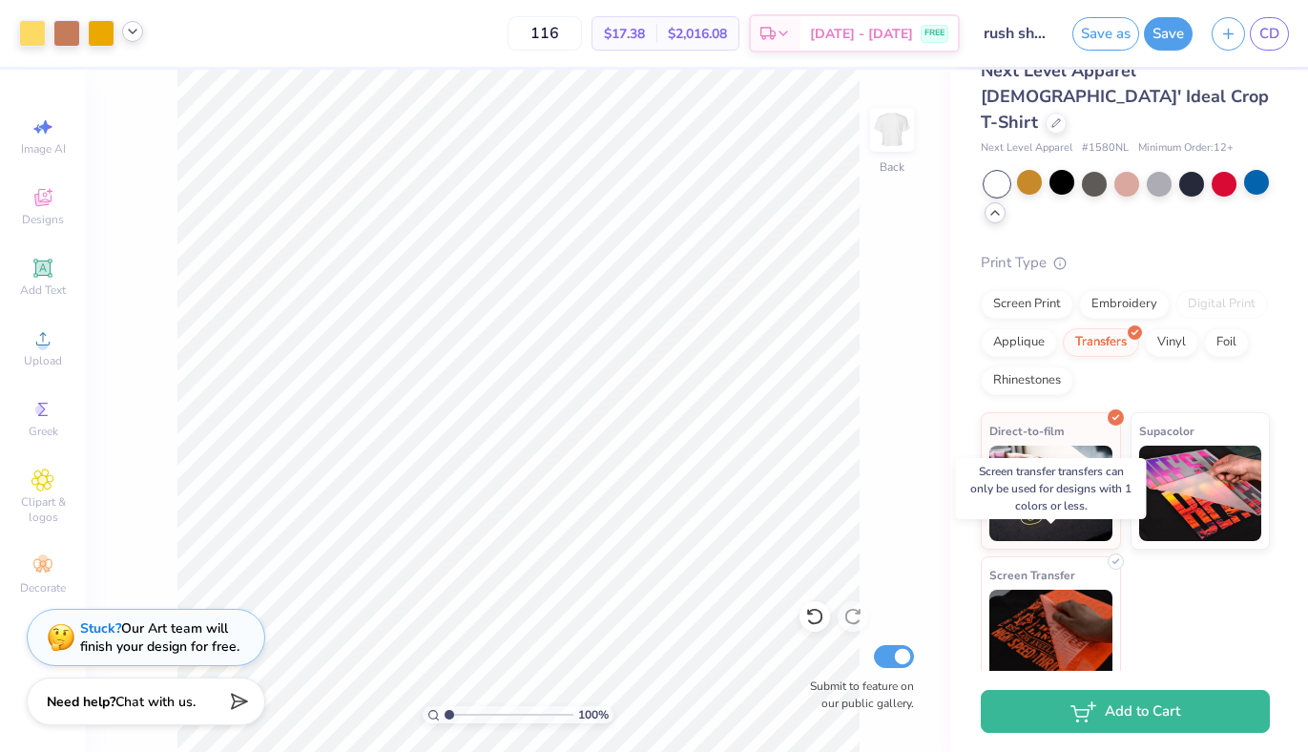
click at [1034, 621] on img at bounding box center [1050, 637] width 123 height 95
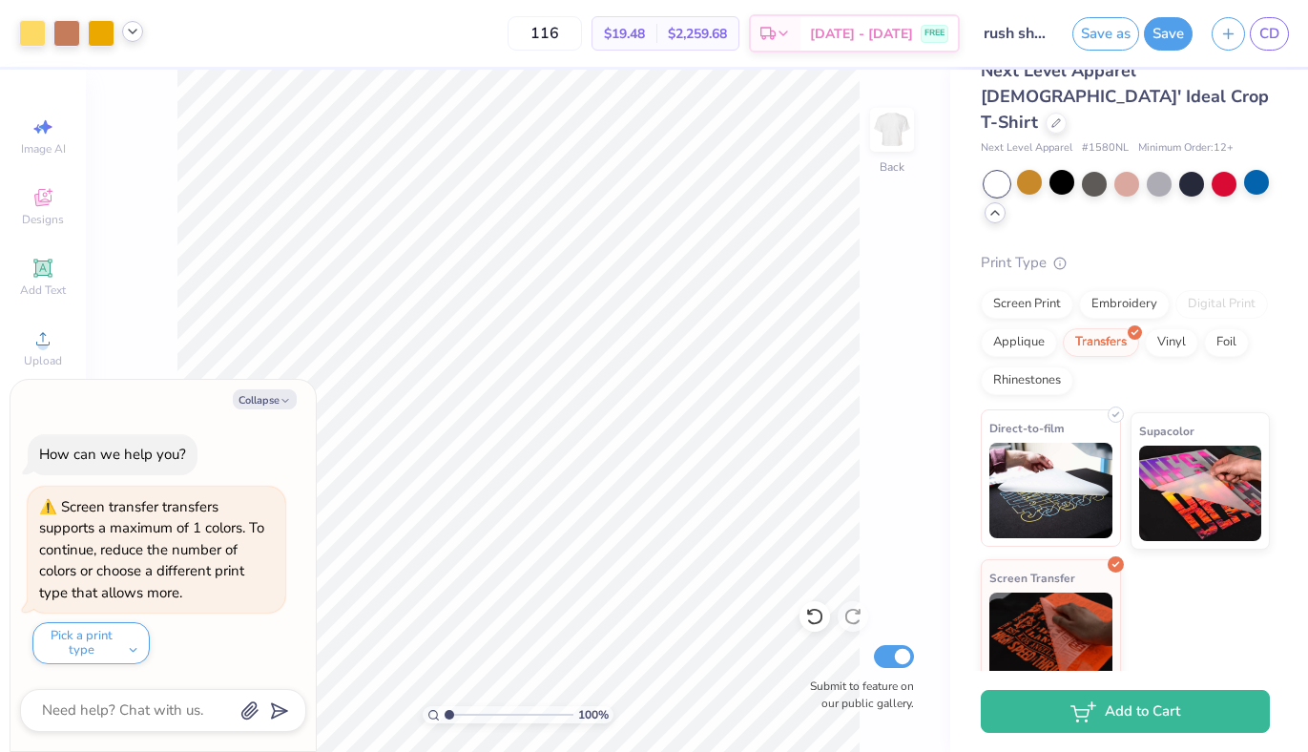
click at [1041, 479] on img at bounding box center [1050, 490] width 123 height 95
click at [1024, 287] on div "Screen Print" at bounding box center [1027, 301] width 93 height 29
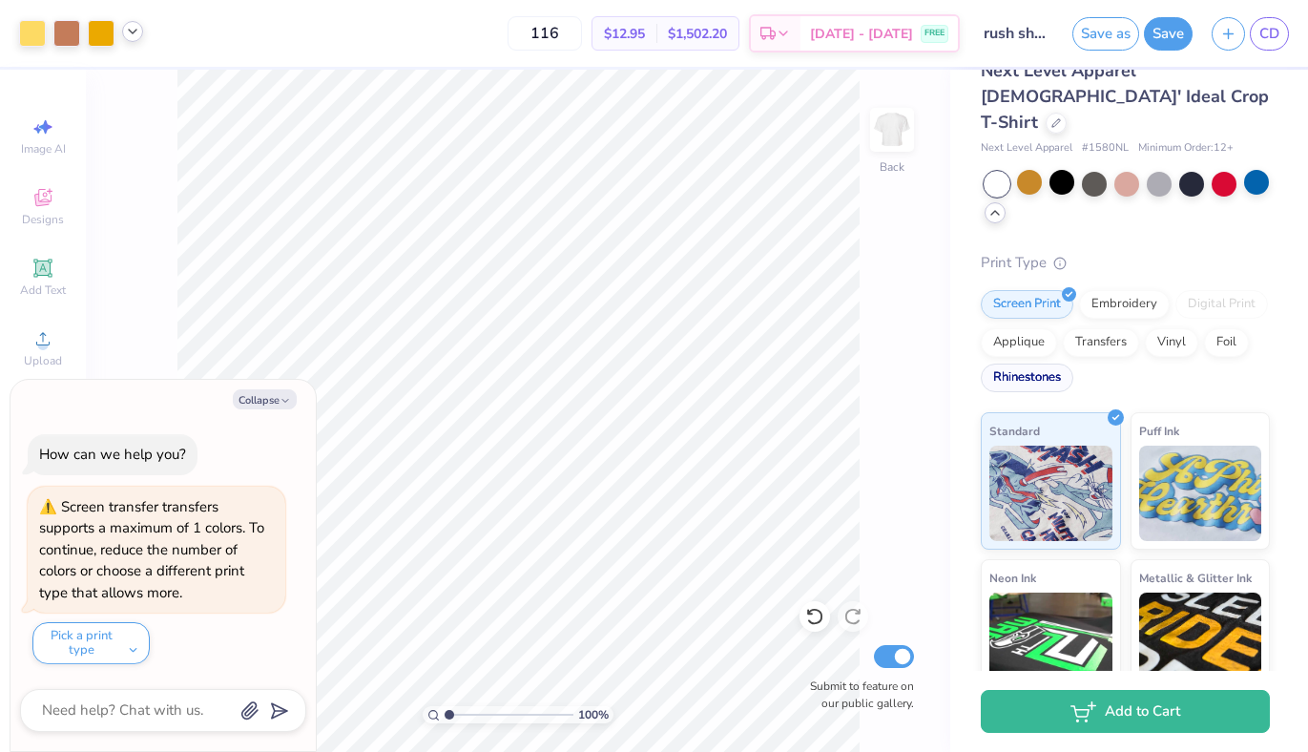
scroll to position [0, 0]
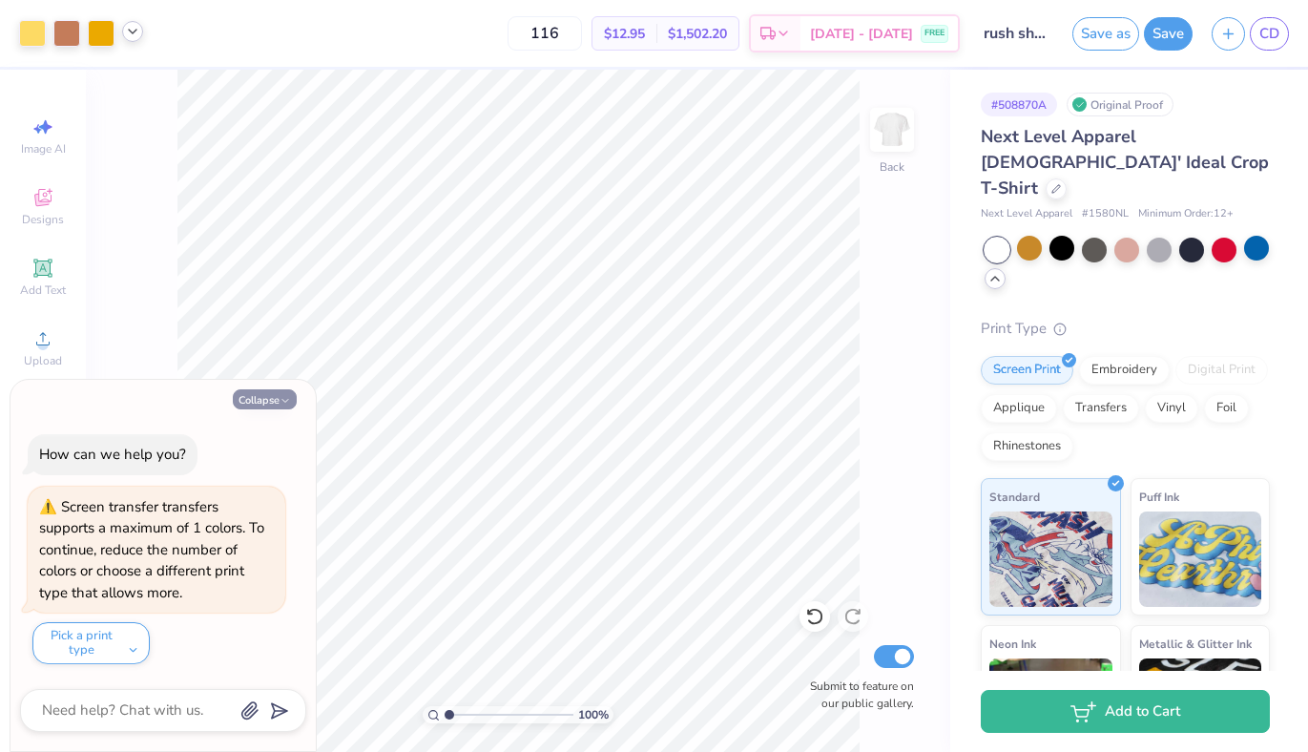
click at [281, 400] on icon "button" at bounding box center [285, 400] width 11 height 11
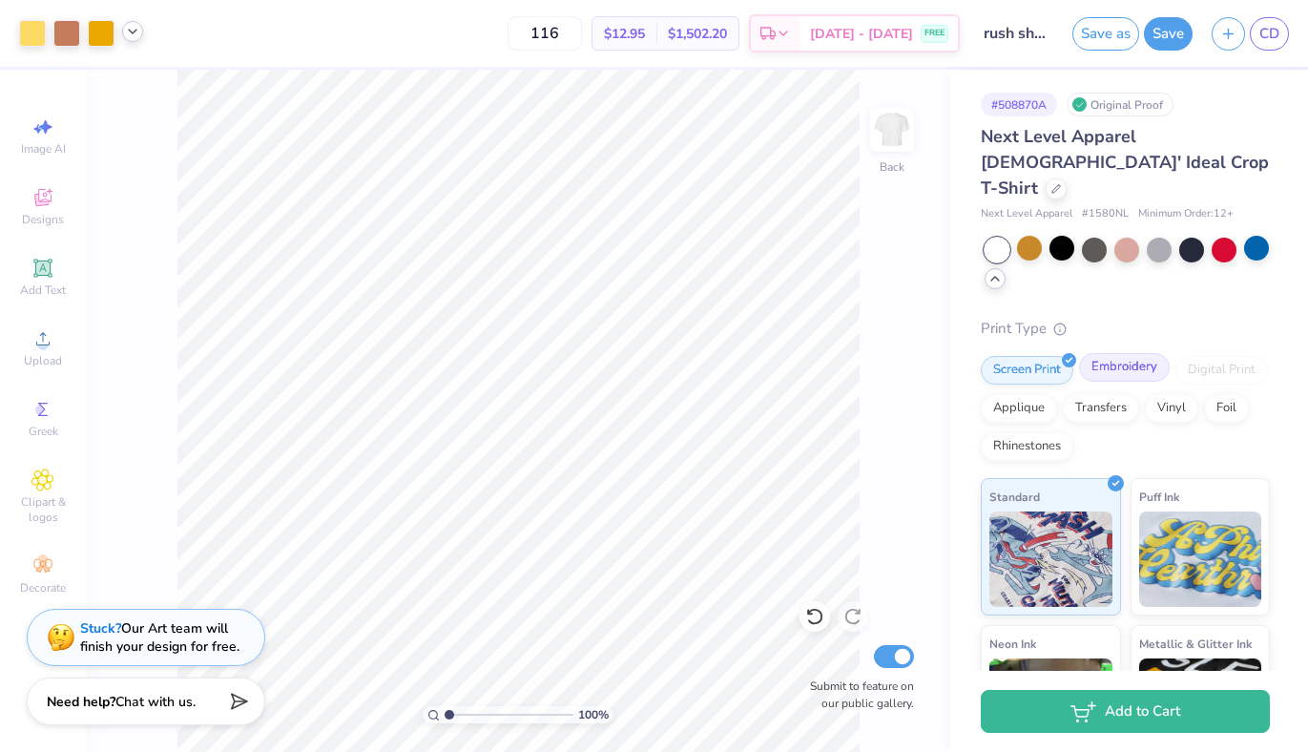
click at [1128, 353] on div "Embroidery" at bounding box center [1124, 367] width 91 height 29
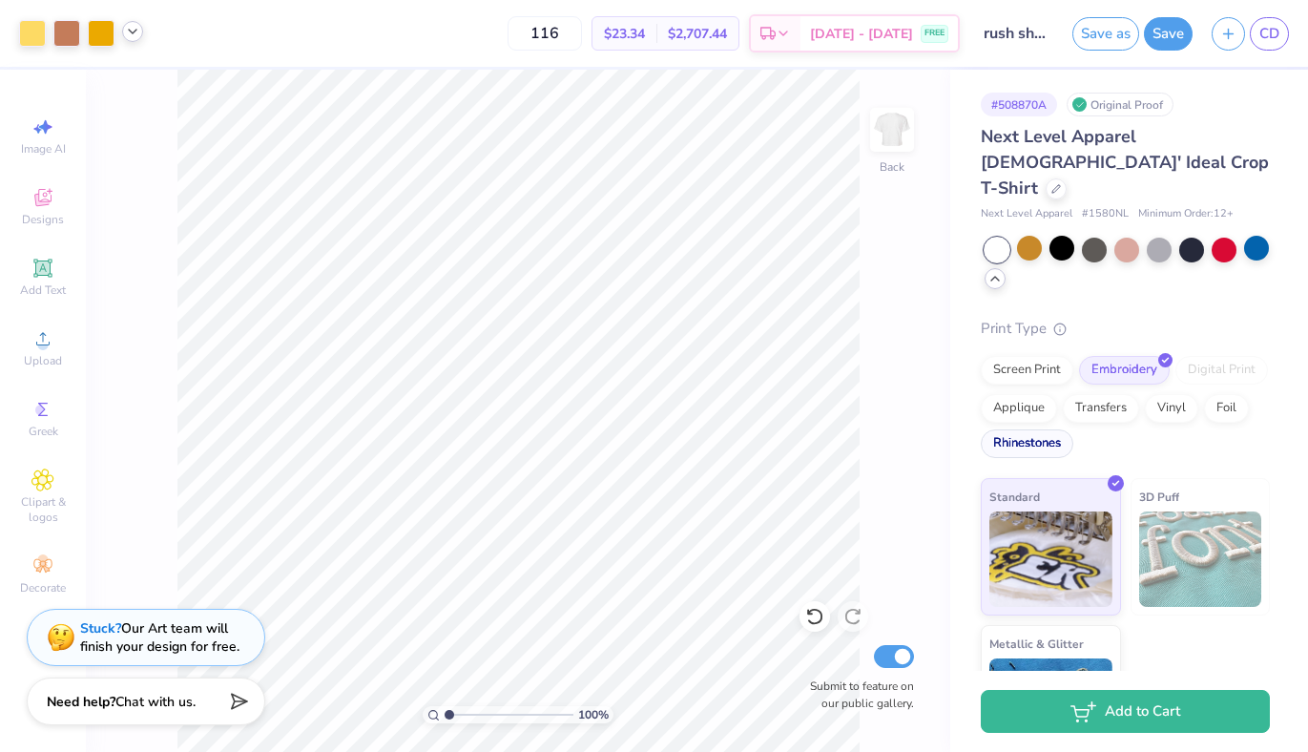
click at [1029, 429] on div "Rhinestones" at bounding box center [1027, 443] width 93 height 29
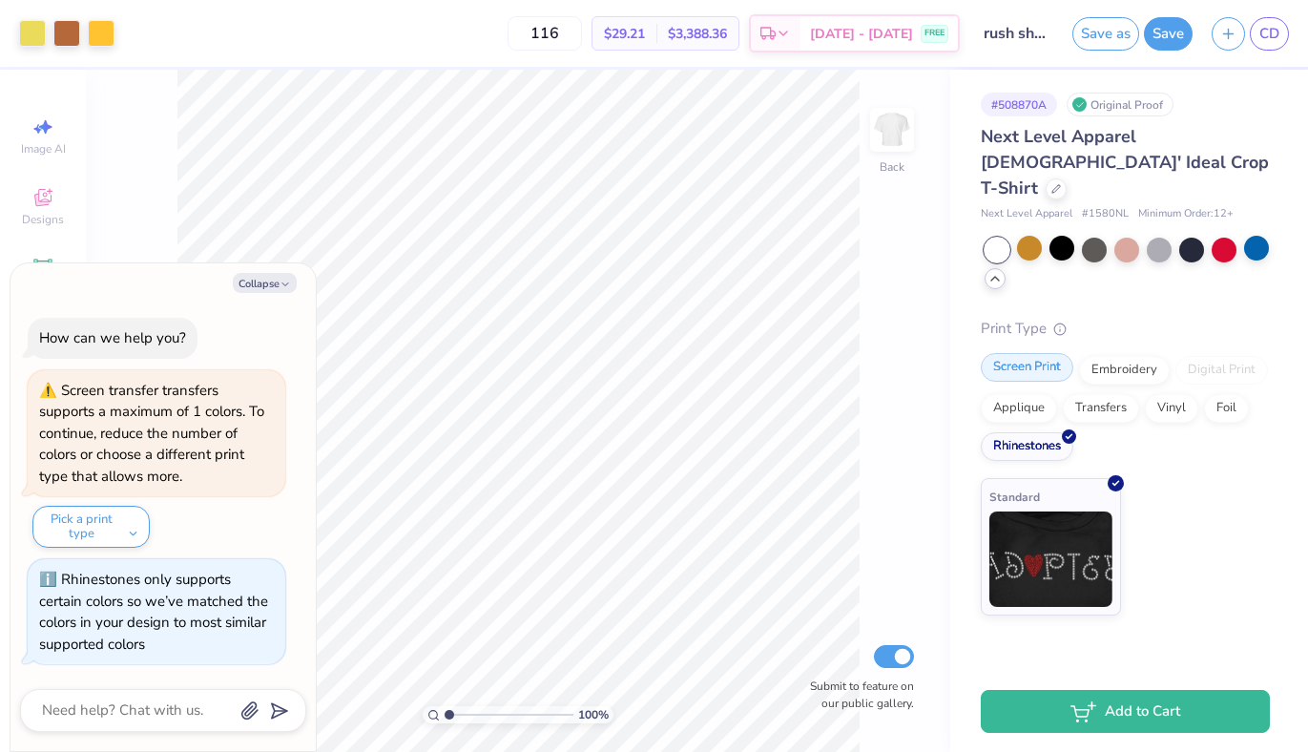
click at [1007, 353] on div "Screen Print" at bounding box center [1027, 367] width 93 height 29
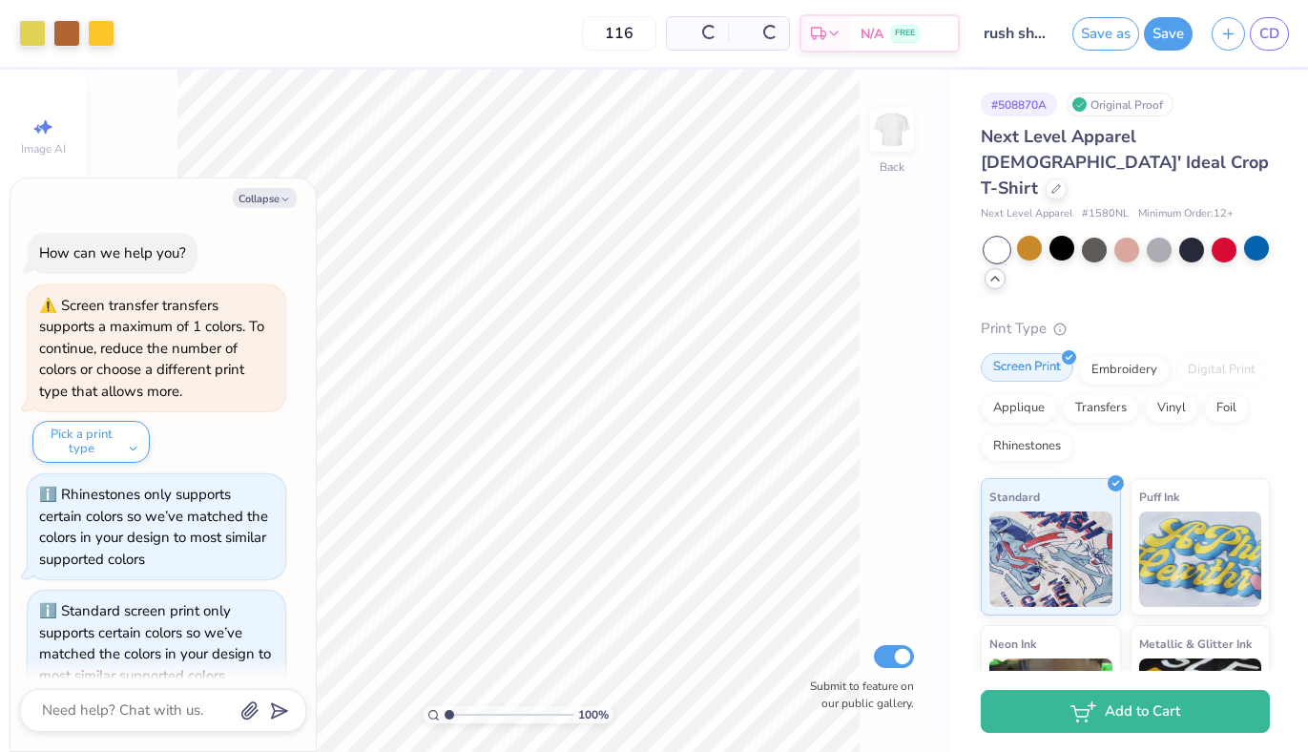
scroll to position [31, 0]
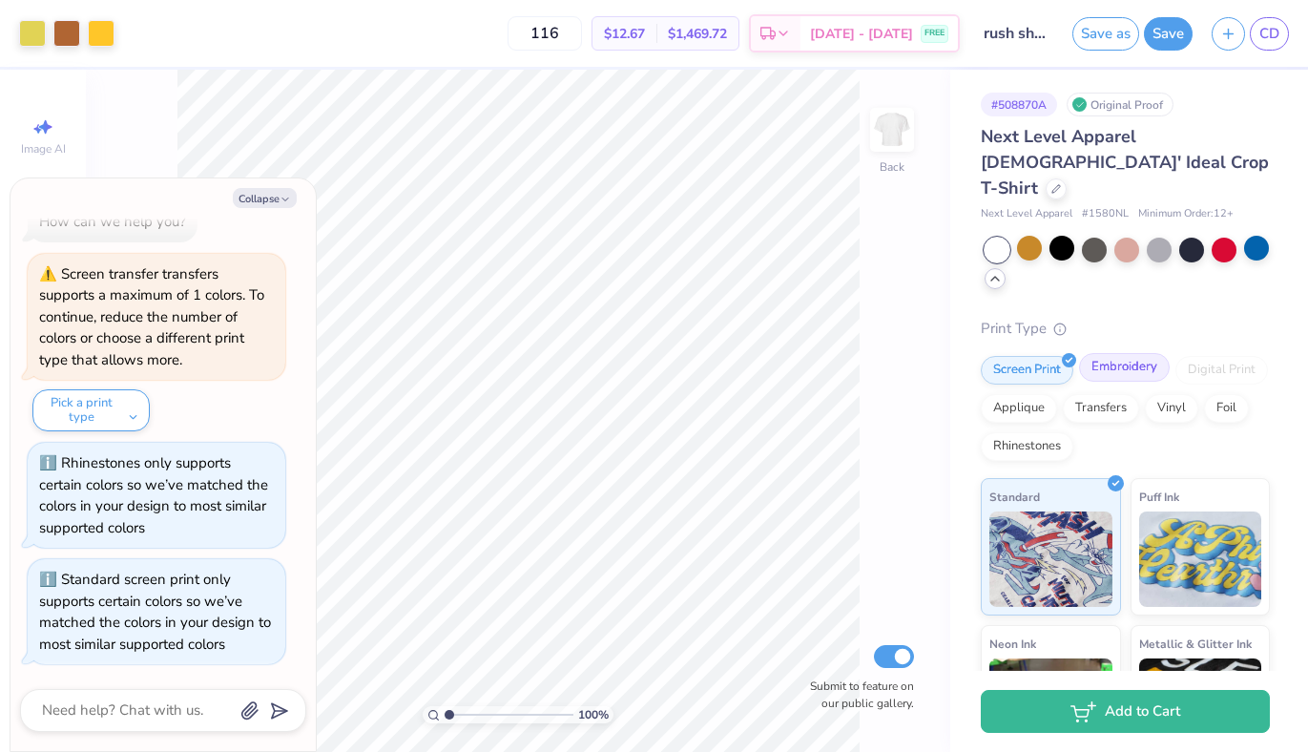
click at [1123, 353] on div "Embroidery" at bounding box center [1124, 367] width 91 height 29
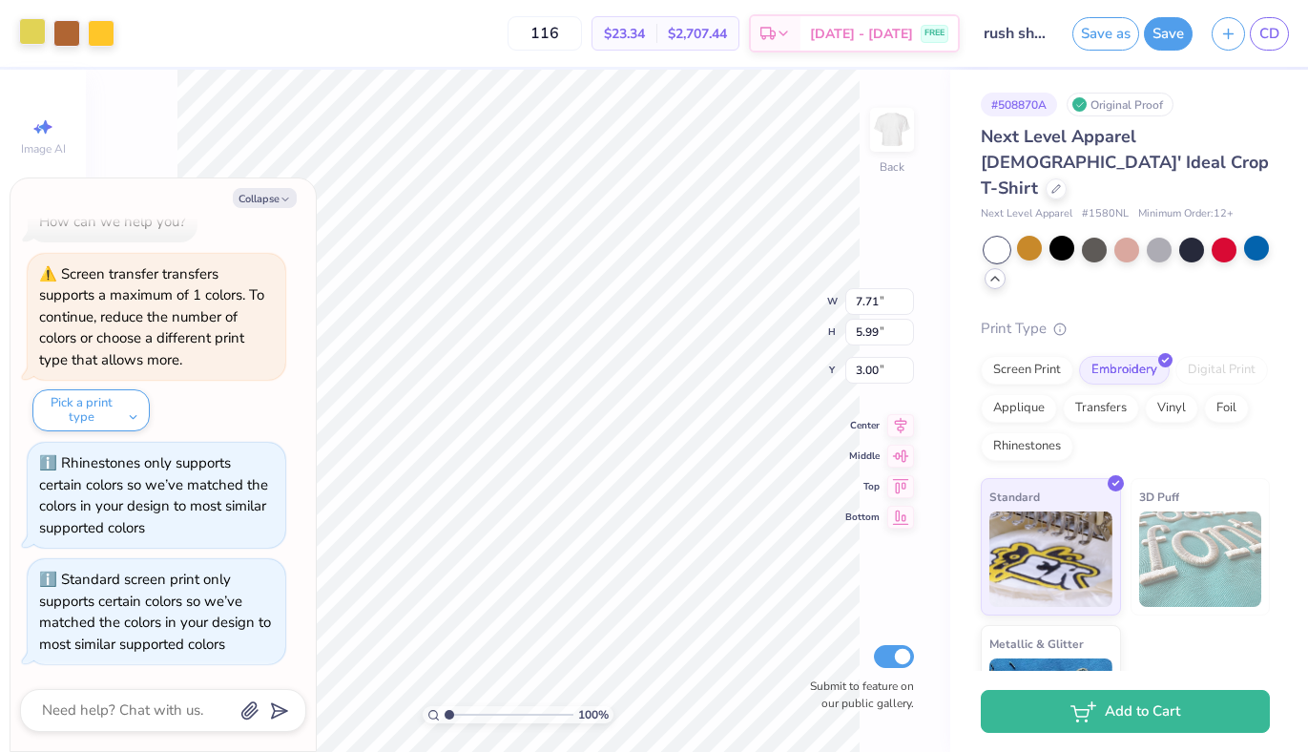
click at [33, 19] on div at bounding box center [32, 31] width 27 height 27
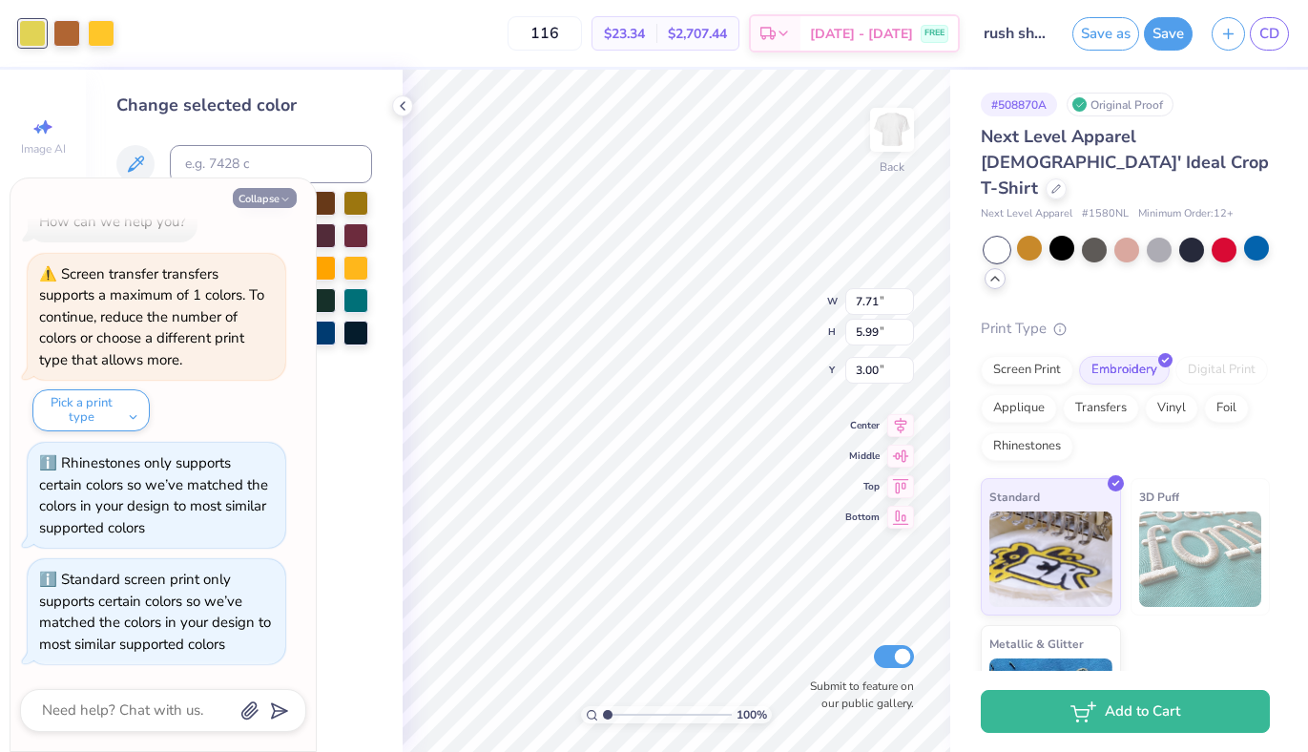
click at [281, 195] on icon "button" at bounding box center [285, 199] width 11 height 11
type textarea "x"
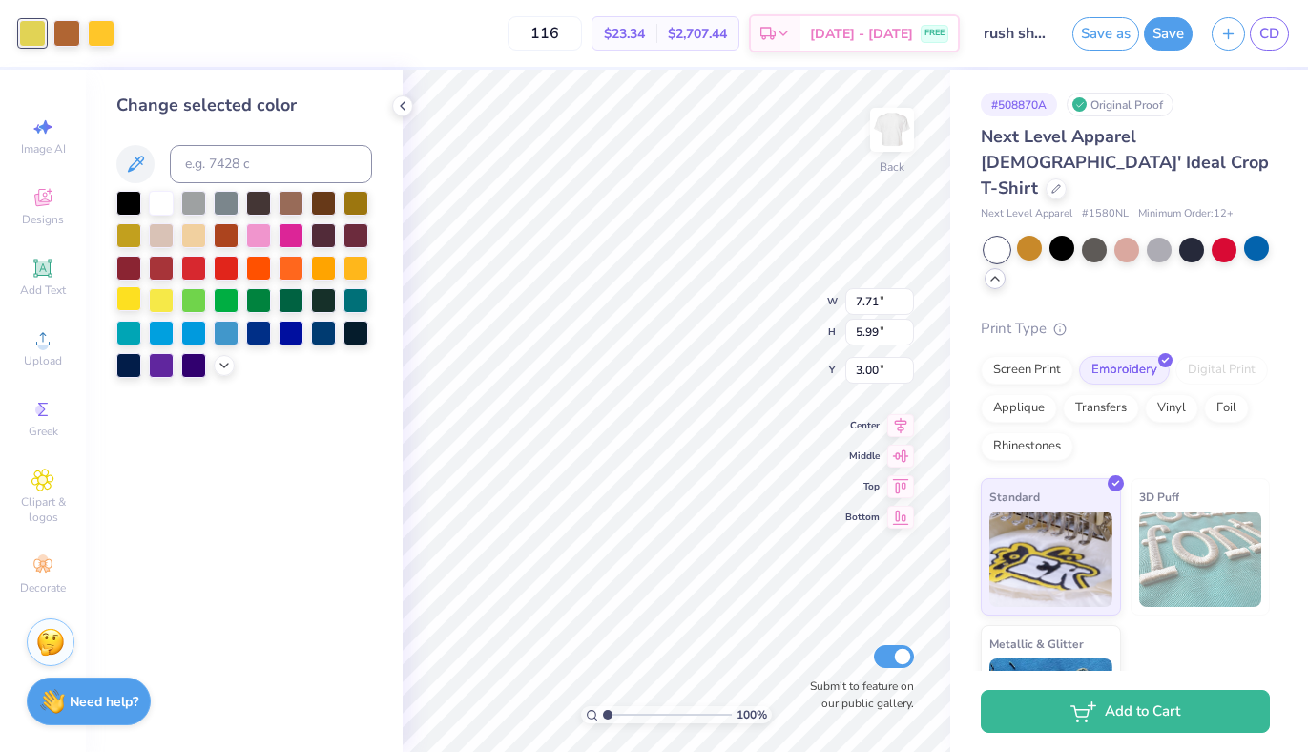
click at [129, 301] on div at bounding box center [128, 298] width 25 height 25
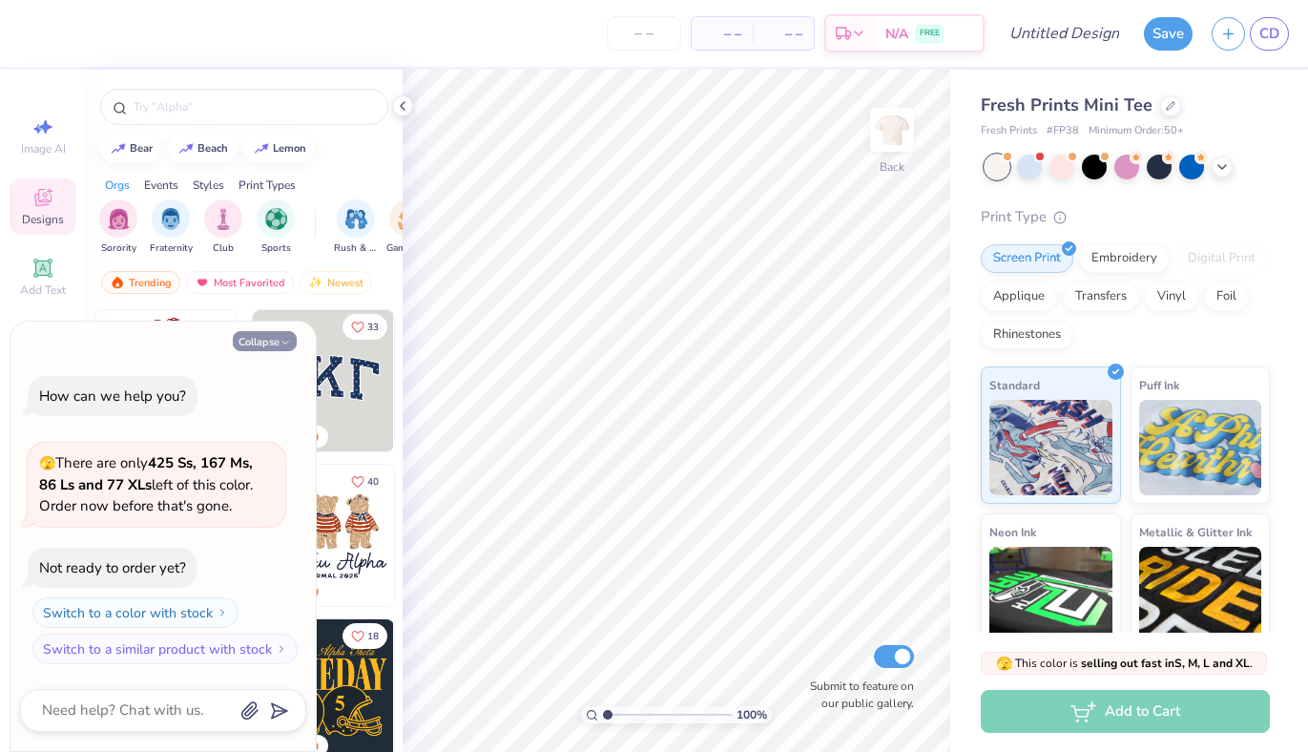
click at [256, 338] on button "Collapse" at bounding box center [265, 341] width 64 height 20
type textarea "x"
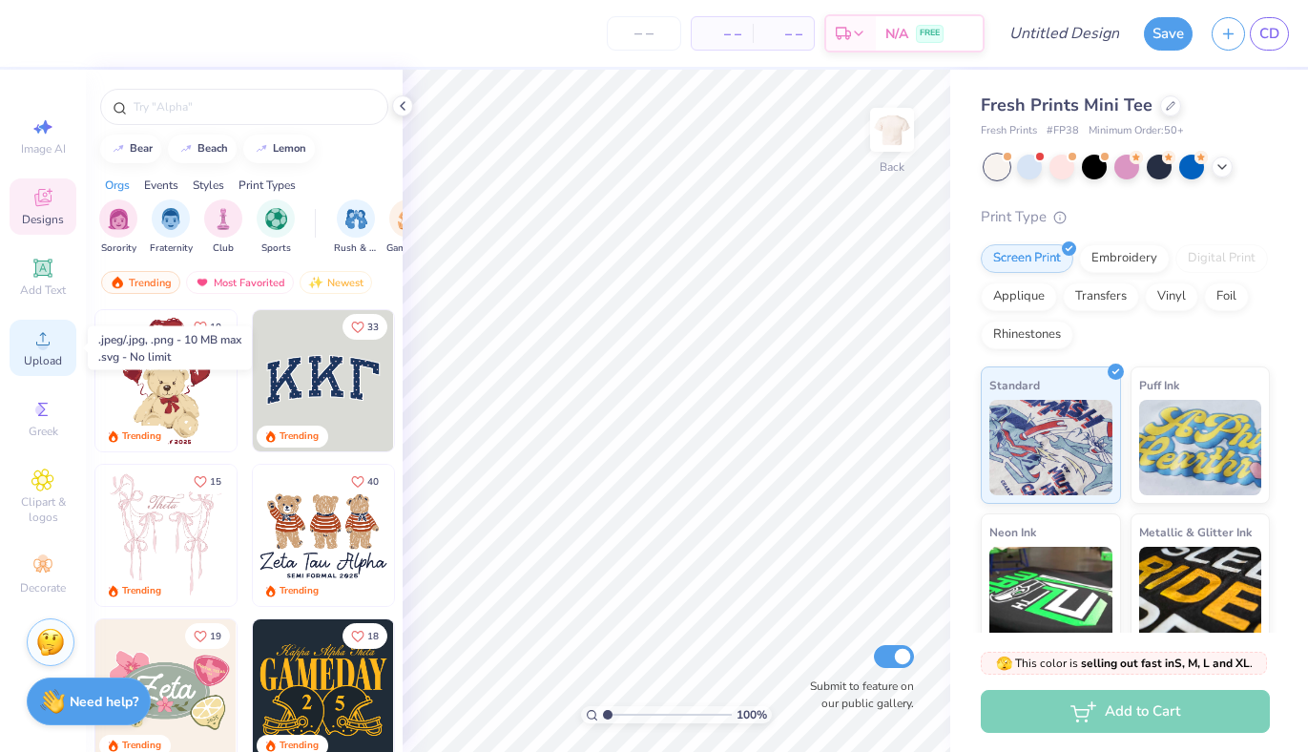
click at [39, 360] on span "Upload" at bounding box center [43, 360] width 38 height 15
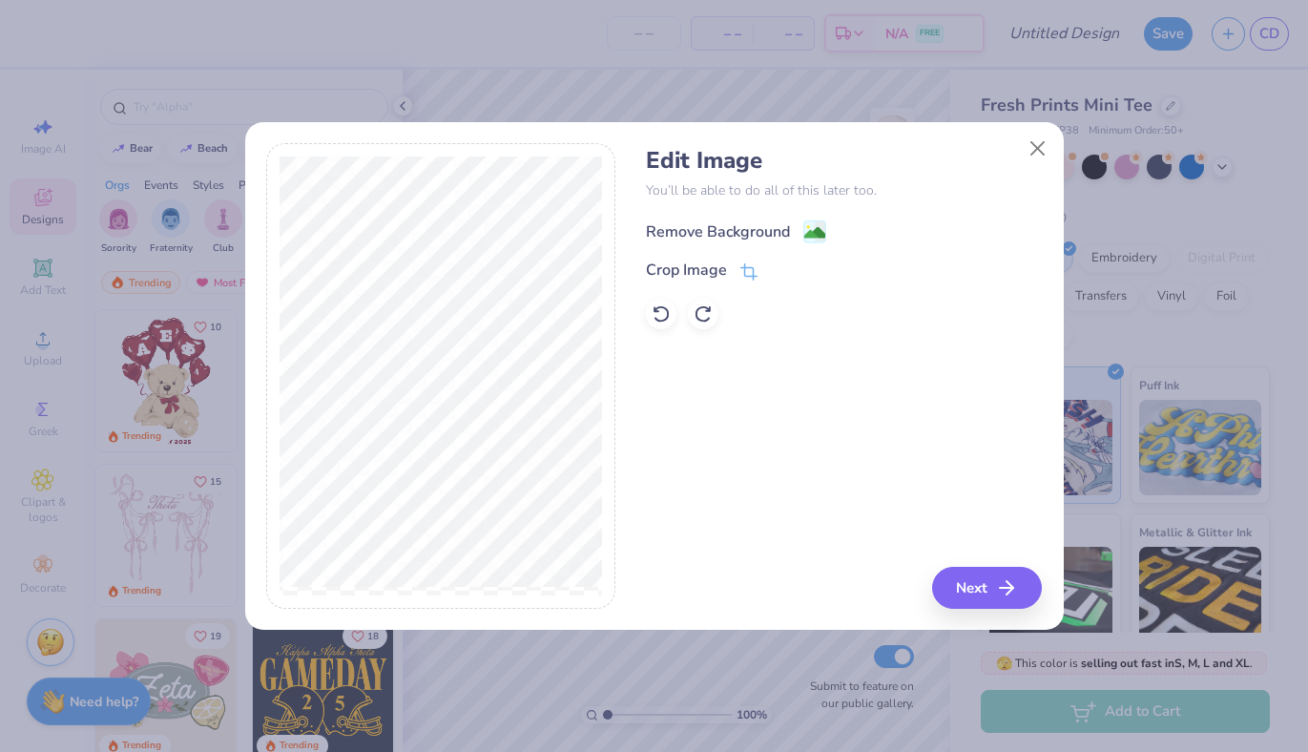
click at [697, 229] on div "Remove Background" at bounding box center [718, 231] width 144 height 23
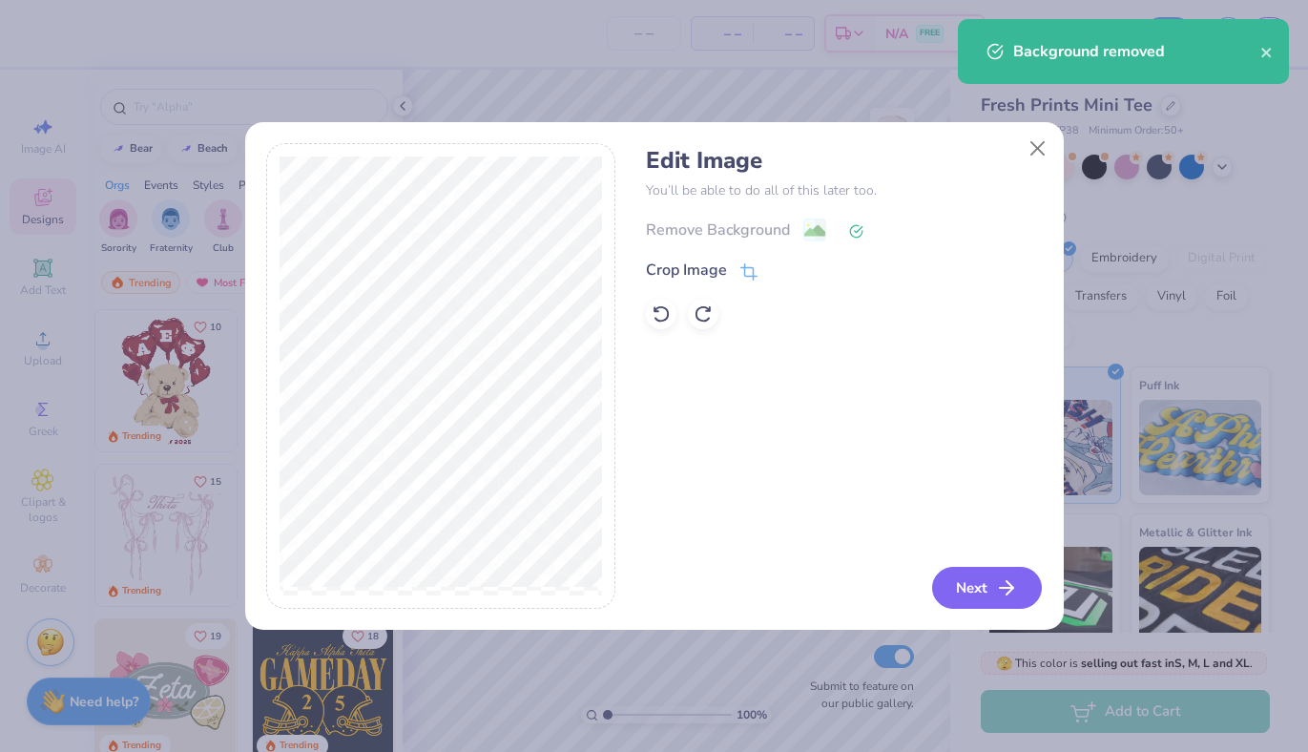
click at [968, 587] on button "Next" at bounding box center [987, 588] width 110 height 42
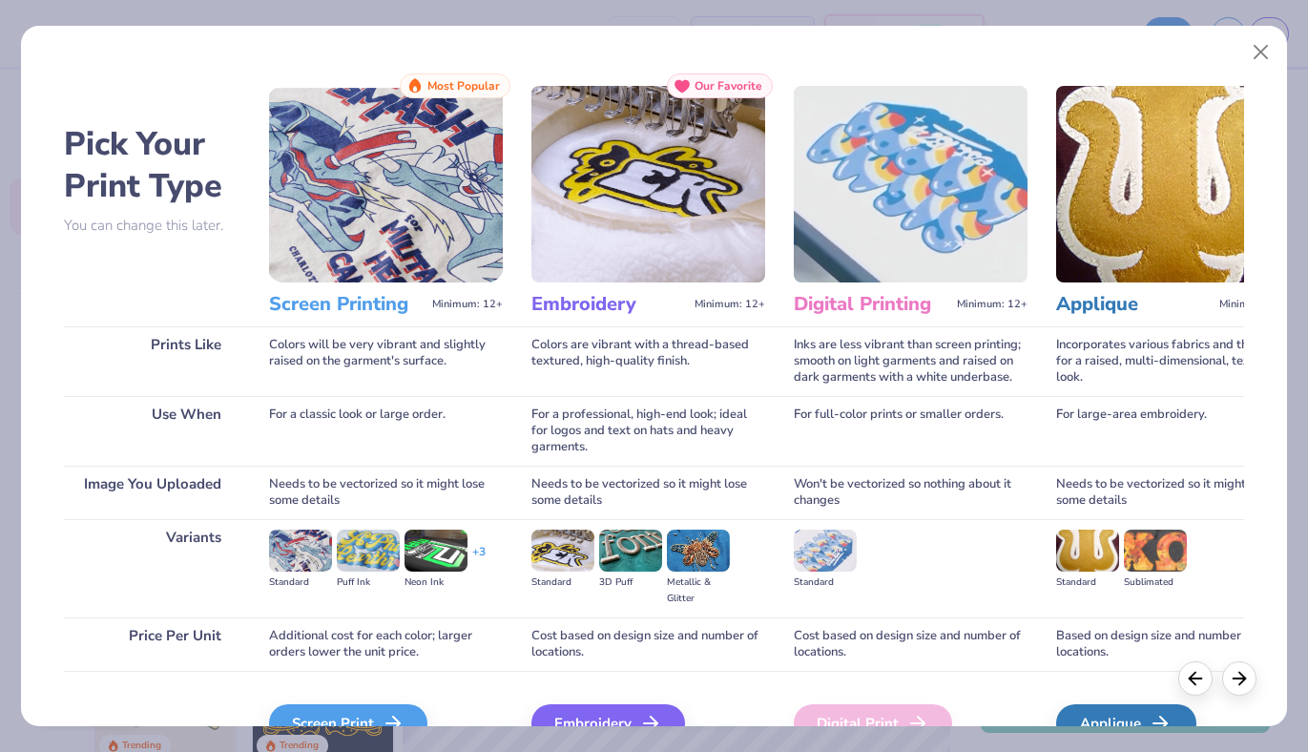
scroll to position [104, 0]
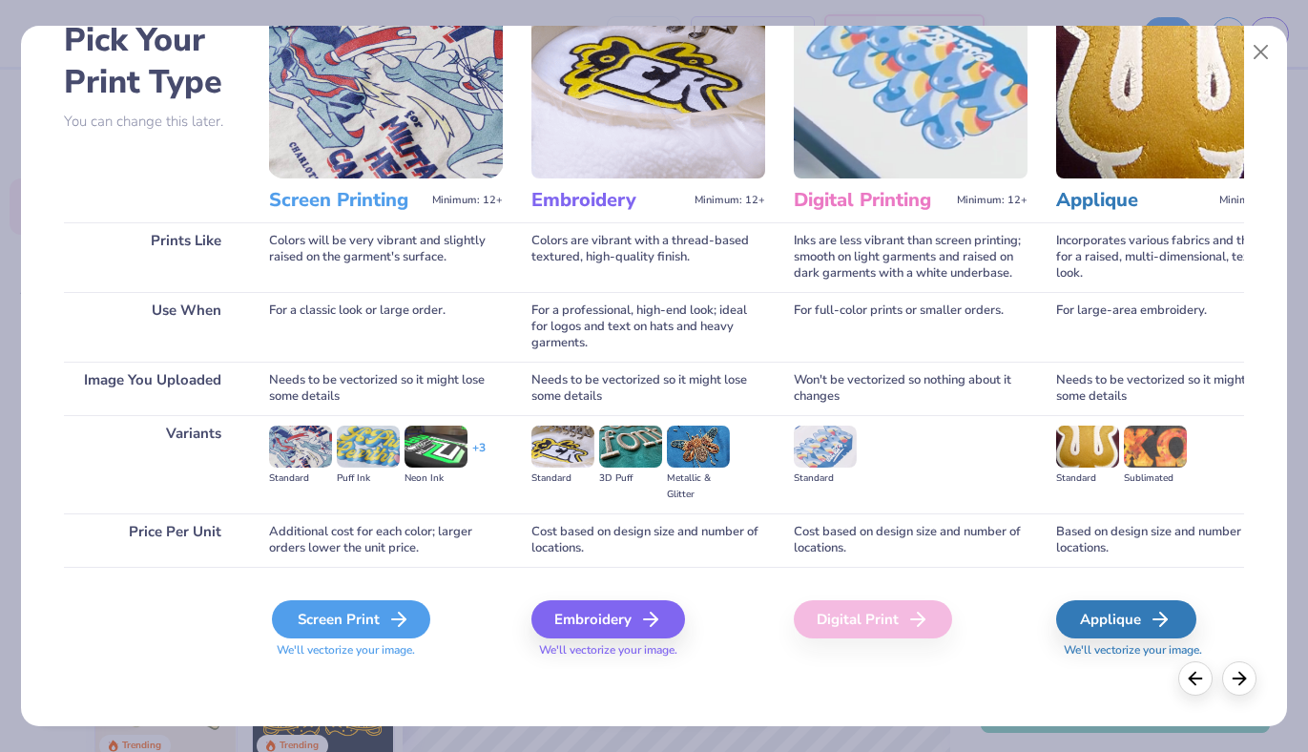
click at [332, 606] on div "Screen Print" at bounding box center [351, 619] width 158 height 38
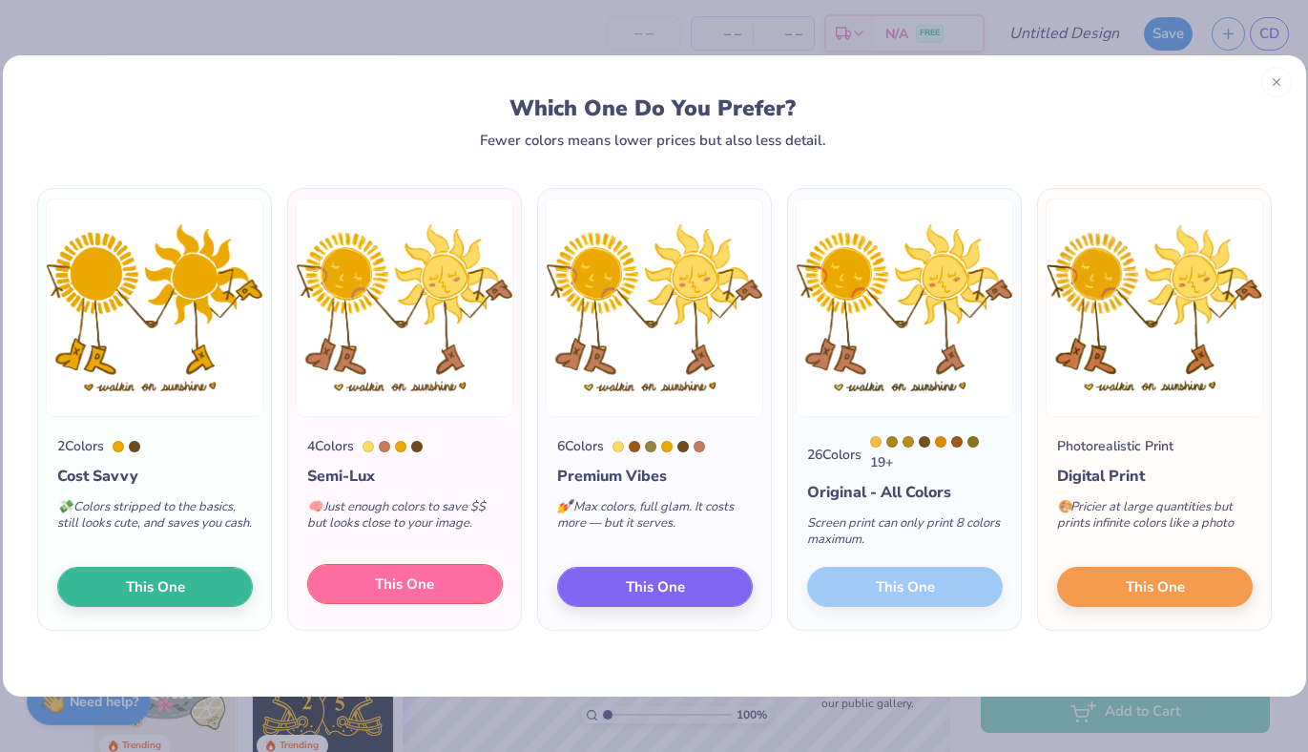
click at [360, 574] on button "This One" at bounding box center [405, 584] width 196 height 40
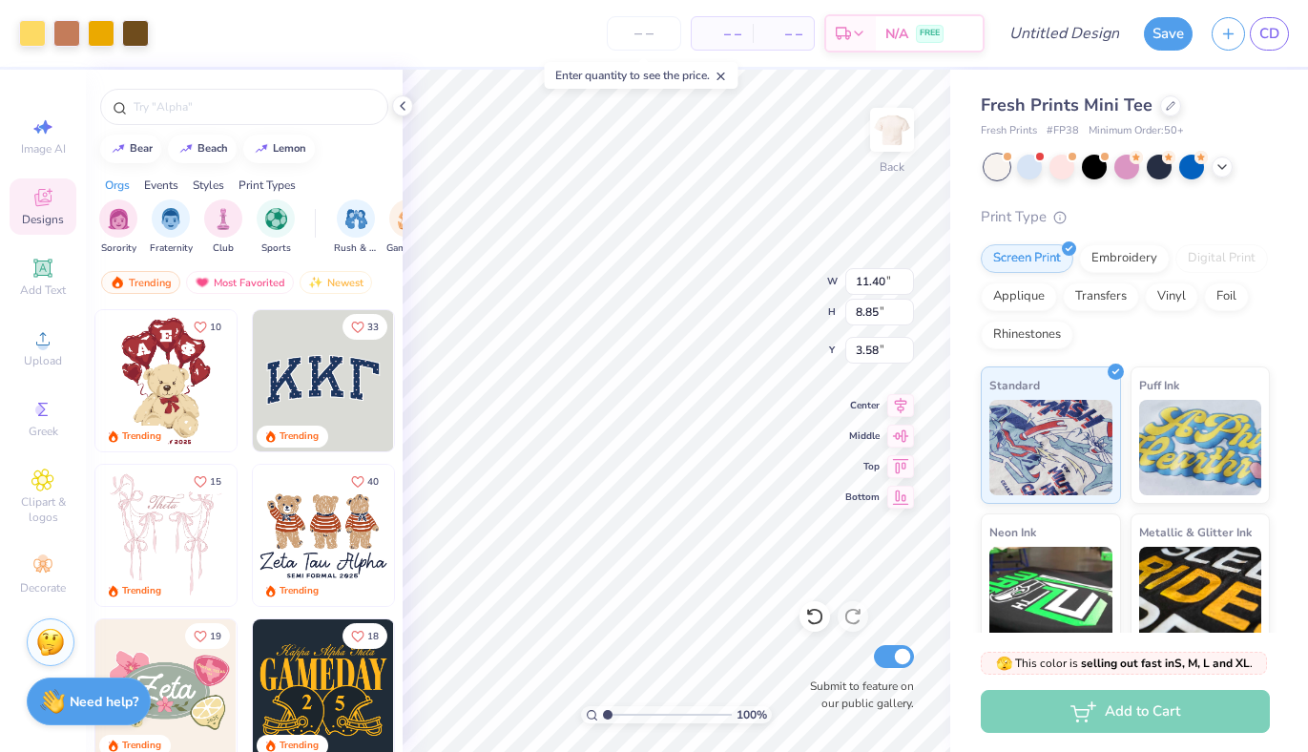
type input "7.84"
type input "6.08"
type input "3.00"
click at [1045, 38] on input "Design Title" at bounding box center [1087, 33] width 93 height 38
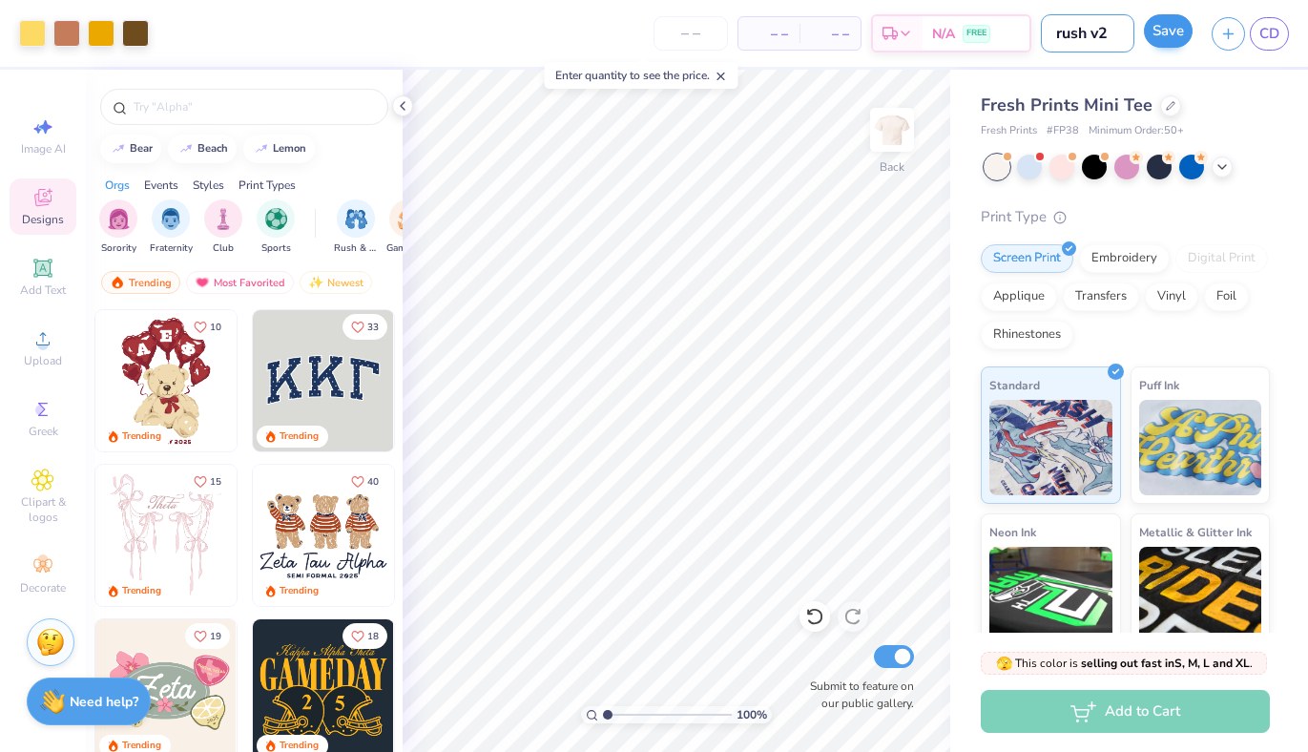
type input "rush v2"
click at [1161, 40] on button "Save" at bounding box center [1168, 30] width 49 height 33
click at [699, 27] on input "number" at bounding box center [691, 33] width 74 height 34
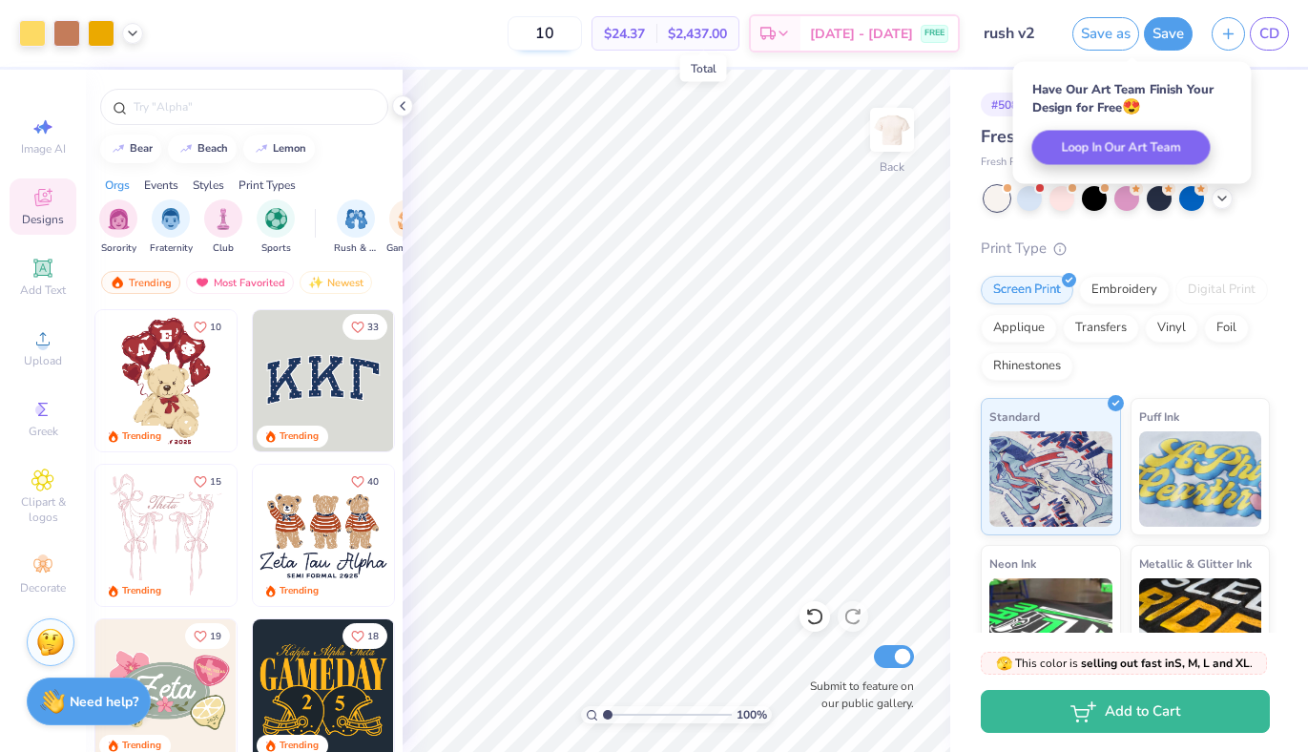
type input "1"
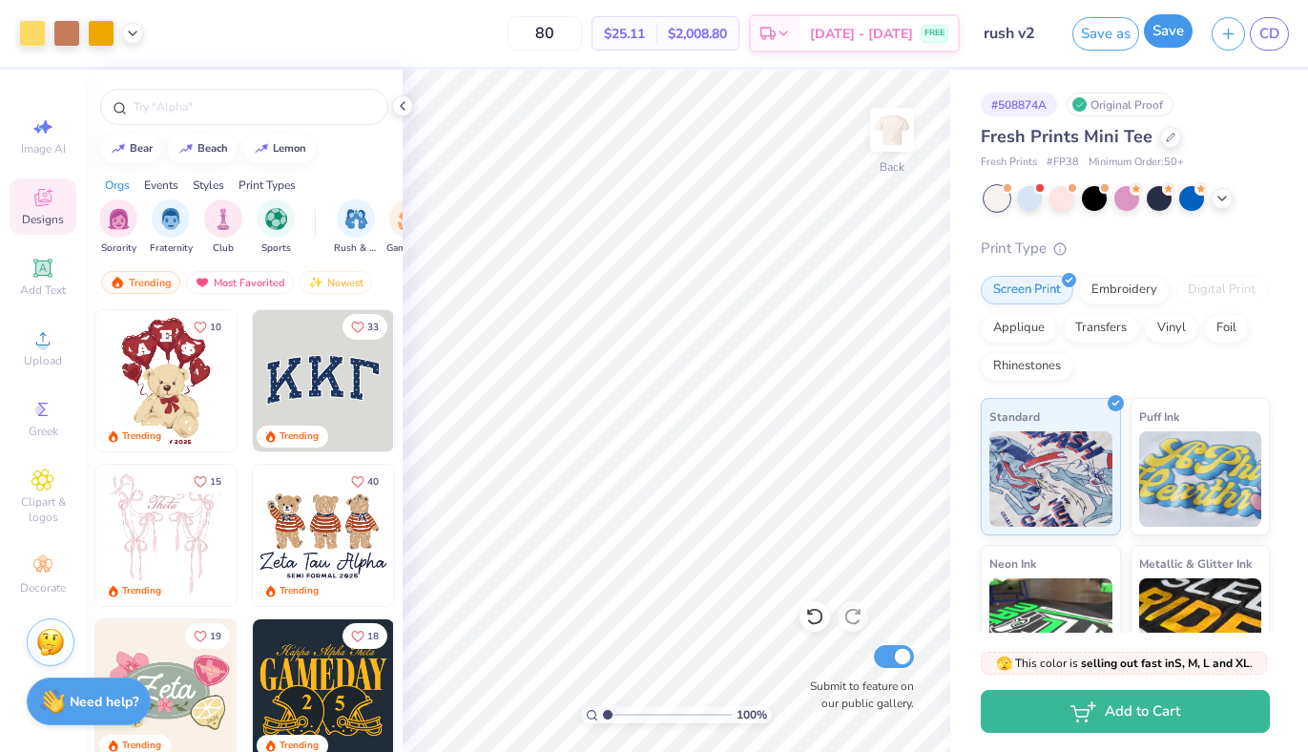
click at [1153, 25] on button "Save" at bounding box center [1168, 30] width 49 height 33
click at [545, 34] on input "80" at bounding box center [545, 33] width 74 height 34
type input "50"
click at [1228, 204] on div at bounding box center [1222, 196] width 21 height 21
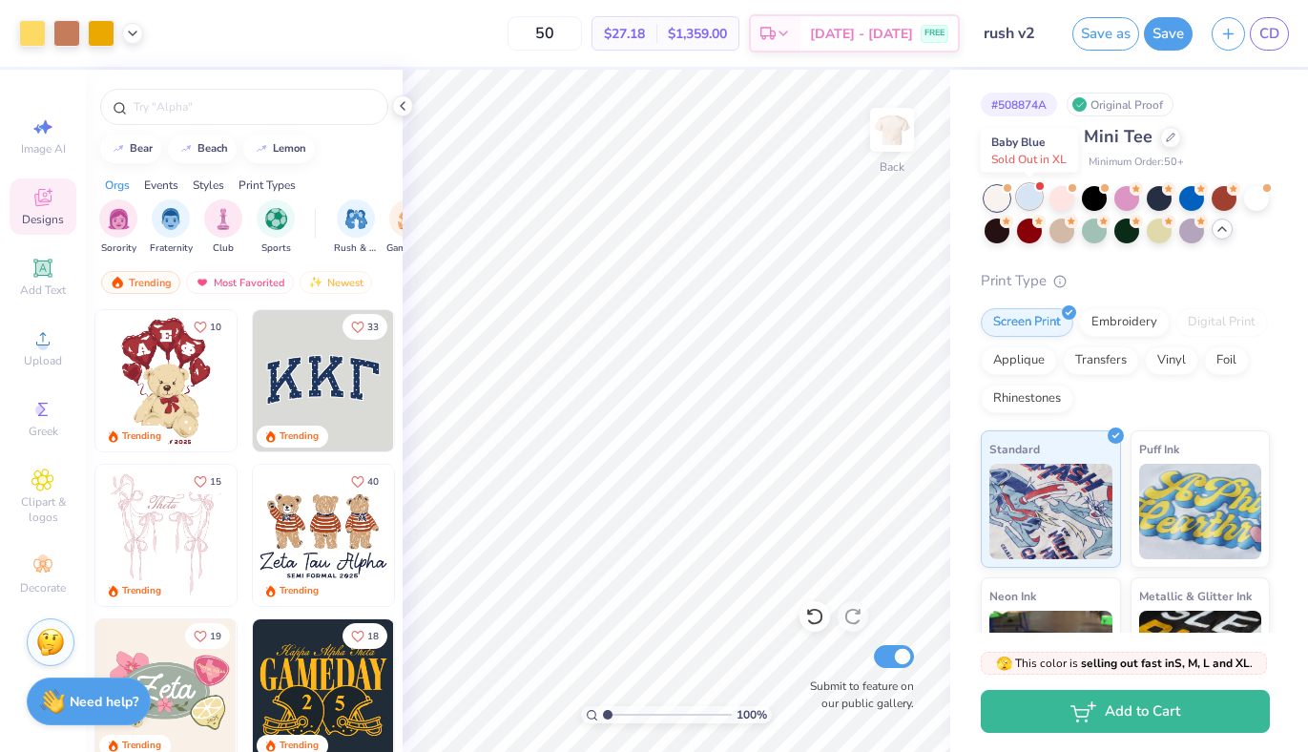
click at [1023, 197] on div at bounding box center [1029, 196] width 25 height 25
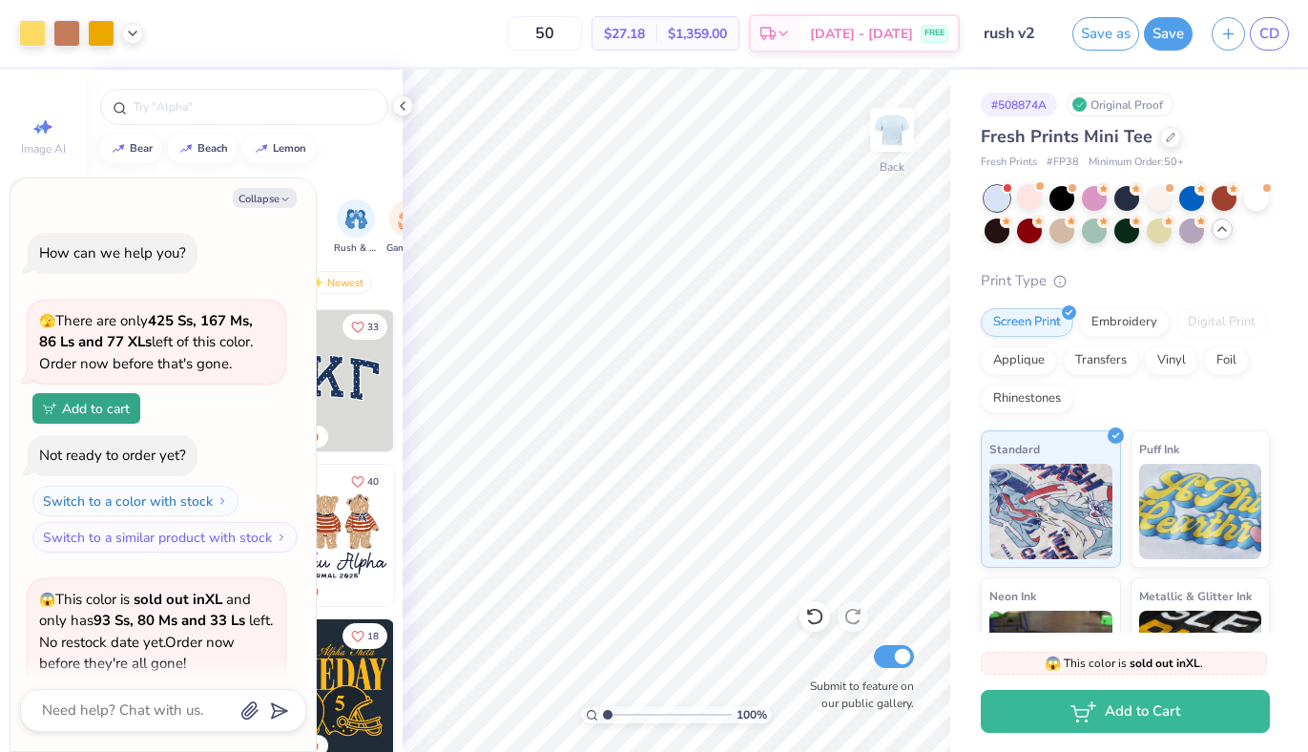
scroll to position [188, 0]
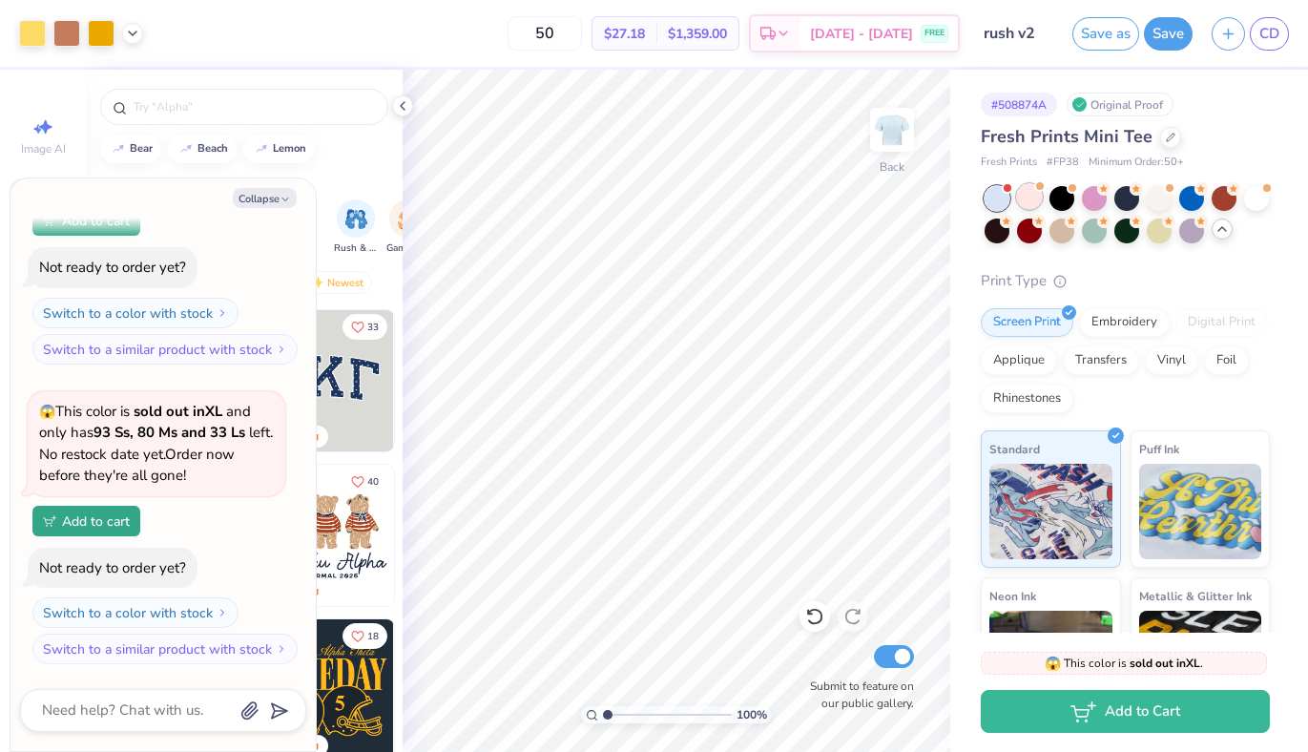
click at [1033, 201] on div at bounding box center [1029, 196] width 25 height 25
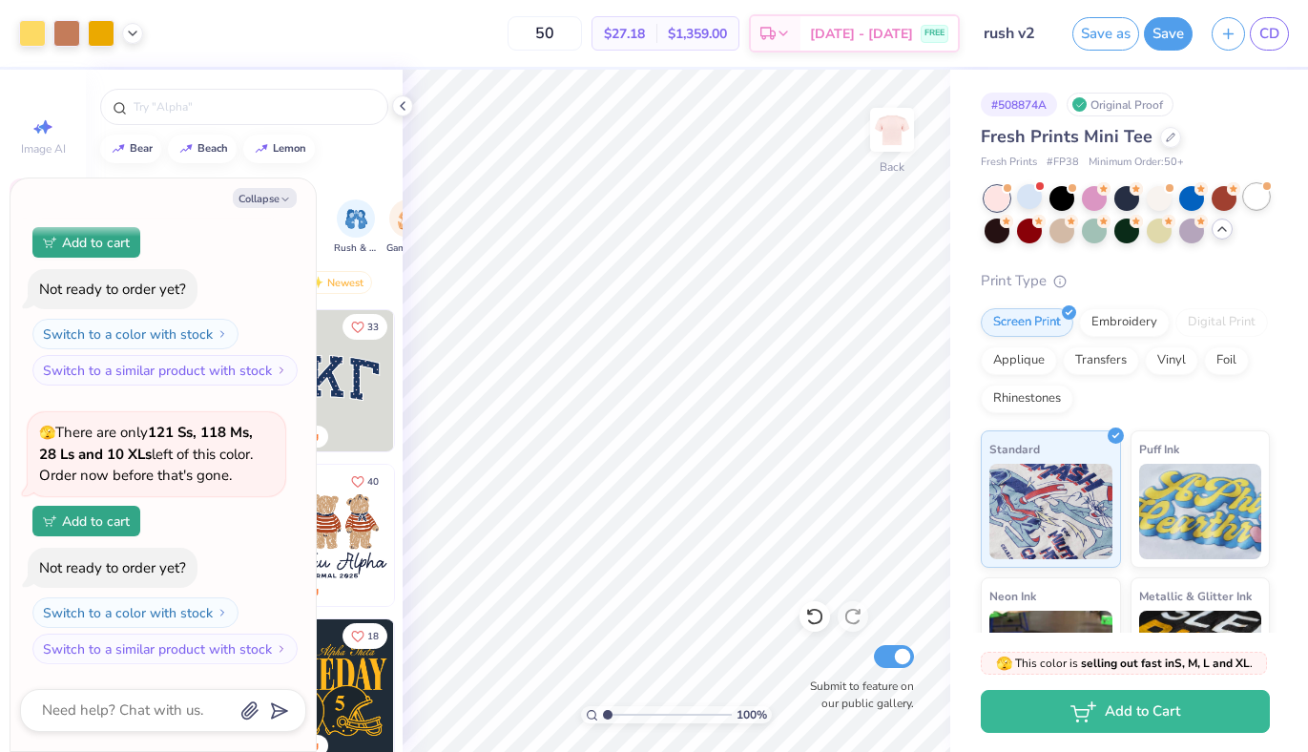
click at [1249, 207] on div at bounding box center [1256, 196] width 25 height 25
click at [1193, 196] on div at bounding box center [1191, 196] width 25 height 25
click at [1114, 315] on div "Embroidery" at bounding box center [1124, 319] width 91 height 29
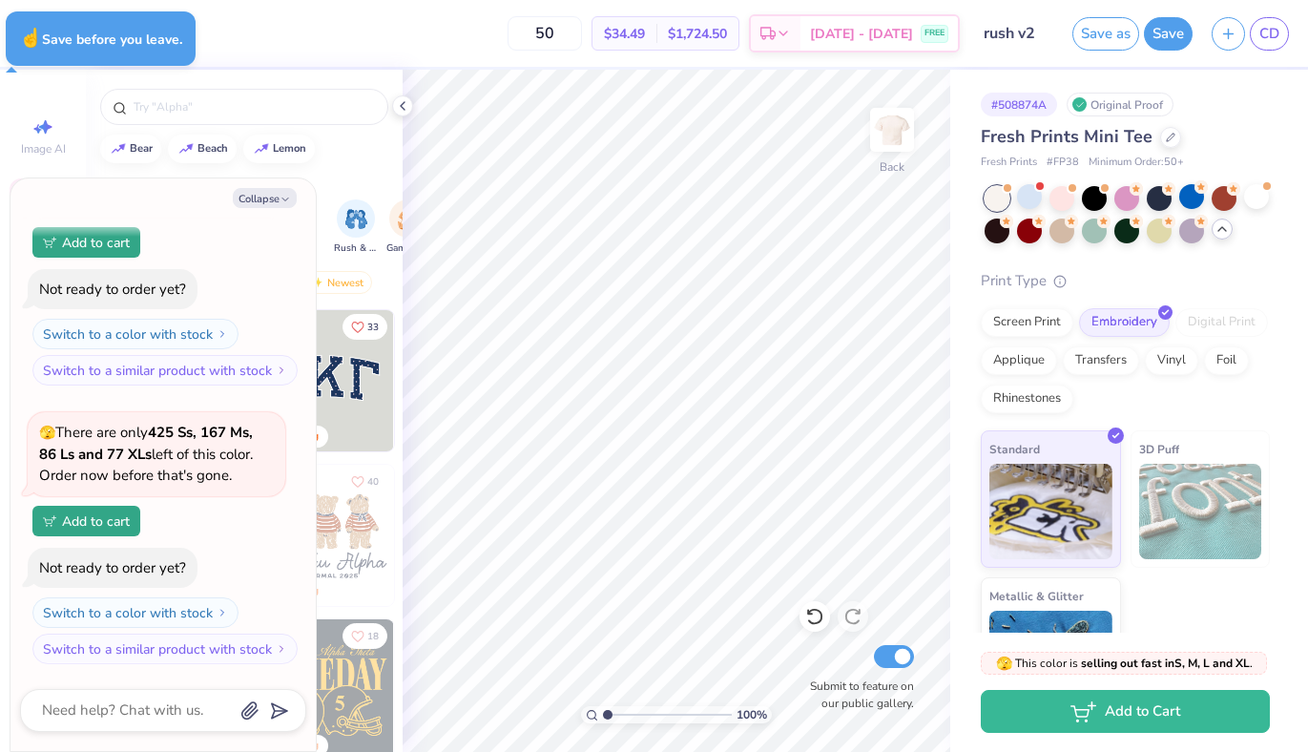
type textarea "x"
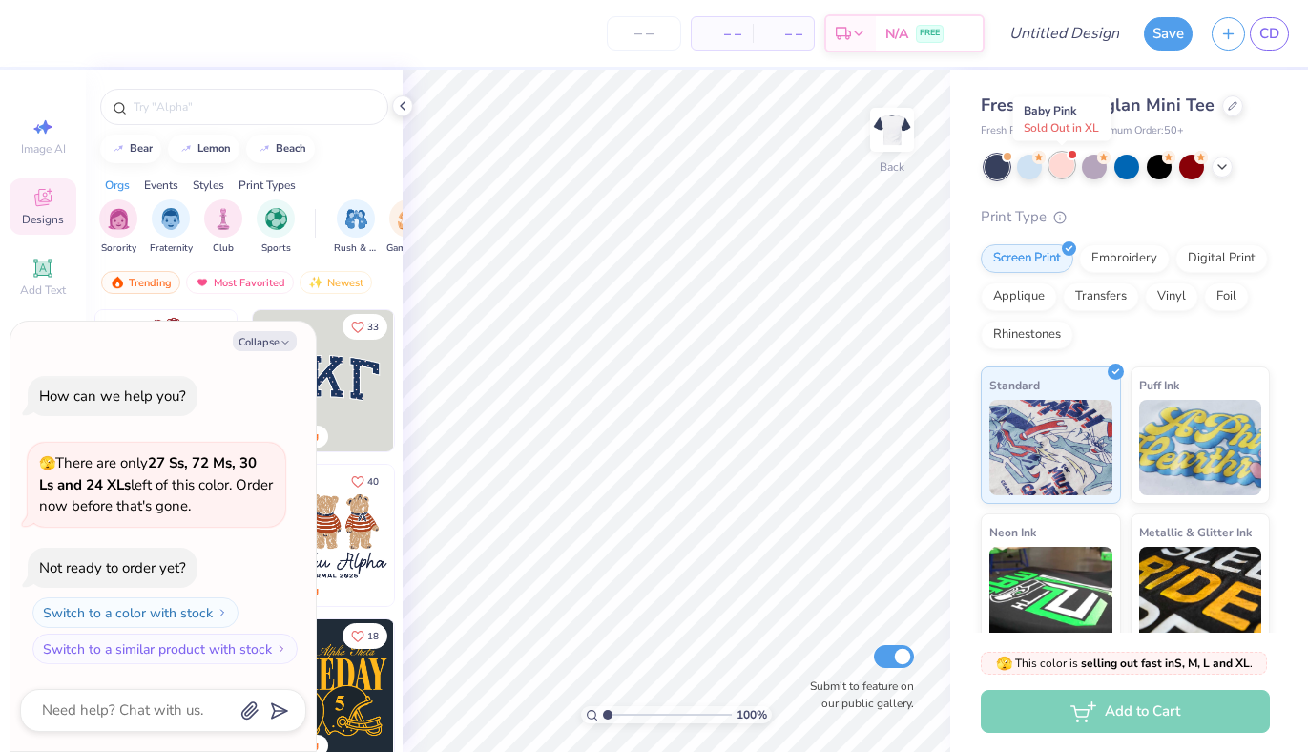
click at [1058, 160] on div at bounding box center [1061, 165] width 25 height 25
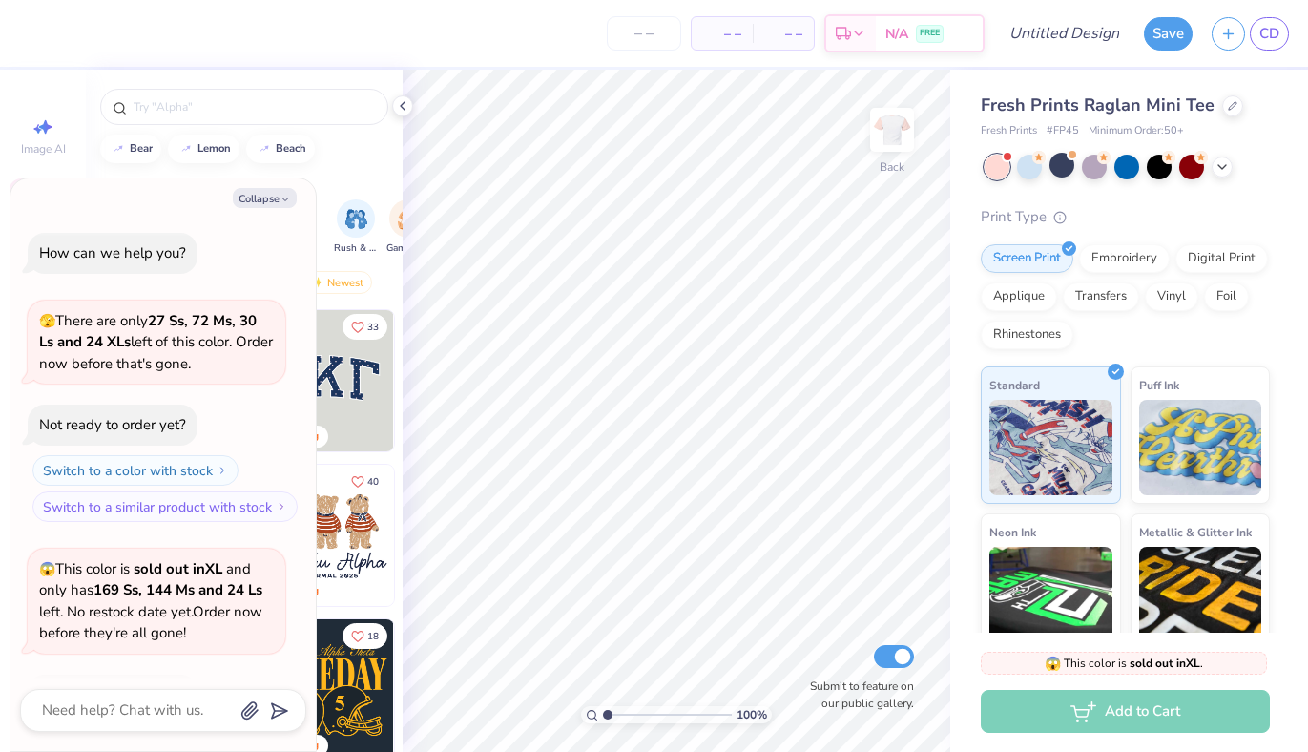
scroll to position [127, 0]
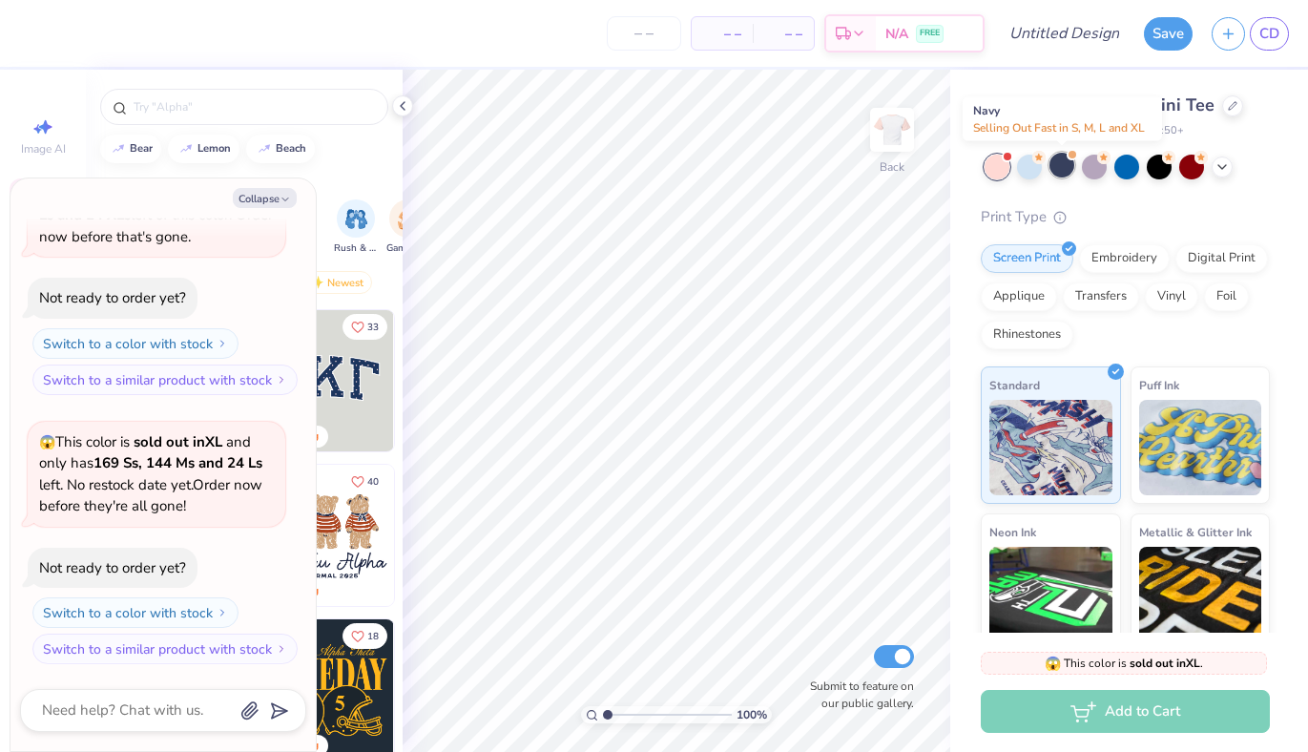
click at [1063, 171] on div at bounding box center [1061, 165] width 25 height 25
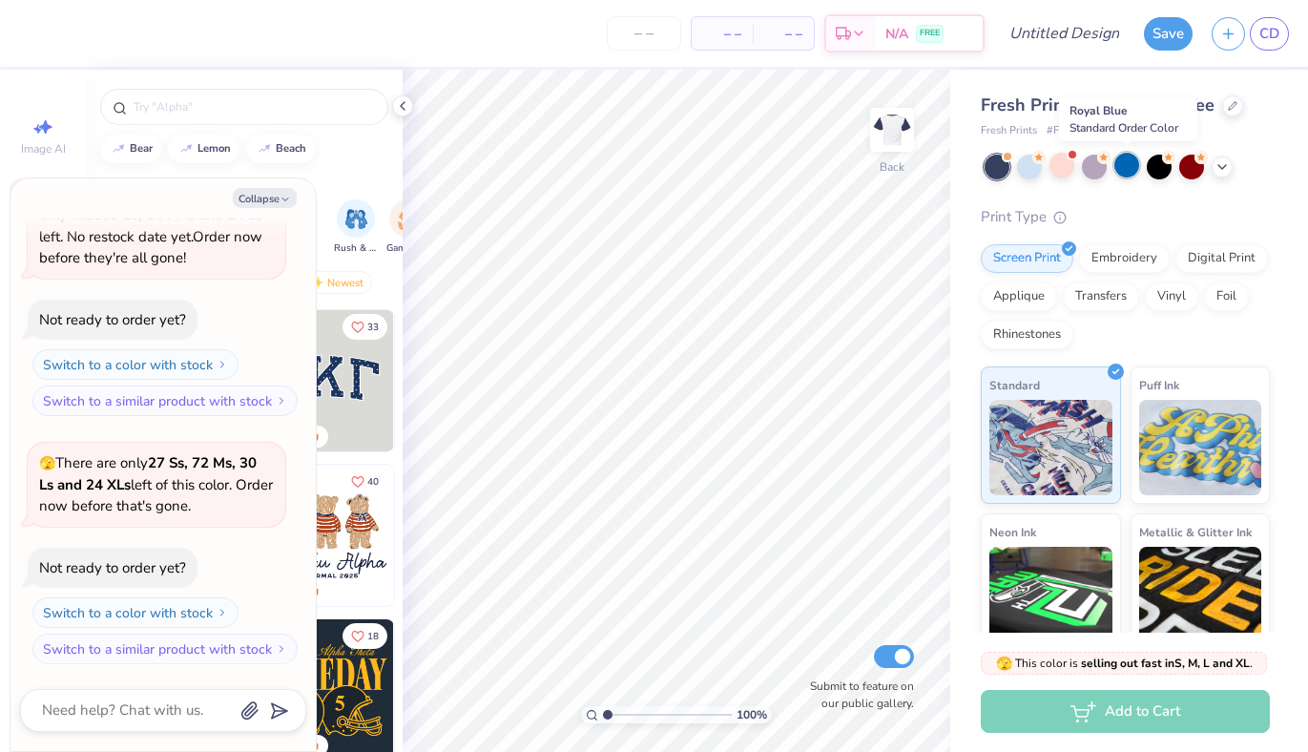
click at [1132, 169] on div at bounding box center [1126, 165] width 25 height 25
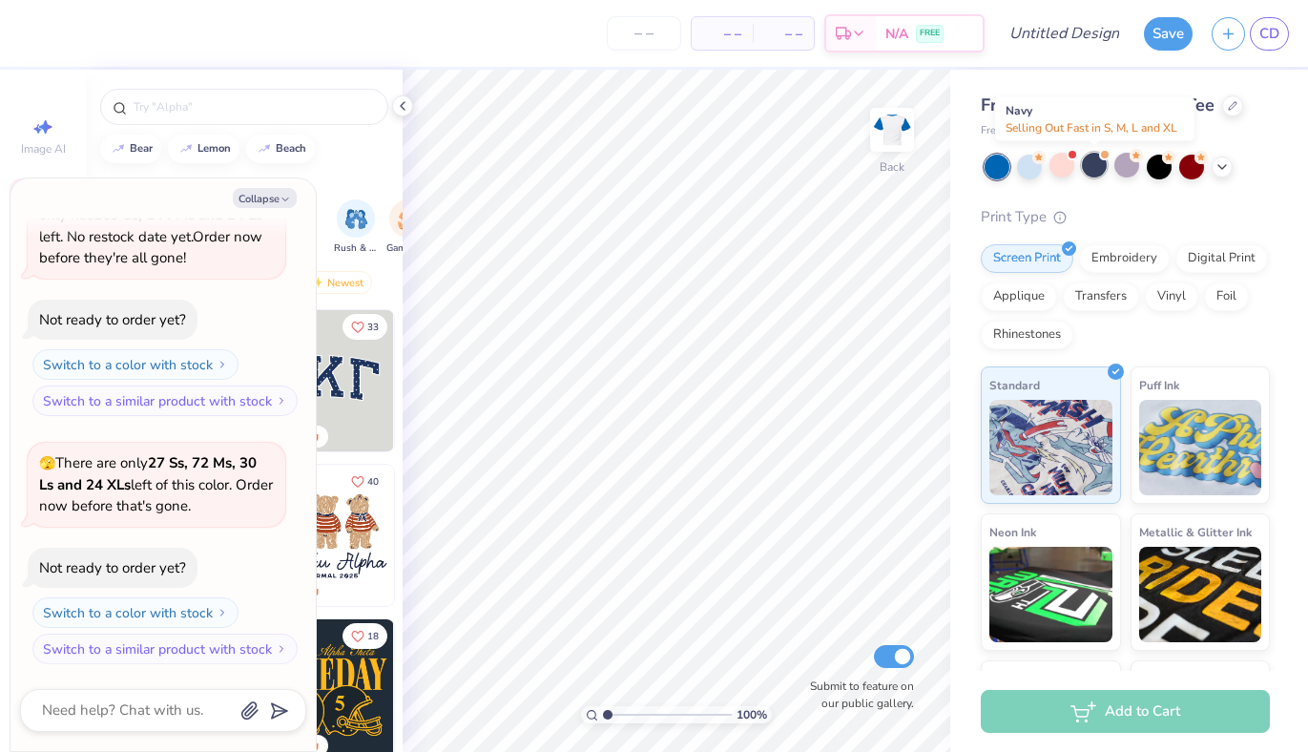
click at [1085, 171] on div at bounding box center [1094, 165] width 25 height 25
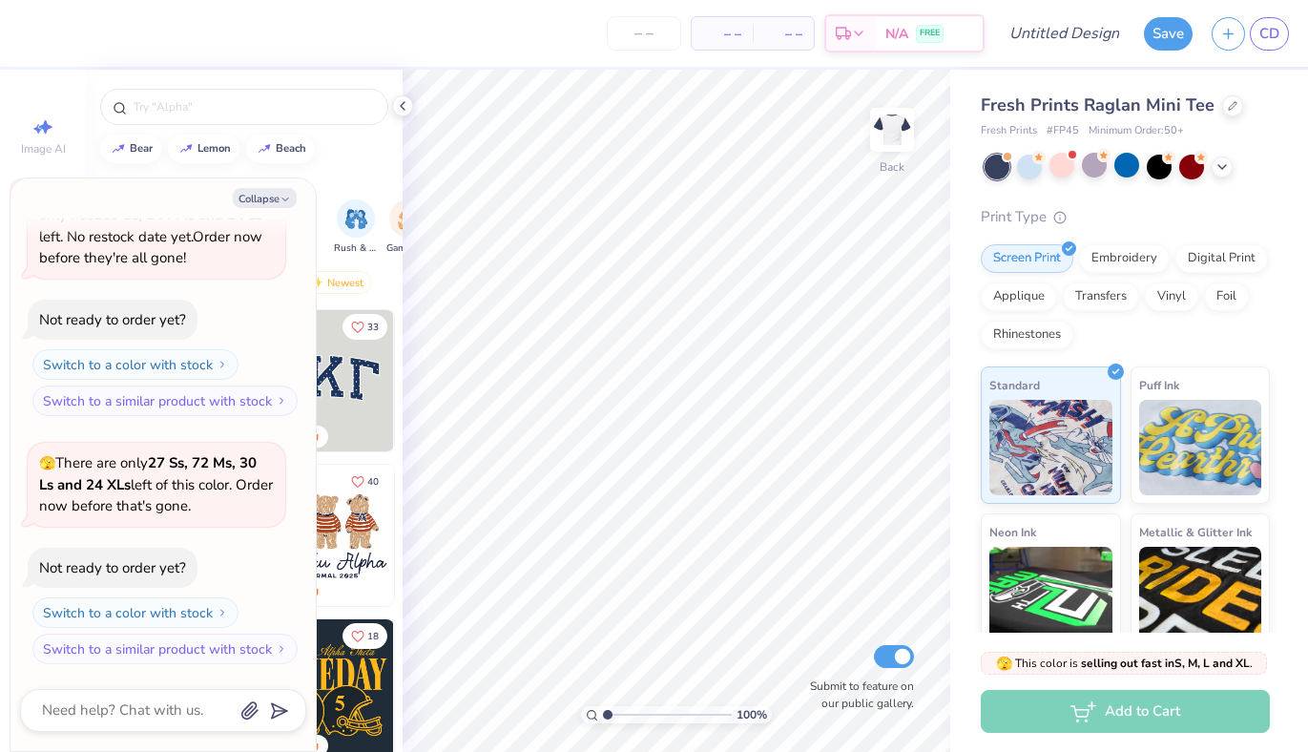
scroll to position [623, 0]
click at [282, 196] on icon "button" at bounding box center [285, 199] width 11 height 11
type textarea "x"
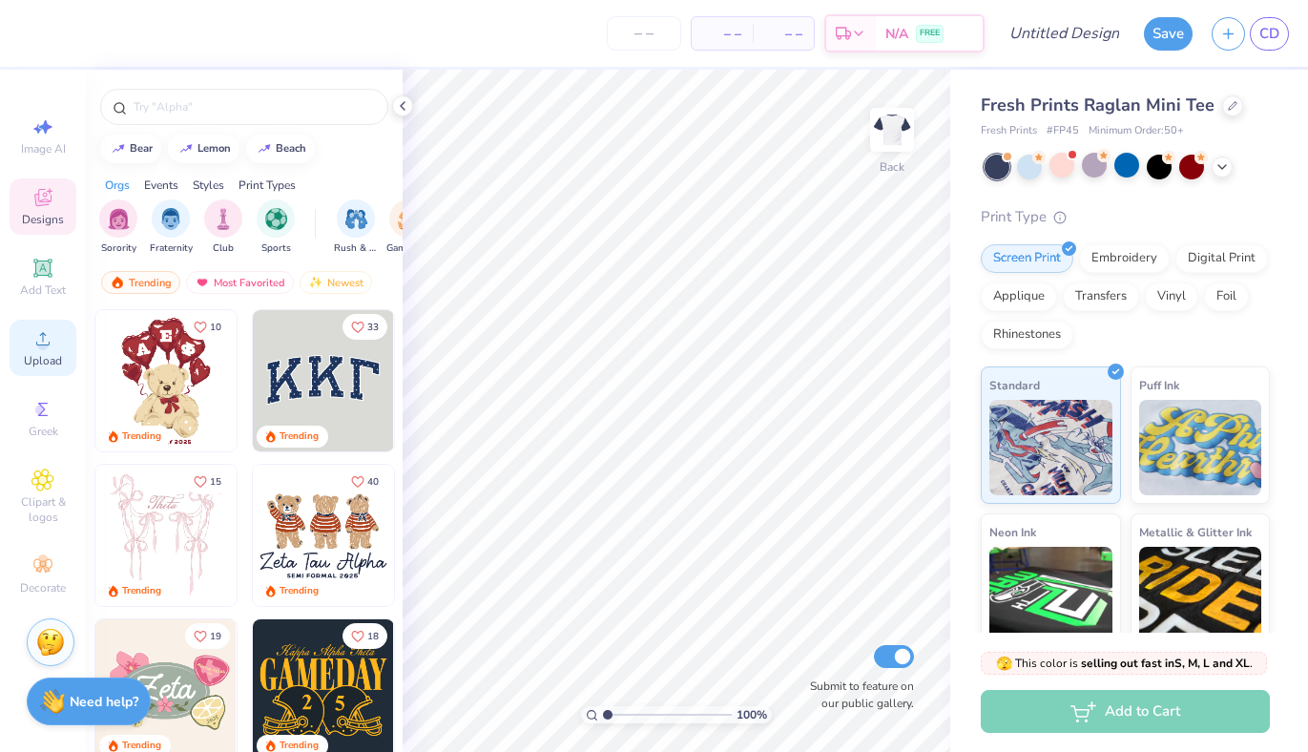
click at [47, 341] on icon at bounding box center [42, 338] width 23 height 23
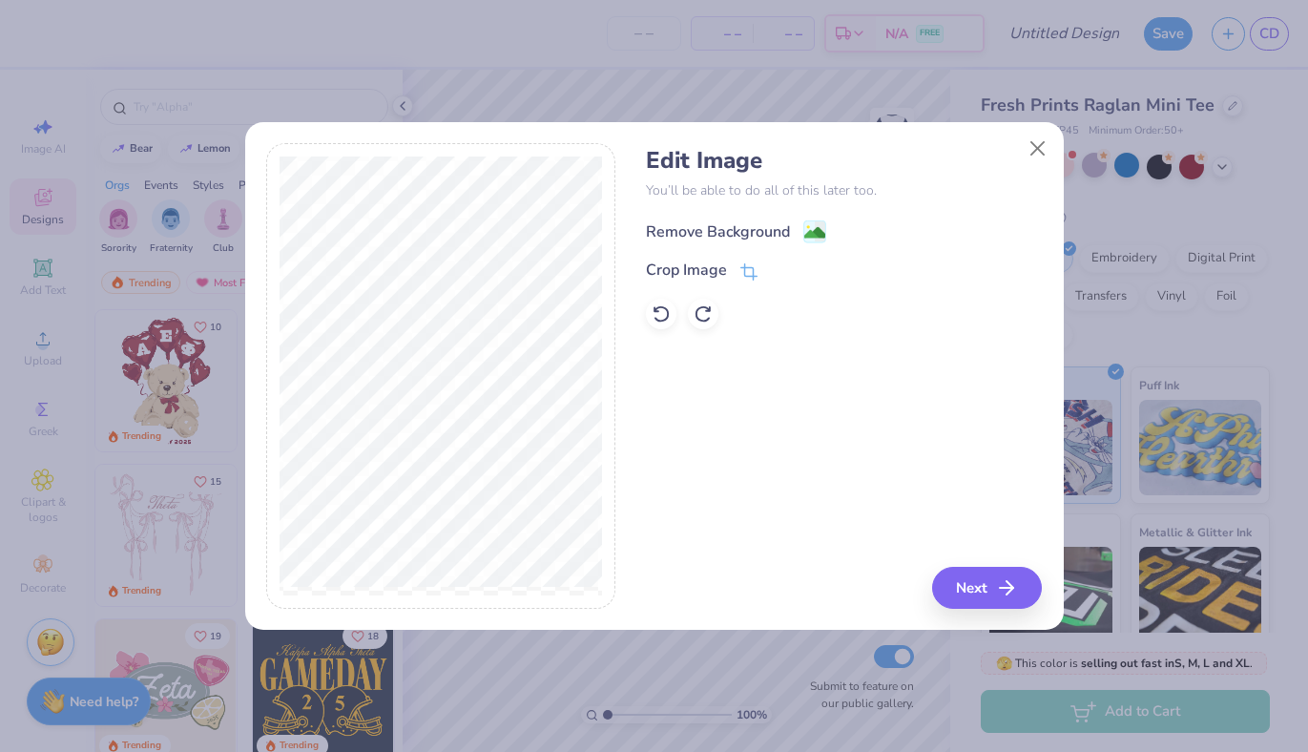
click at [716, 225] on div "Remove Background" at bounding box center [718, 231] width 144 height 23
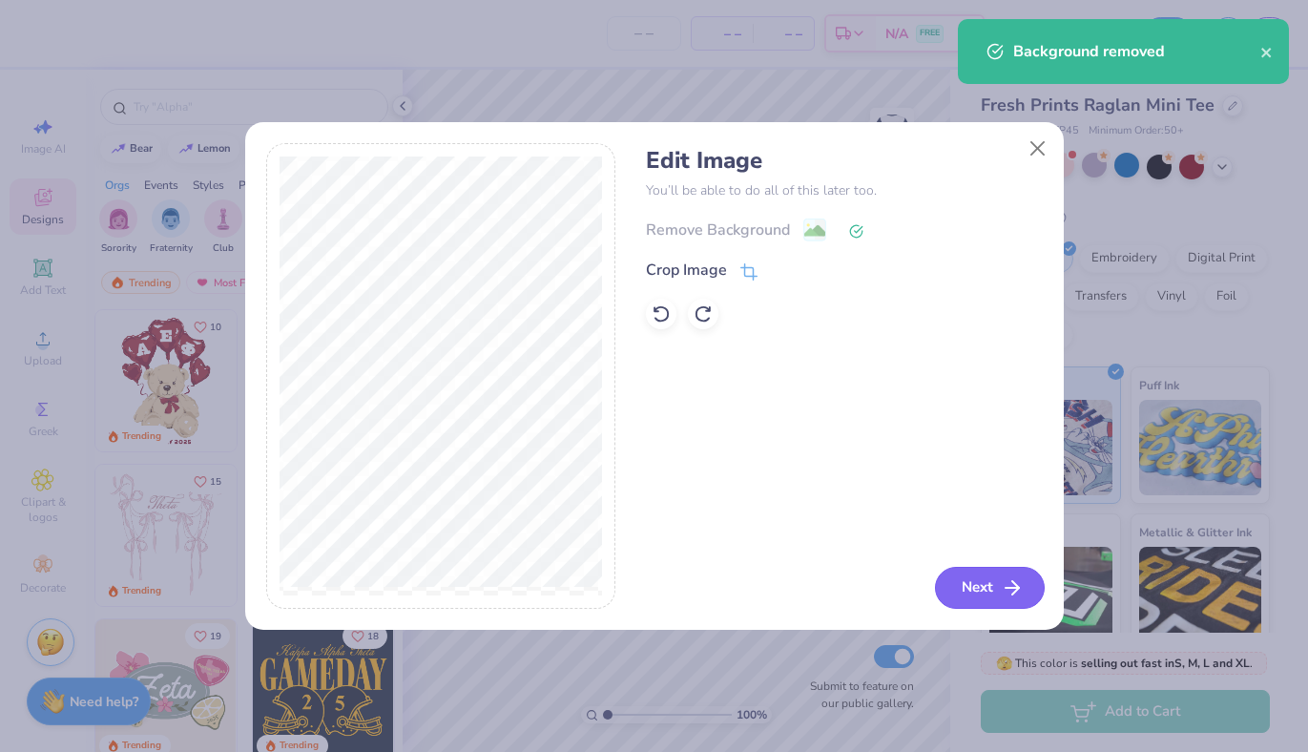
click at [970, 592] on button "Next" at bounding box center [990, 588] width 110 height 42
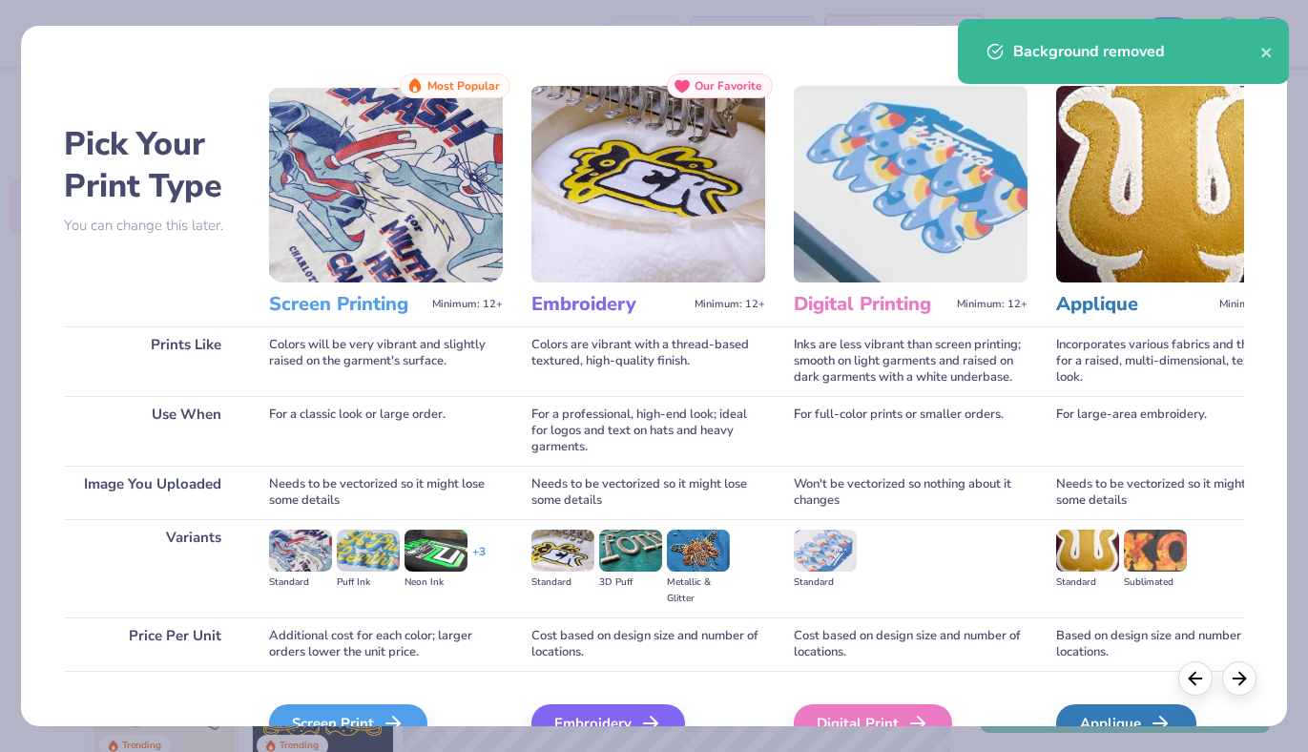
click at [359, 237] on img at bounding box center [386, 184] width 234 height 197
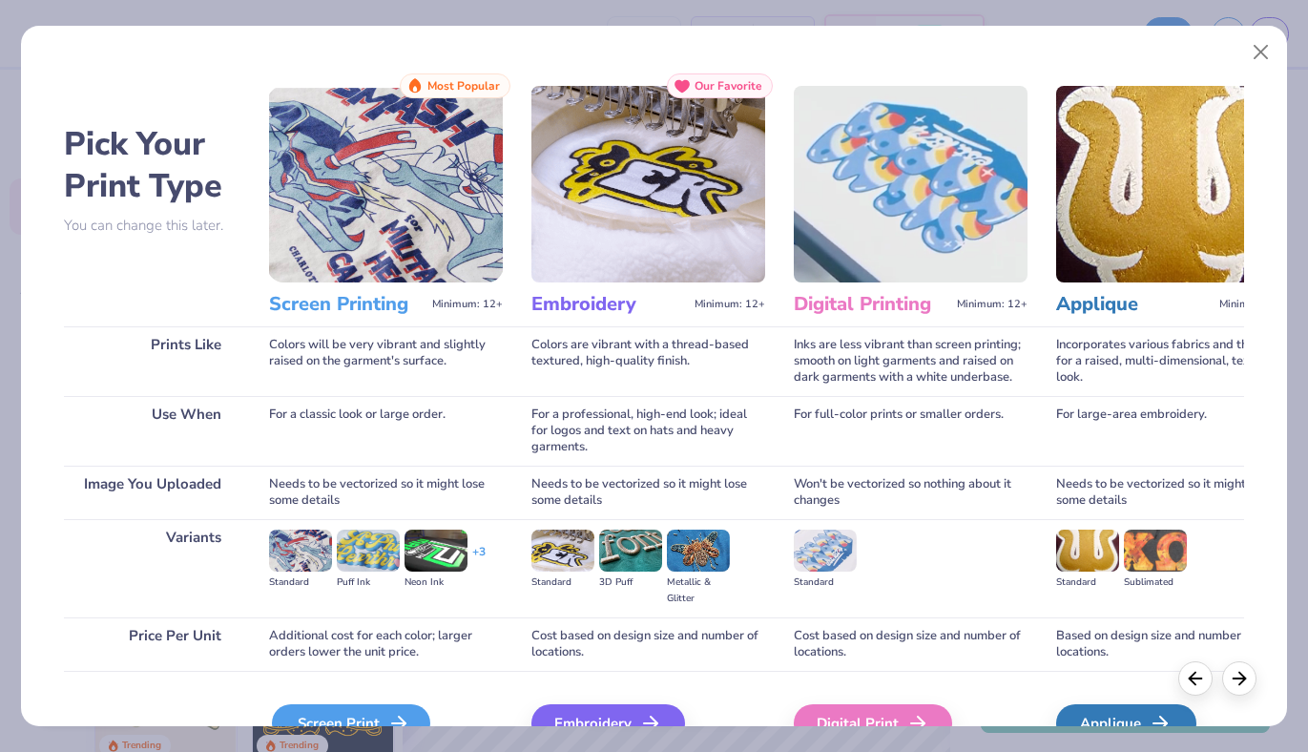
click at [330, 715] on div "Screen Print" at bounding box center [351, 723] width 158 height 38
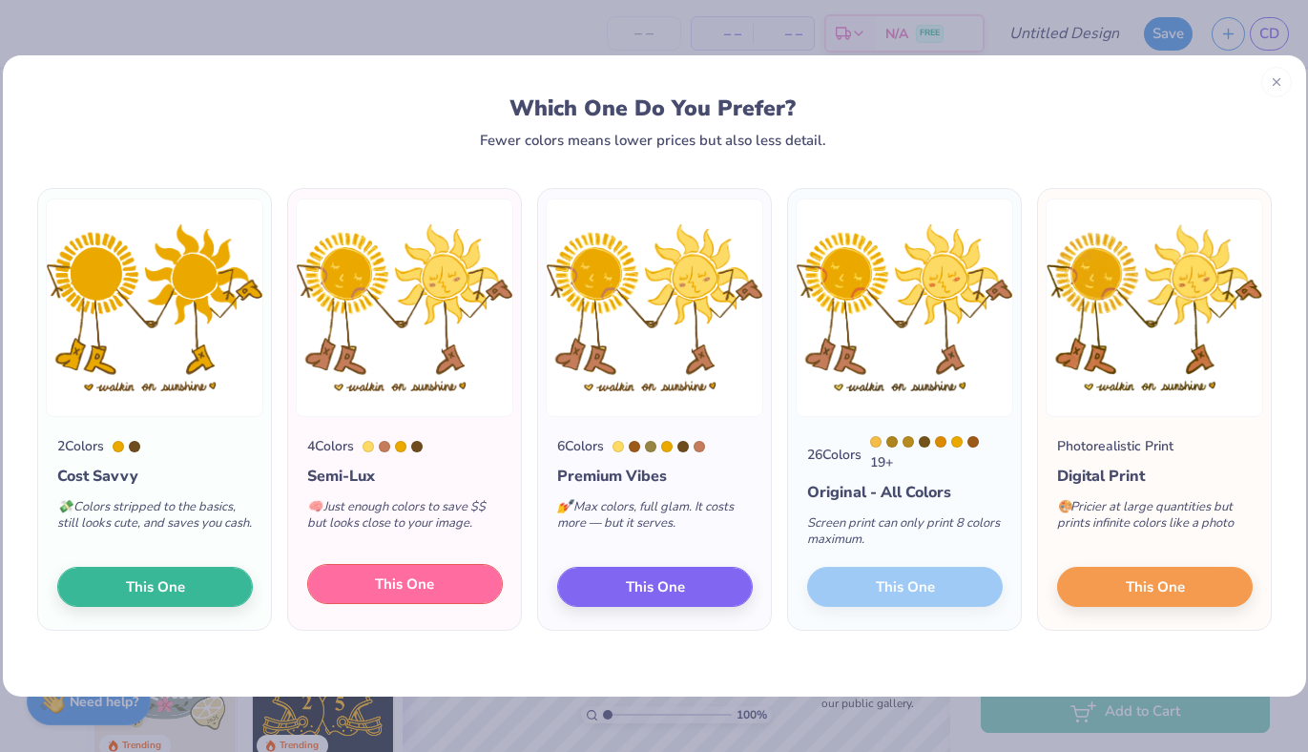
click at [370, 587] on button "This One" at bounding box center [405, 584] width 196 height 40
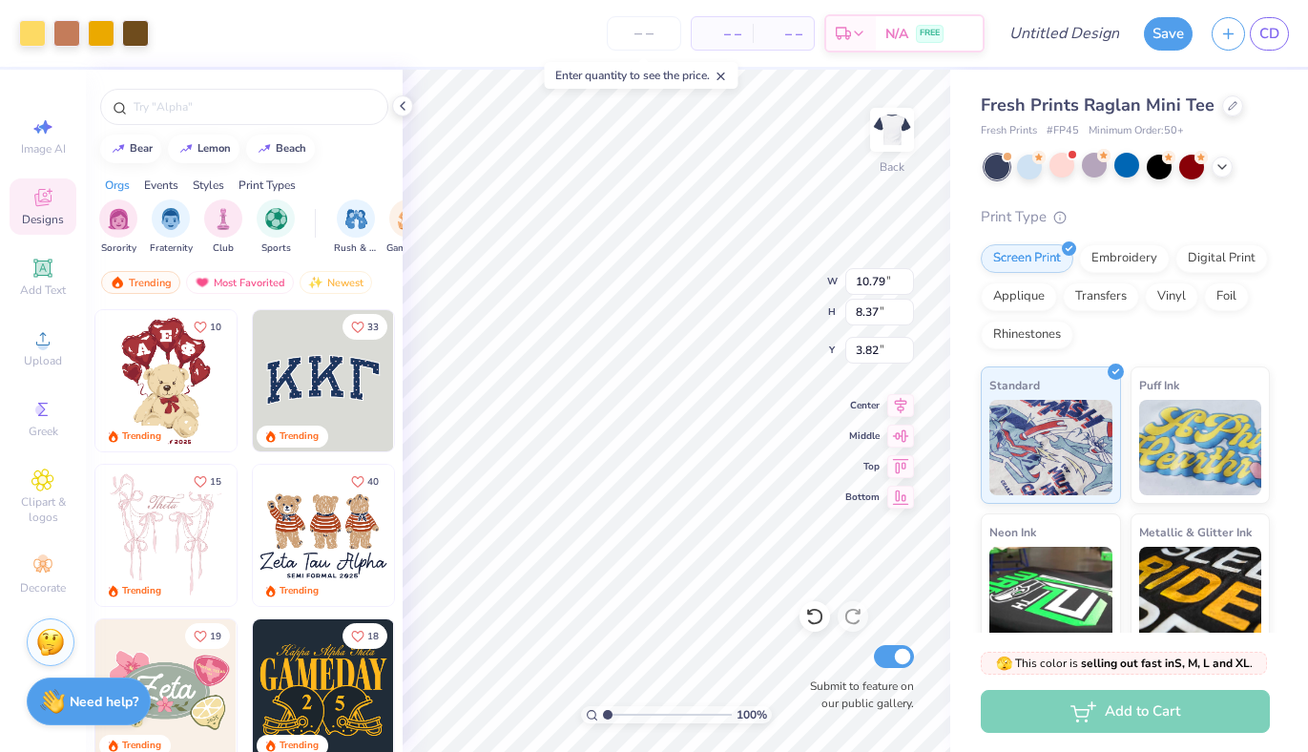
type input "7.52"
type input "5.84"
type input "3.00"
click at [655, 37] on input "number" at bounding box center [644, 33] width 74 height 34
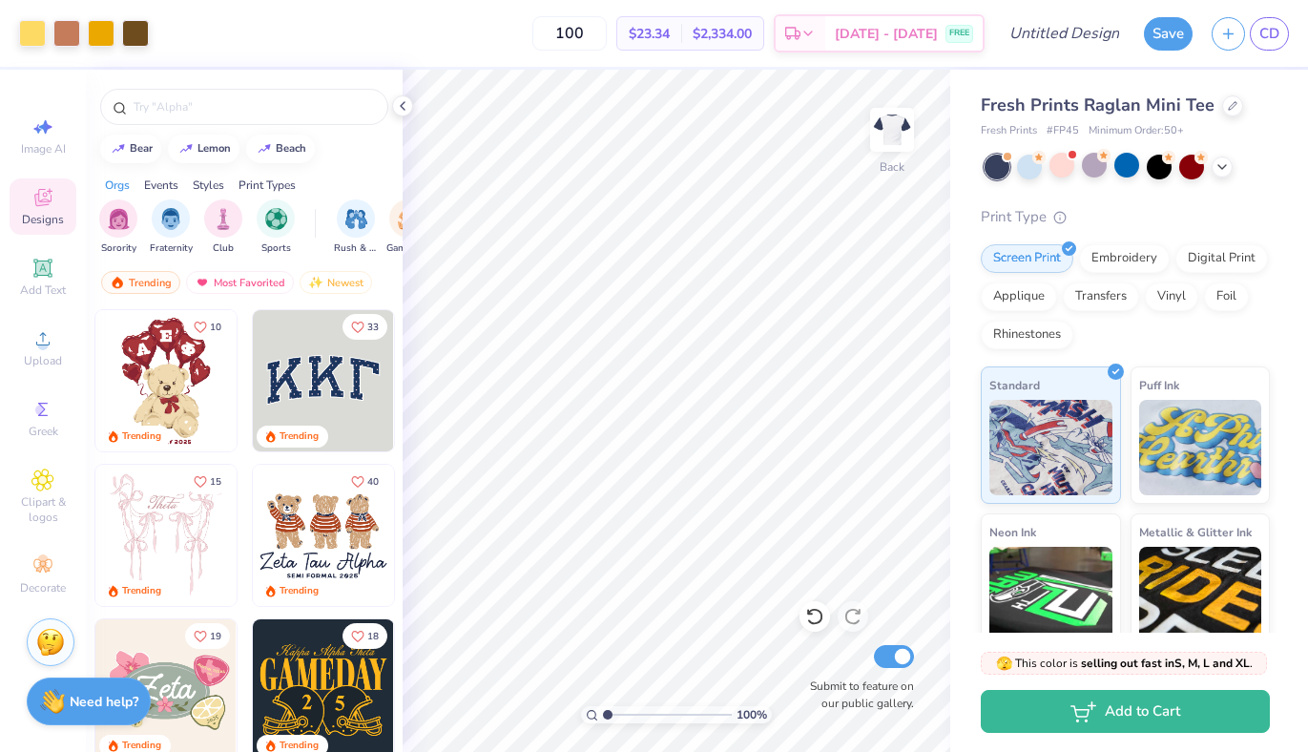
type input "100"
